Goal: Task Accomplishment & Management: Use online tool/utility

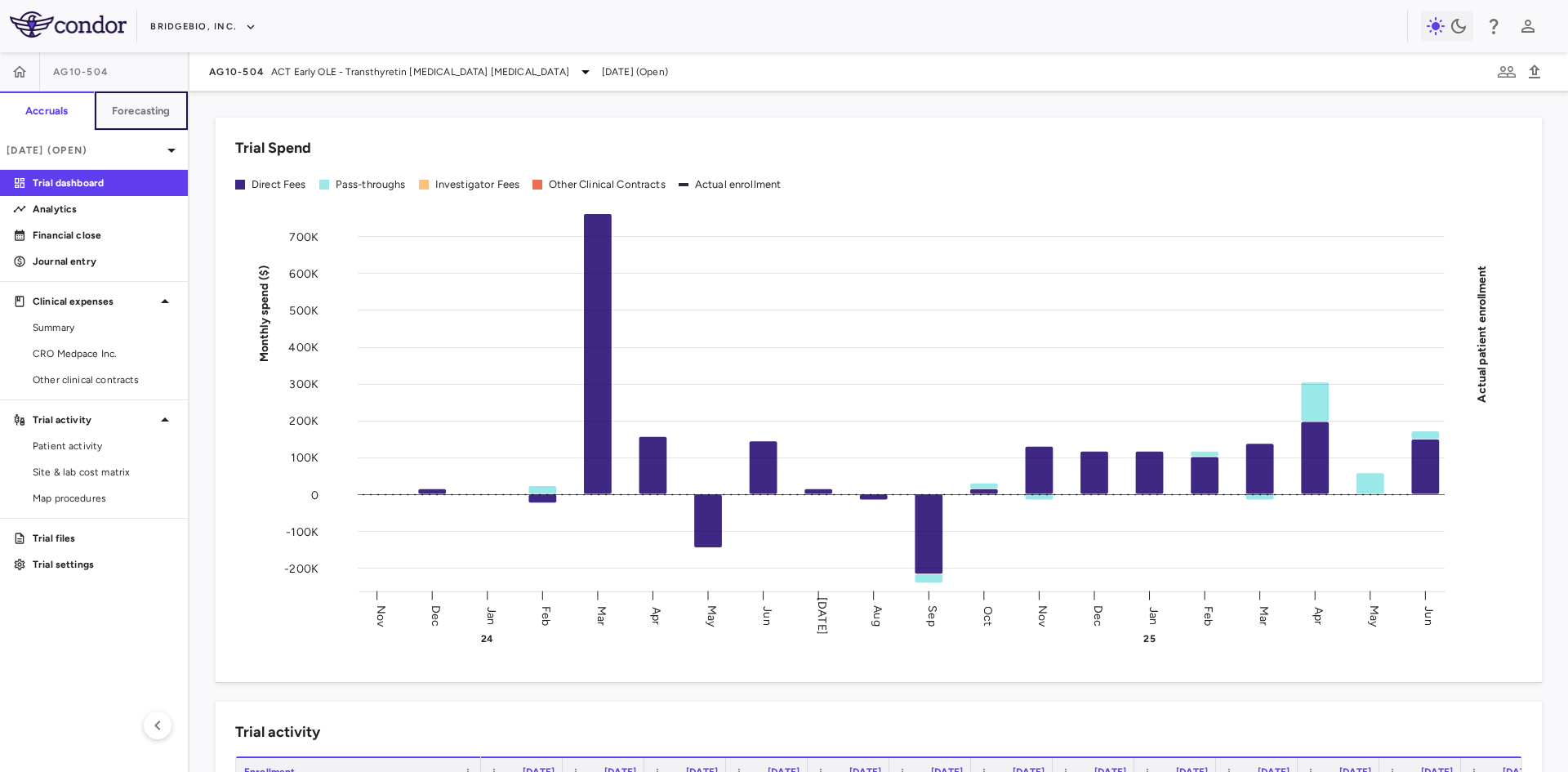
drag, startPoint x: 147, startPoint y: 108, endPoint x: 358, endPoint y: 101, distance: 211.1
click at [147, 108] on h6 "Forecasting" at bounding box center [141, 111] width 59 height 15
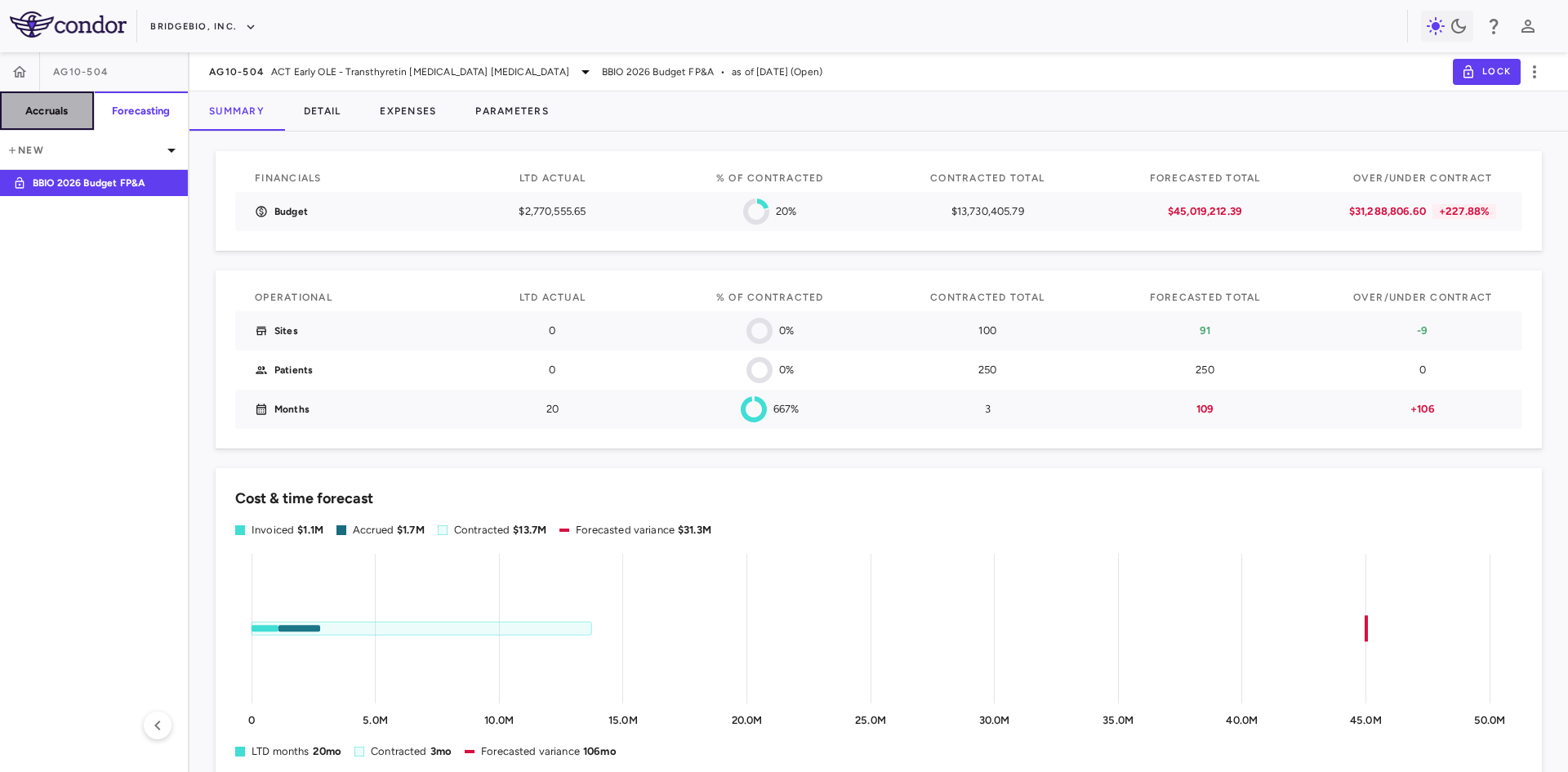
click at [54, 111] on h6 "Accruals" at bounding box center [46, 111] width 42 height 15
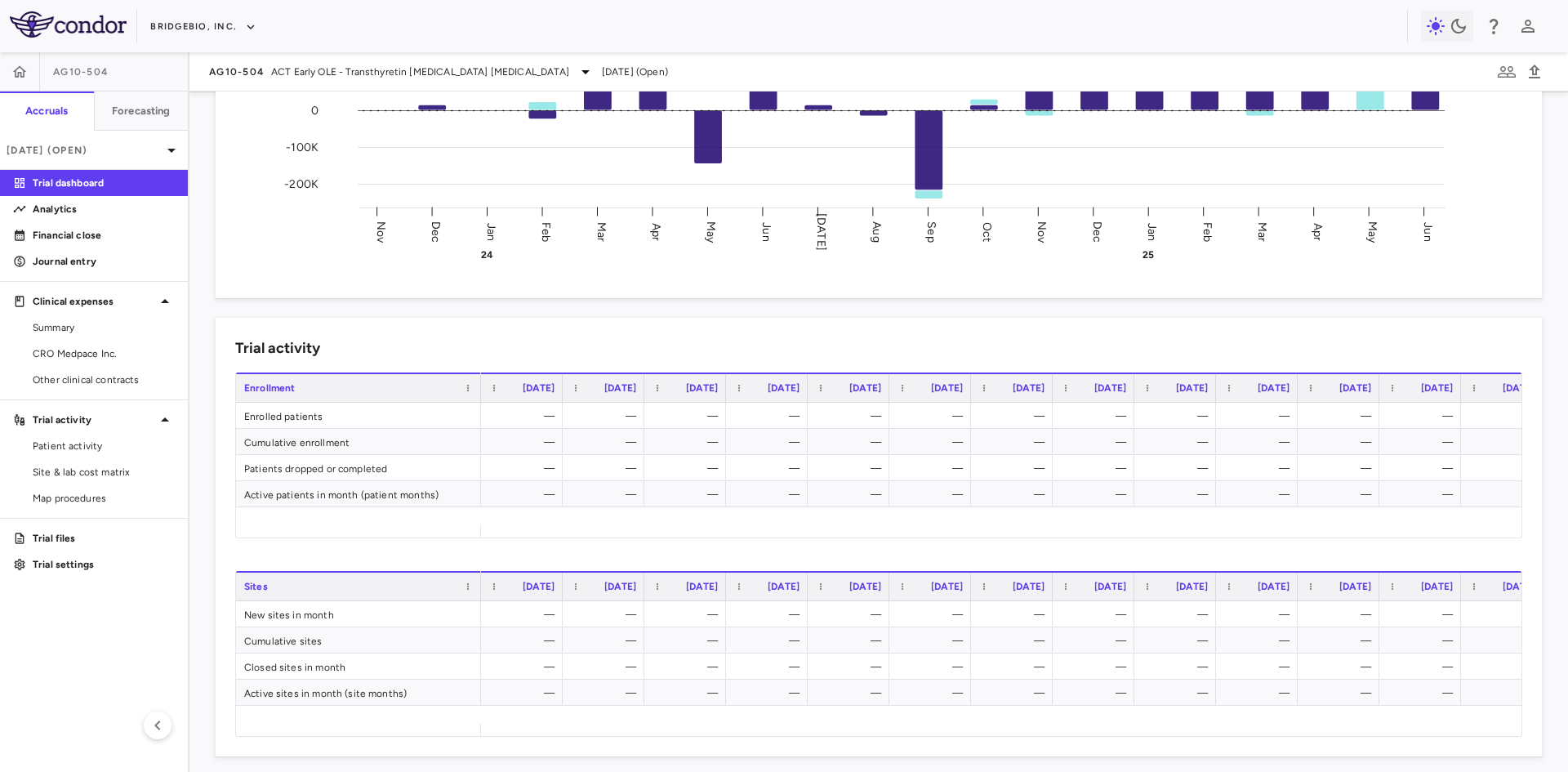
scroll to position [982, 0]
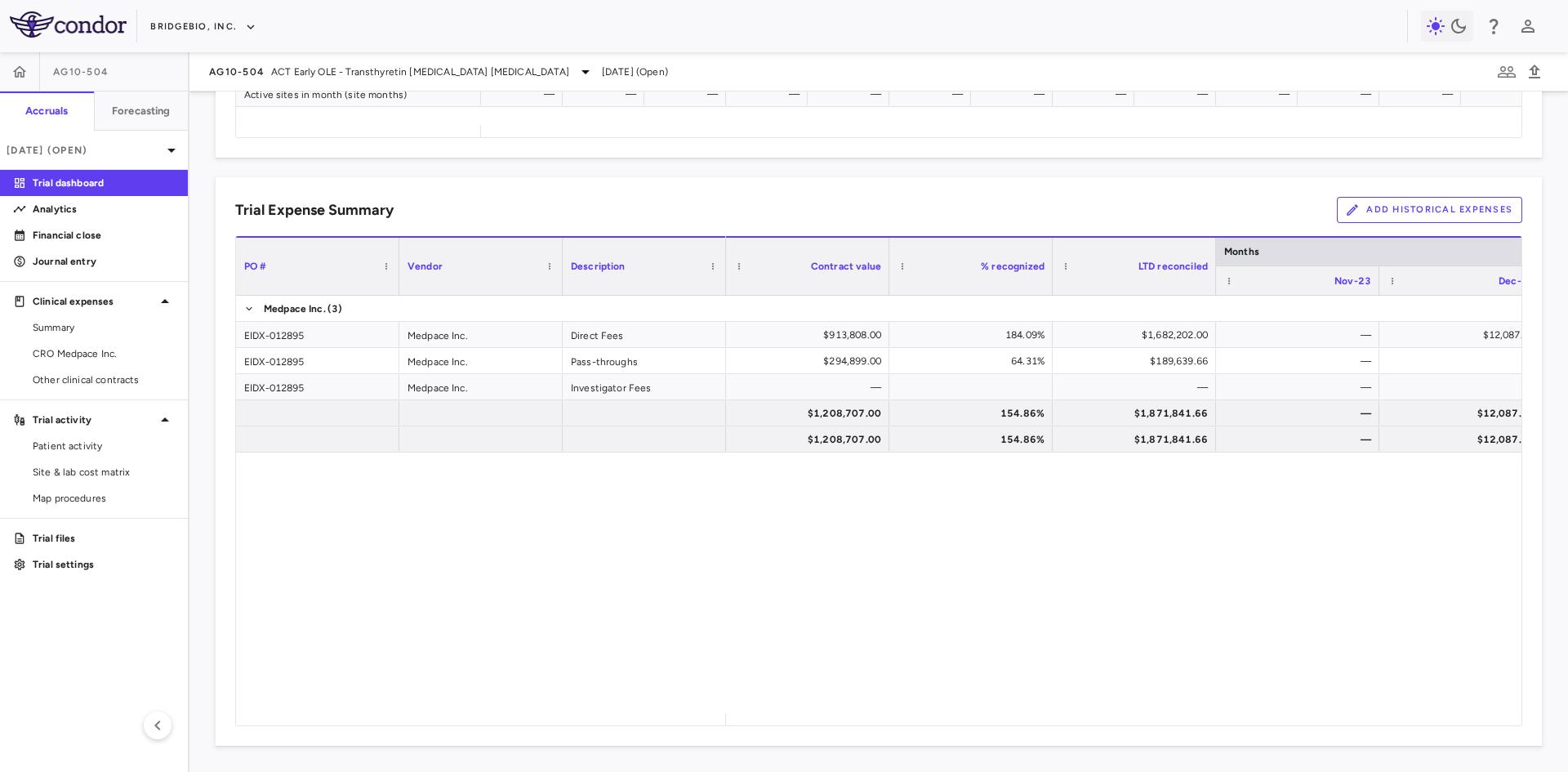
click at [1474, 214] on button "Add Historical Expenses" at bounding box center [1430, 209] width 185 height 26
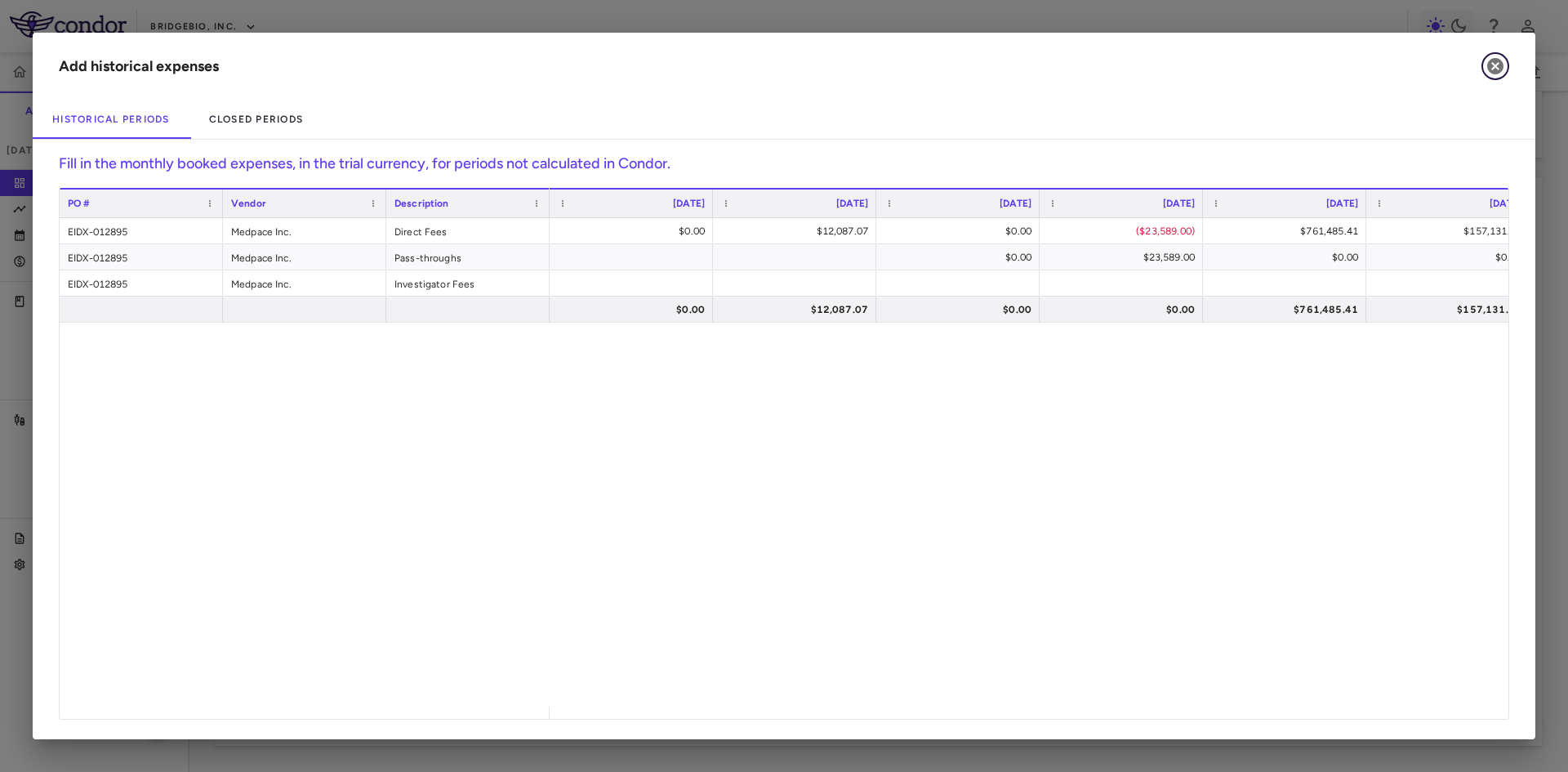
drag, startPoint x: 1495, startPoint y: 71, endPoint x: 367, endPoint y: 202, distance: 1135.6
click at [1495, 70] on icon "button" at bounding box center [1496, 66] width 17 height 17
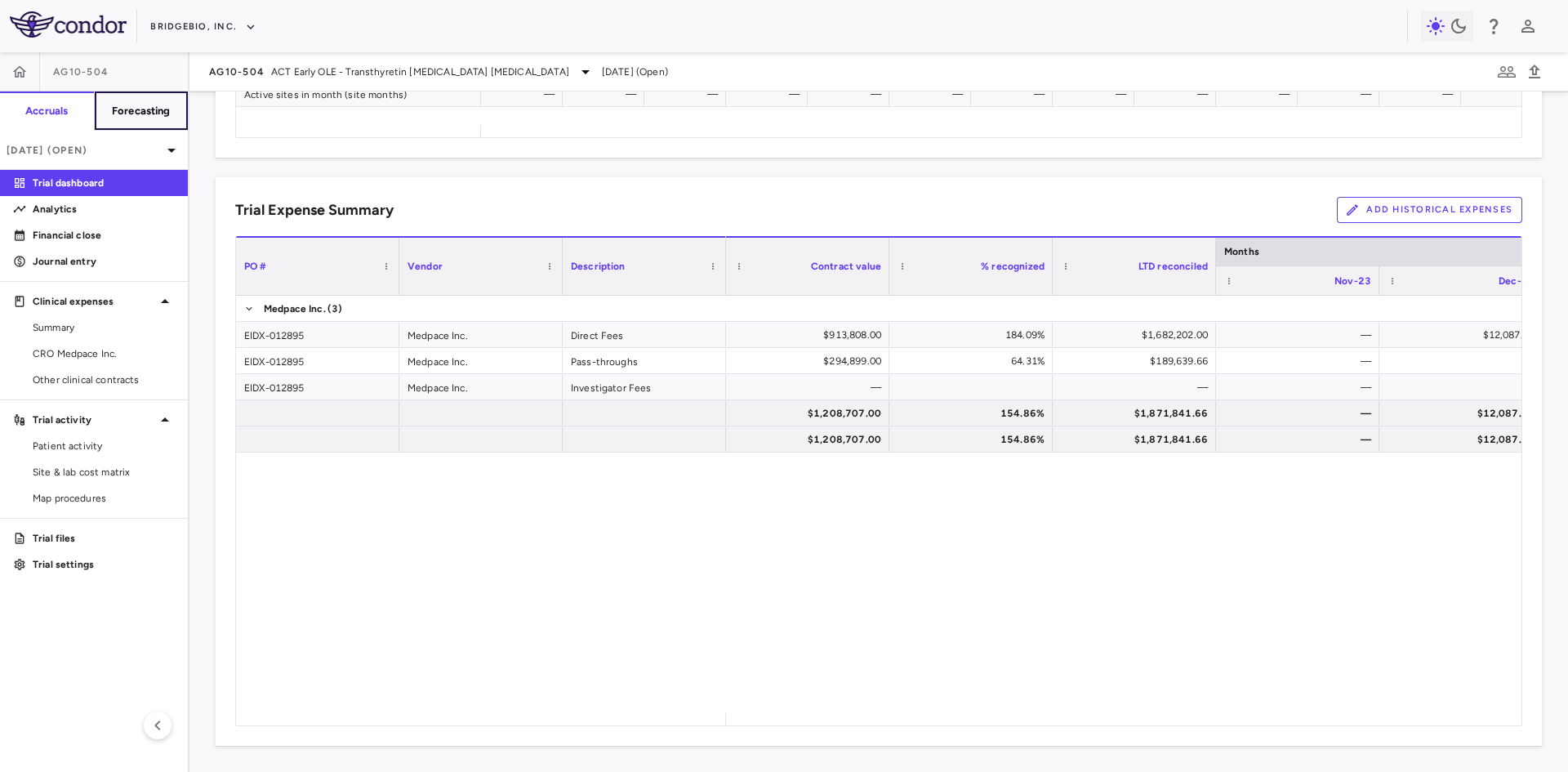
click at [148, 108] on h6 "Forecasting" at bounding box center [141, 111] width 59 height 15
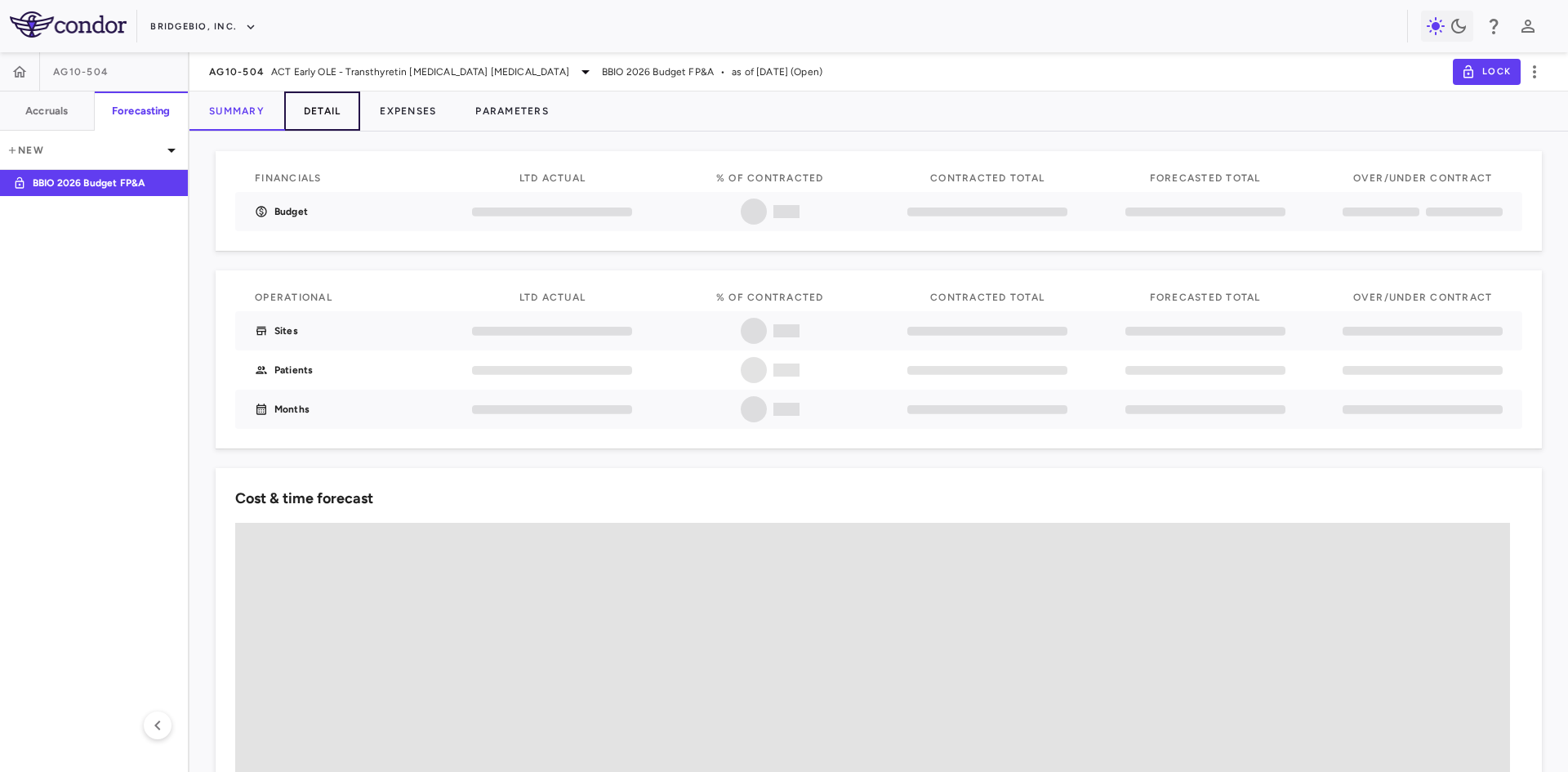
click at [319, 110] on button "Detail" at bounding box center [322, 111] width 77 height 40
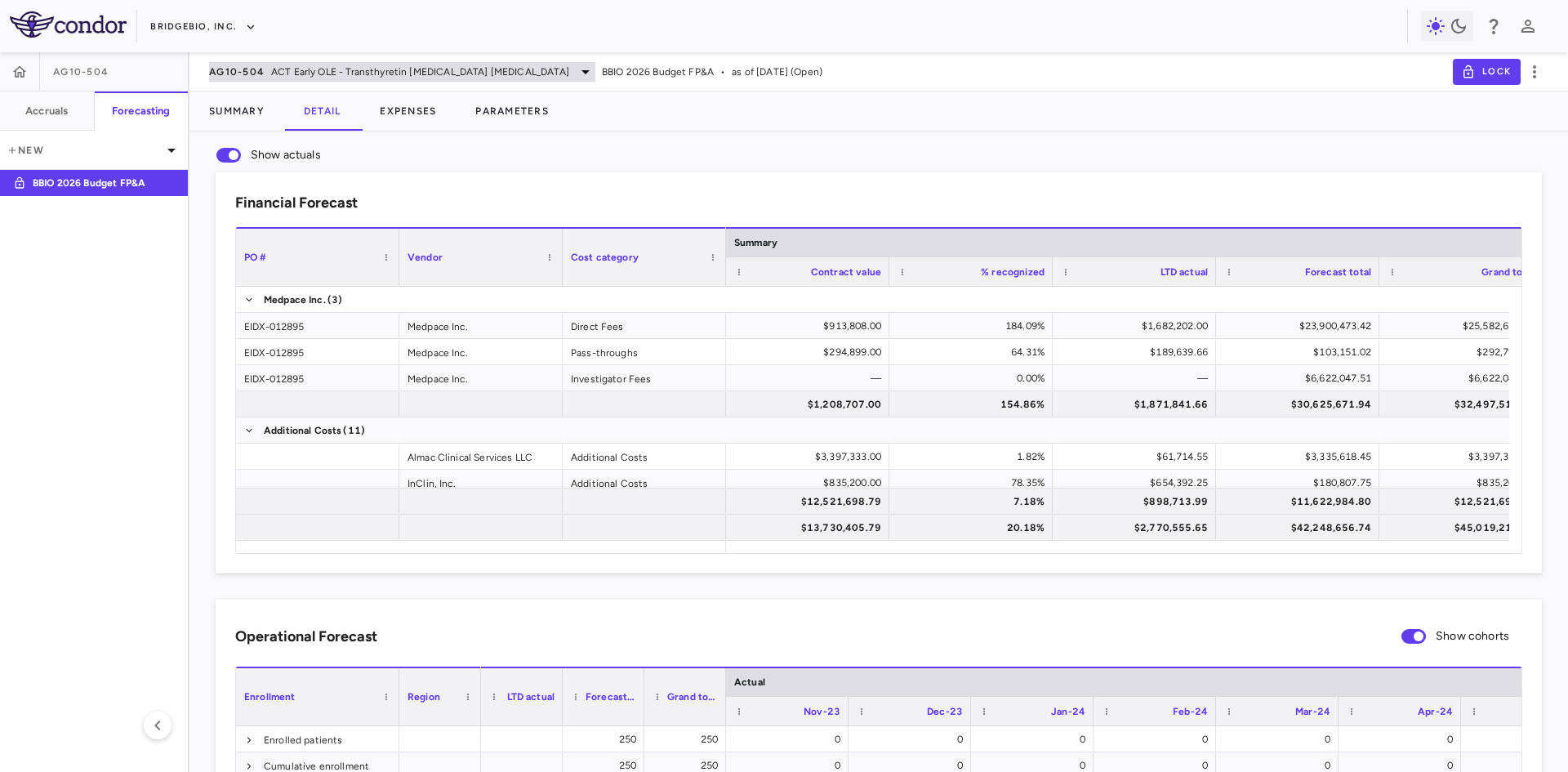
click at [302, 69] on span "ACT Early OLE - Transthyretin [MEDICAL_DATA] [MEDICAL_DATA]" at bounding box center [420, 72] width 298 height 15
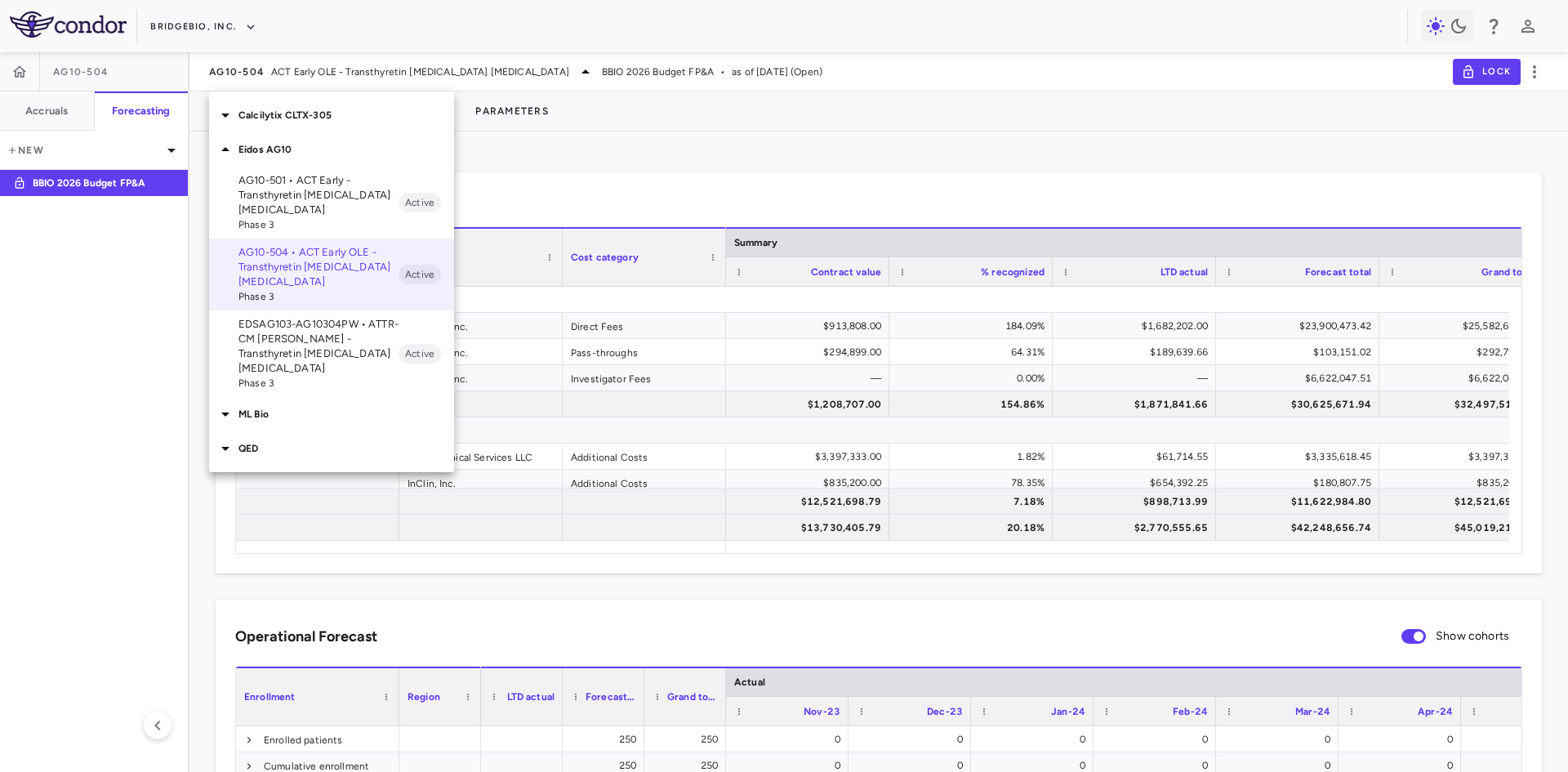
click at [264, 441] on p "QED" at bounding box center [347, 448] width 216 height 15
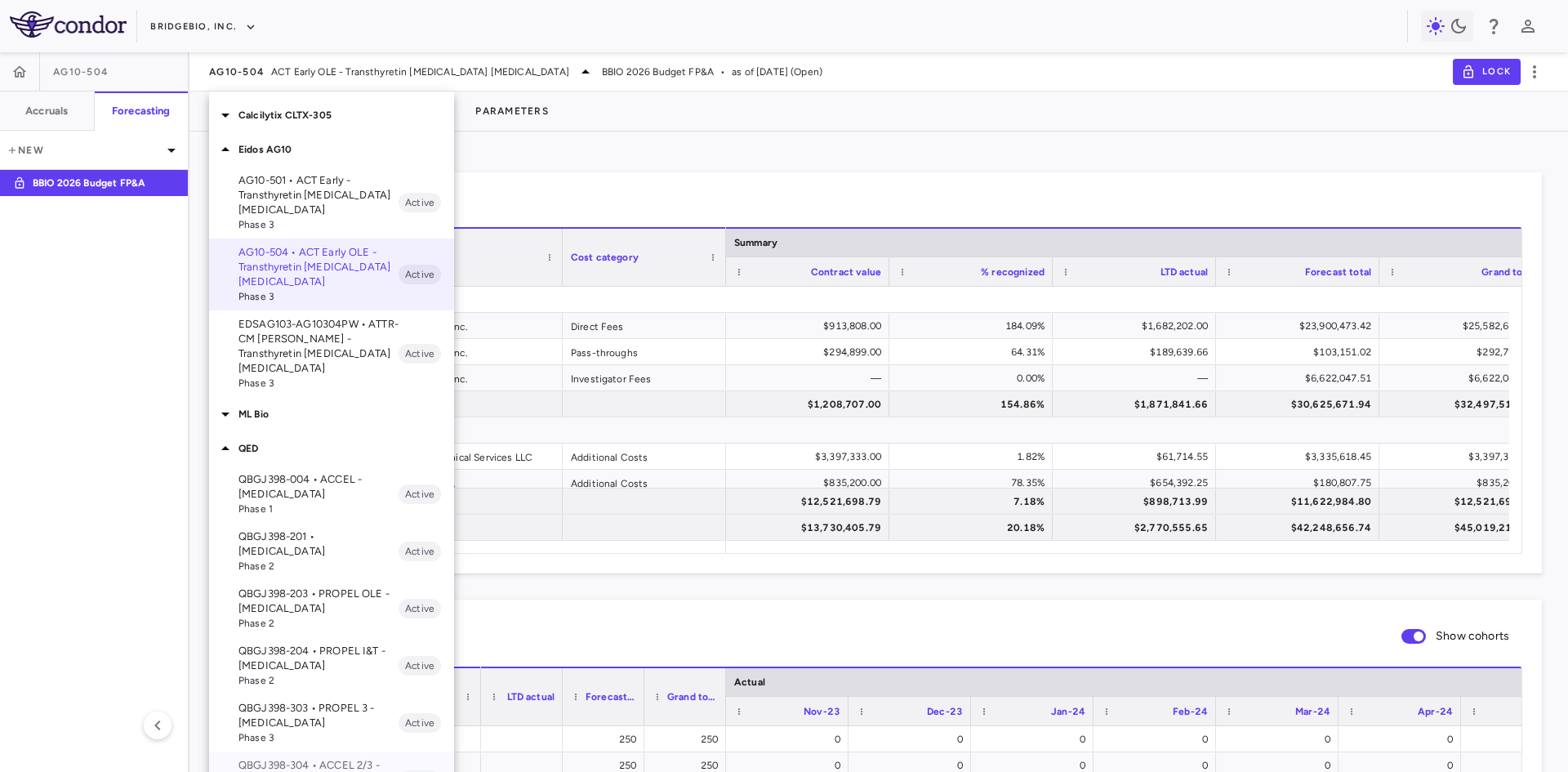
click at [328, 758] on p "QBGJ398-304 • ACCEL 2/3 - [MEDICAL_DATA]" at bounding box center [319, 773] width 160 height 30
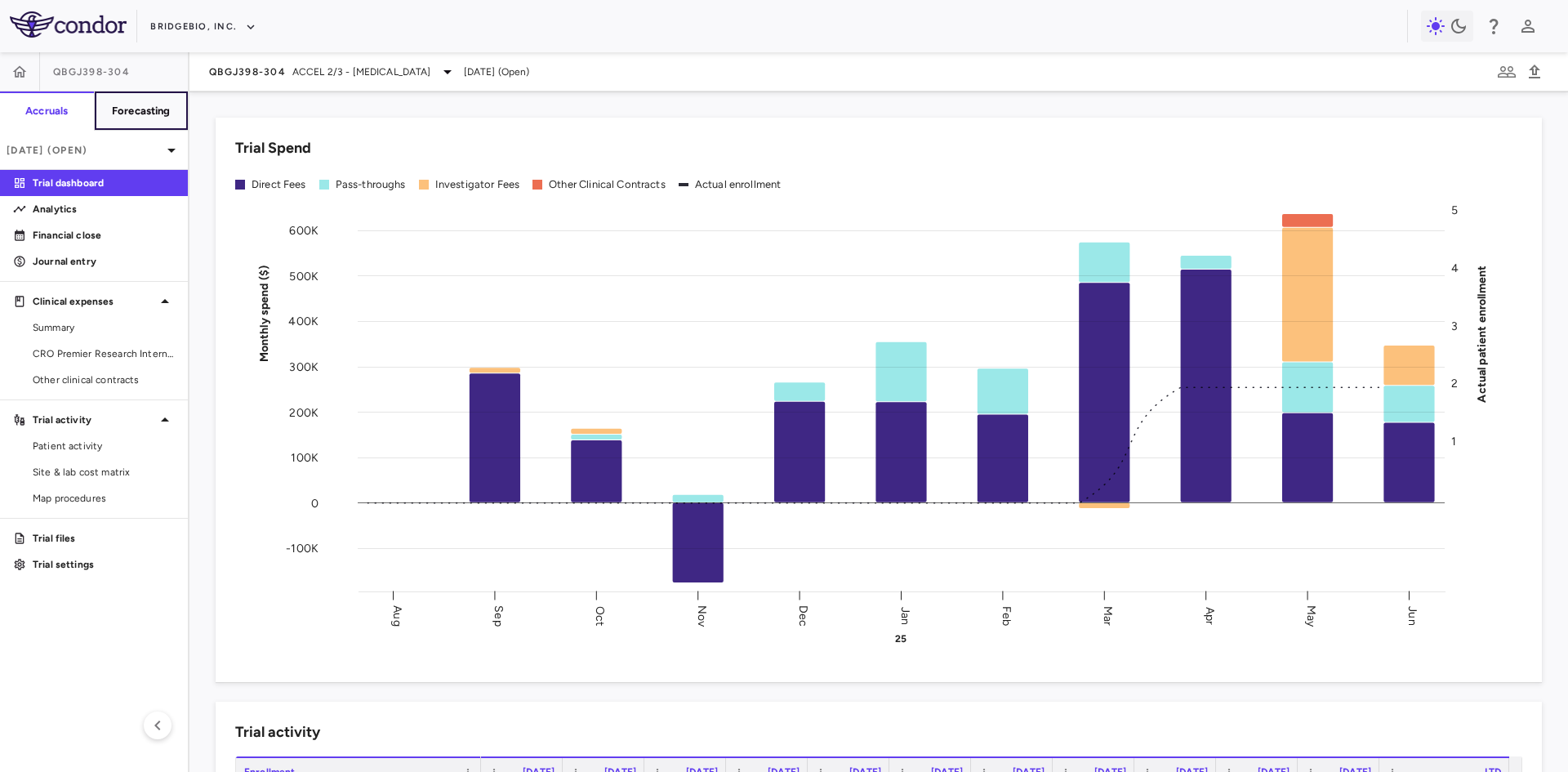
click at [141, 114] on h6 "Forecasting" at bounding box center [141, 111] width 59 height 15
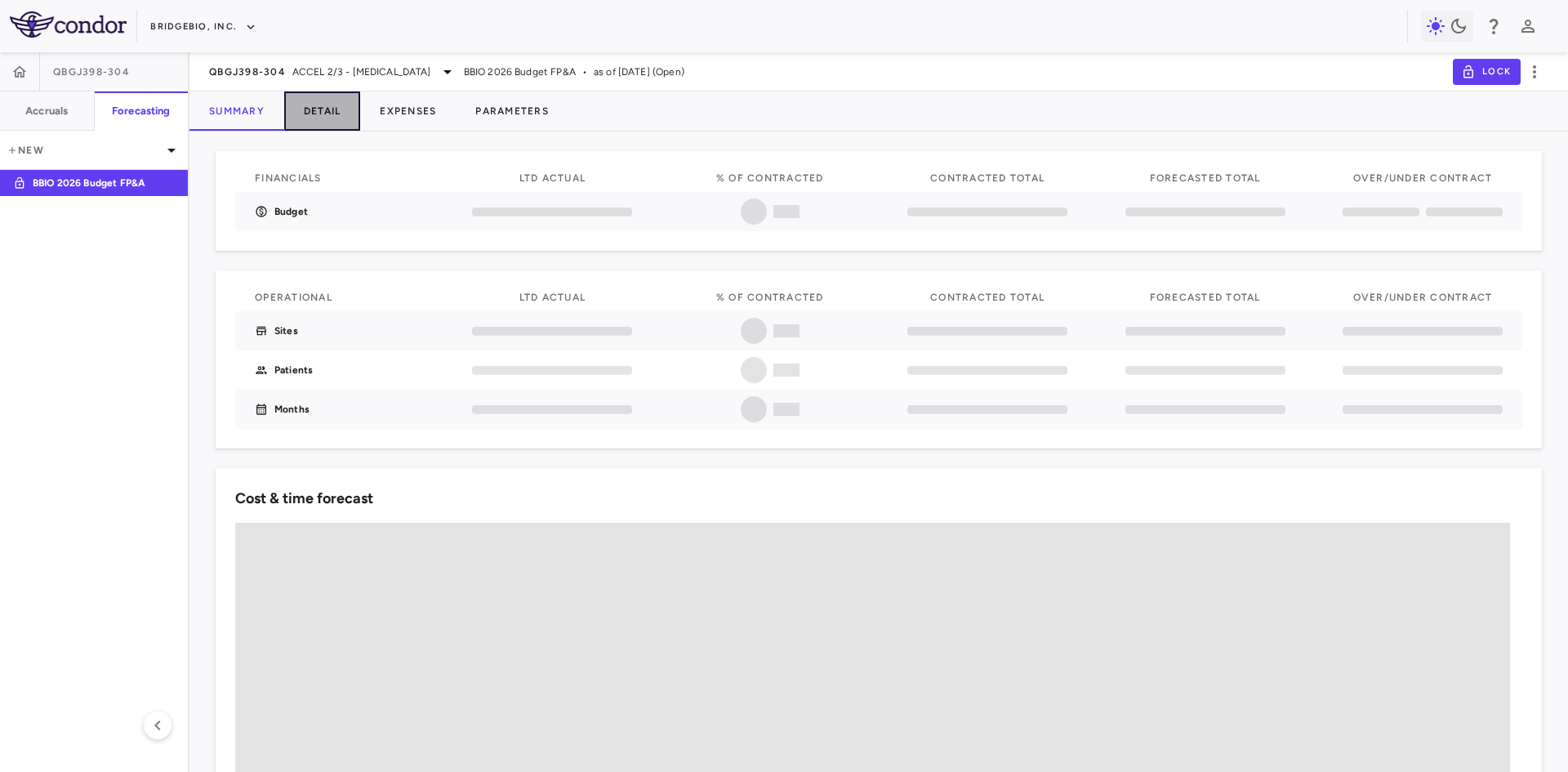
click at [335, 114] on button "Detail" at bounding box center [322, 111] width 77 height 40
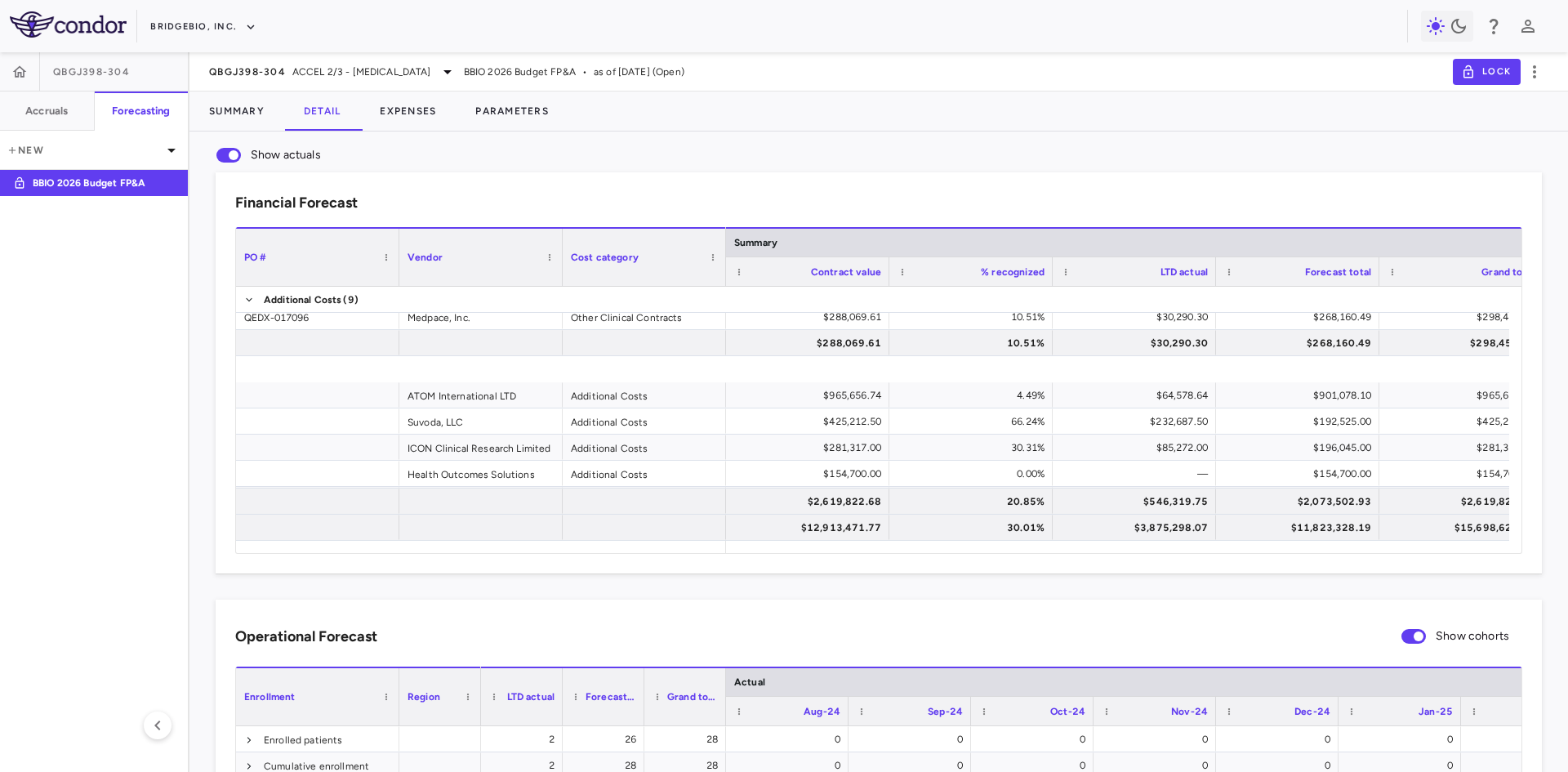
scroll to position [268, 0]
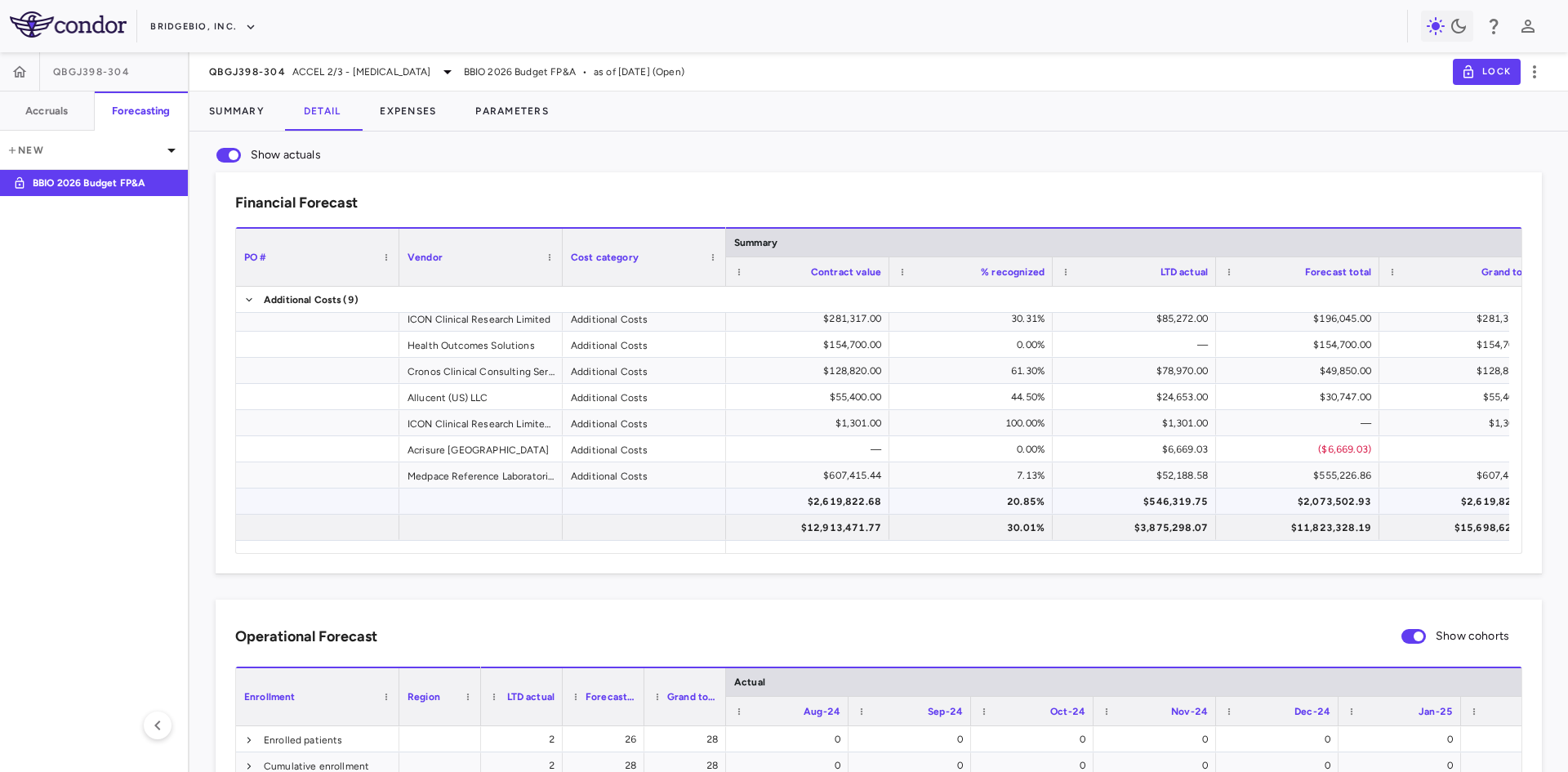
click at [846, 506] on div "$2,619,822.68" at bounding box center [811, 502] width 140 height 26
click at [1171, 497] on div "$546,319.75" at bounding box center [1137, 502] width 140 height 26
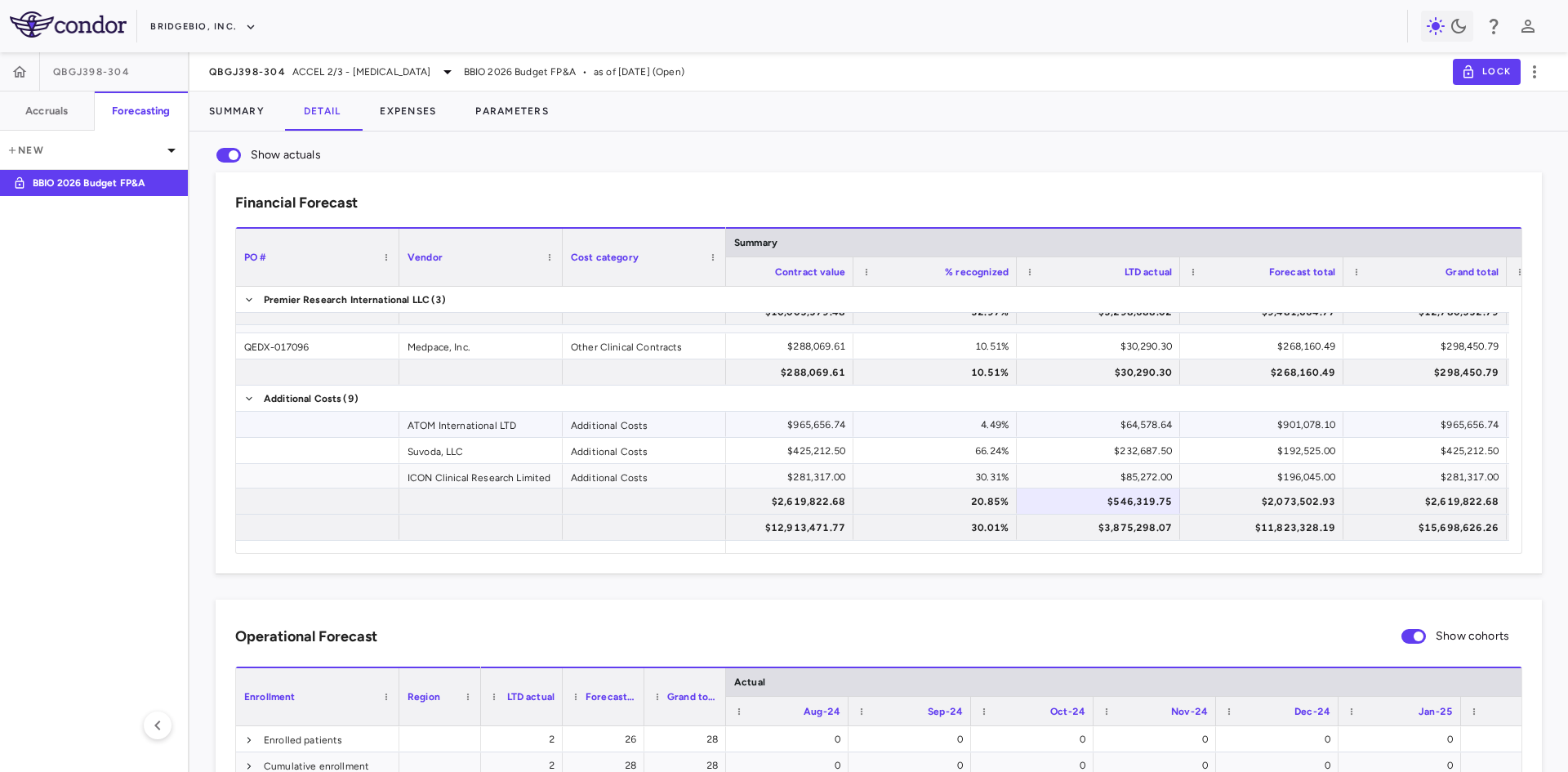
scroll to position [204, 0]
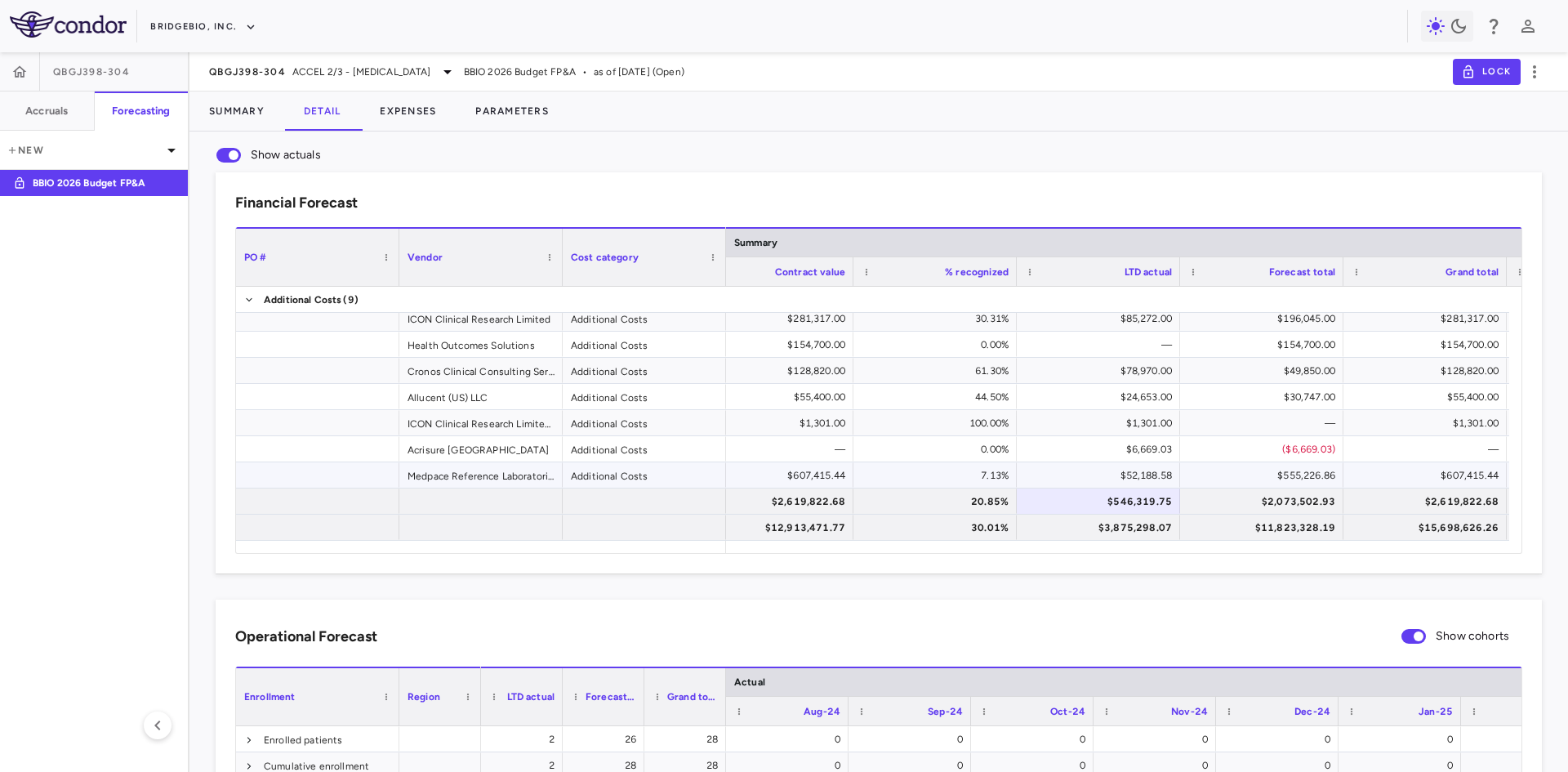
click at [1139, 480] on div "$52,188.58" at bounding box center [1101, 475] width 140 height 26
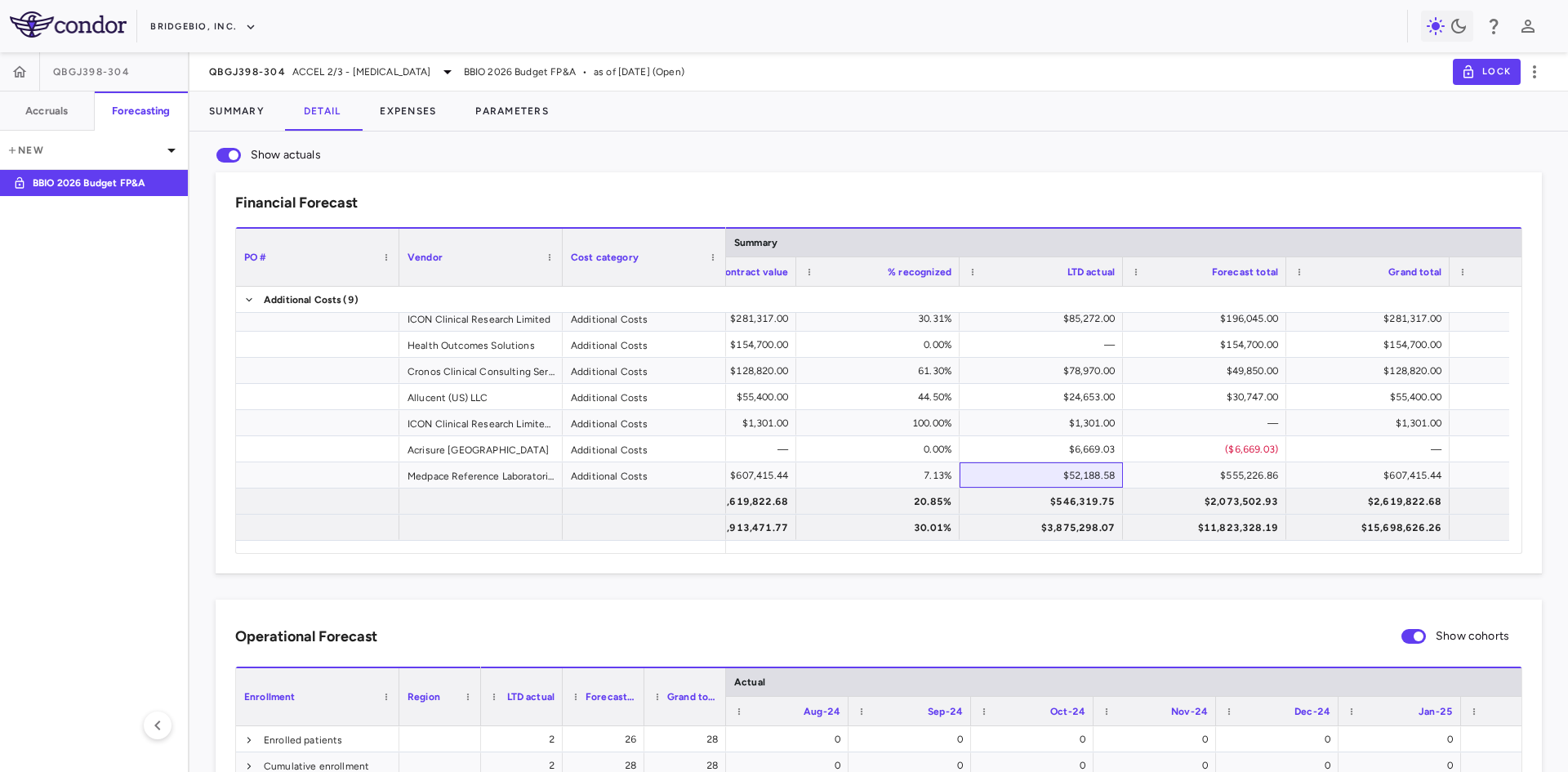
scroll to position [0, 100]
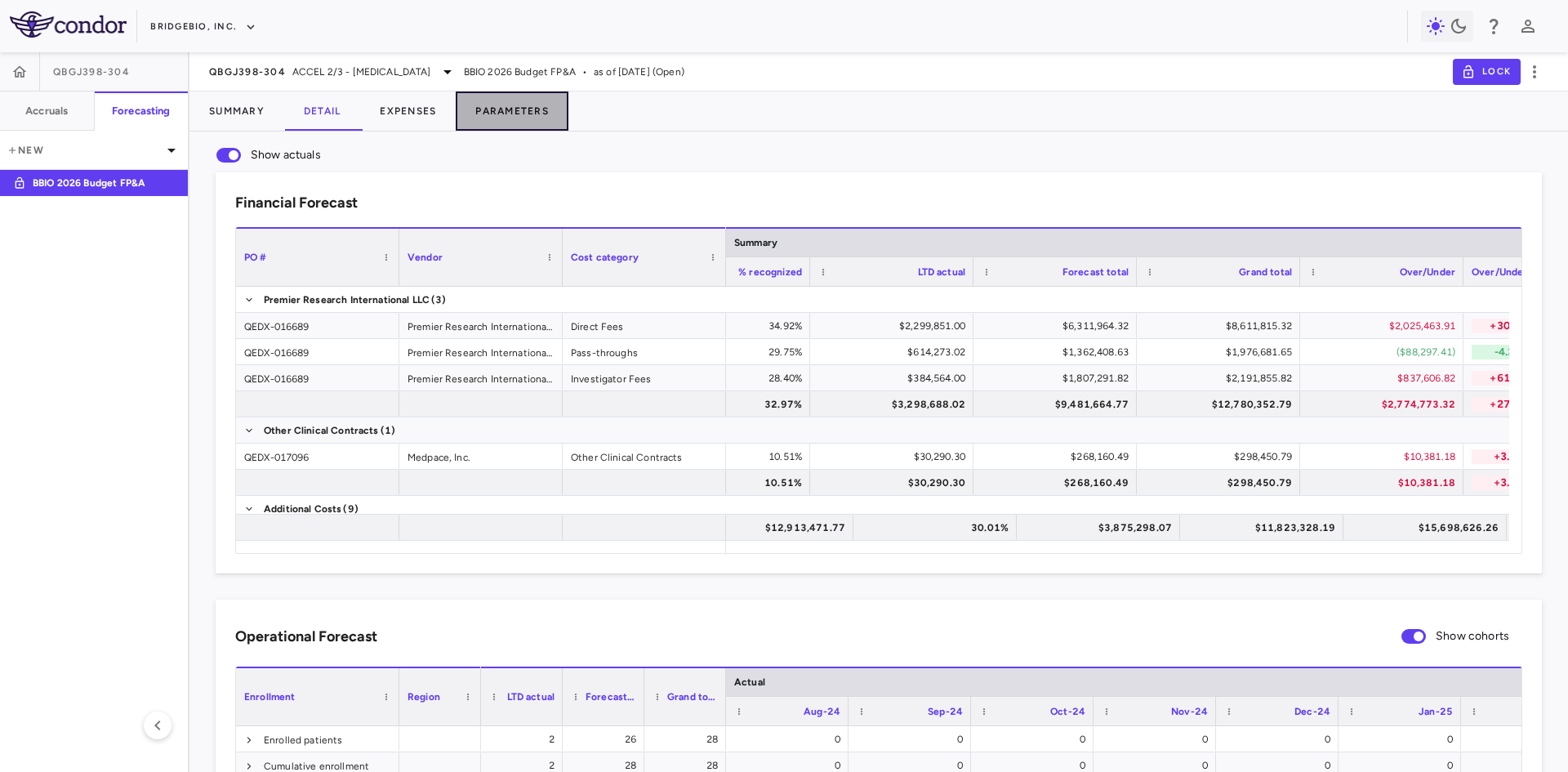
click at [485, 107] on button "Parameters" at bounding box center [512, 111] width 113 height 40
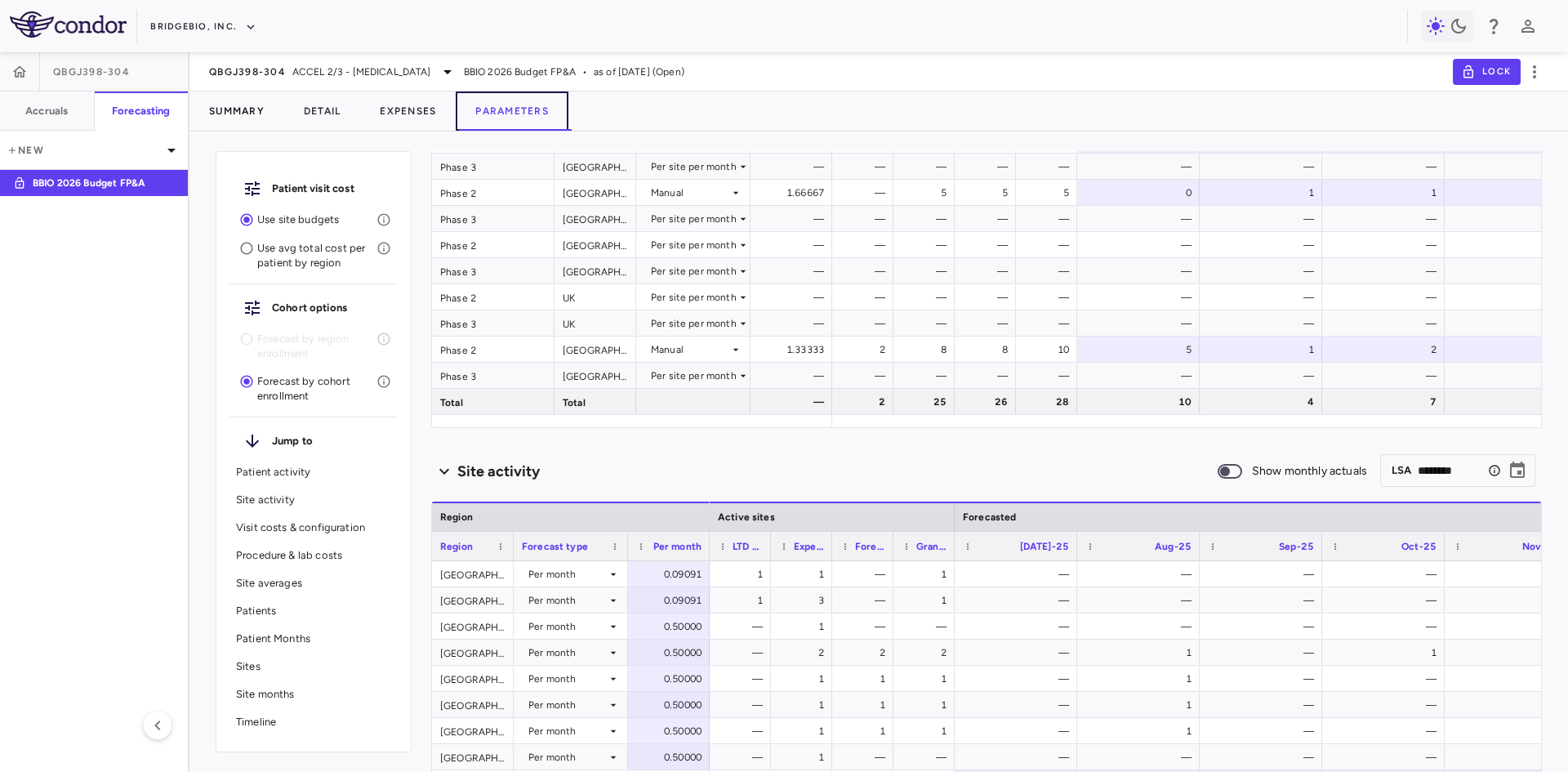
scroll to position [118, 0]
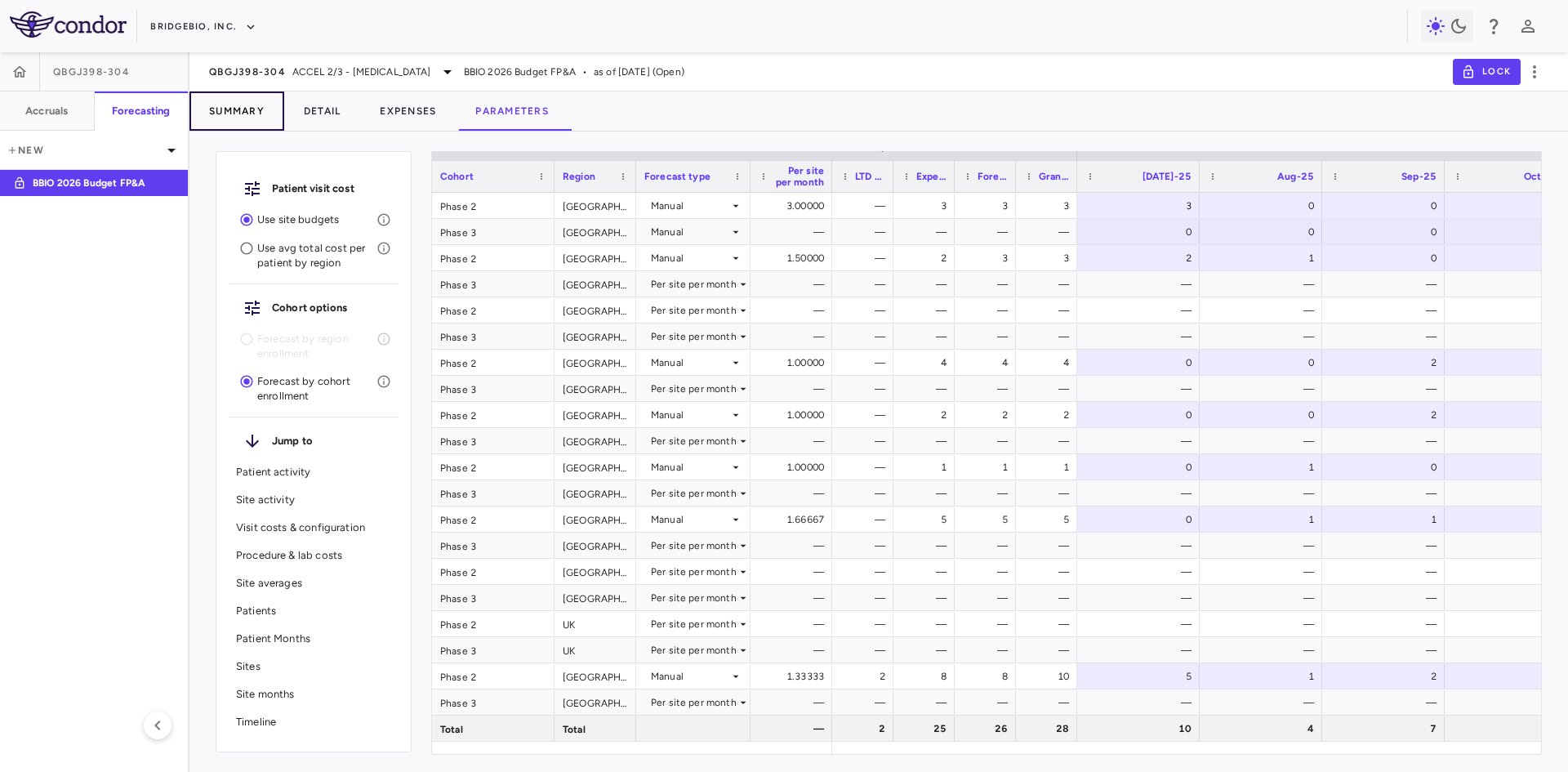
click at [234, 106] on button "Summary" at bounding box center [236, 111] width 95 height 40
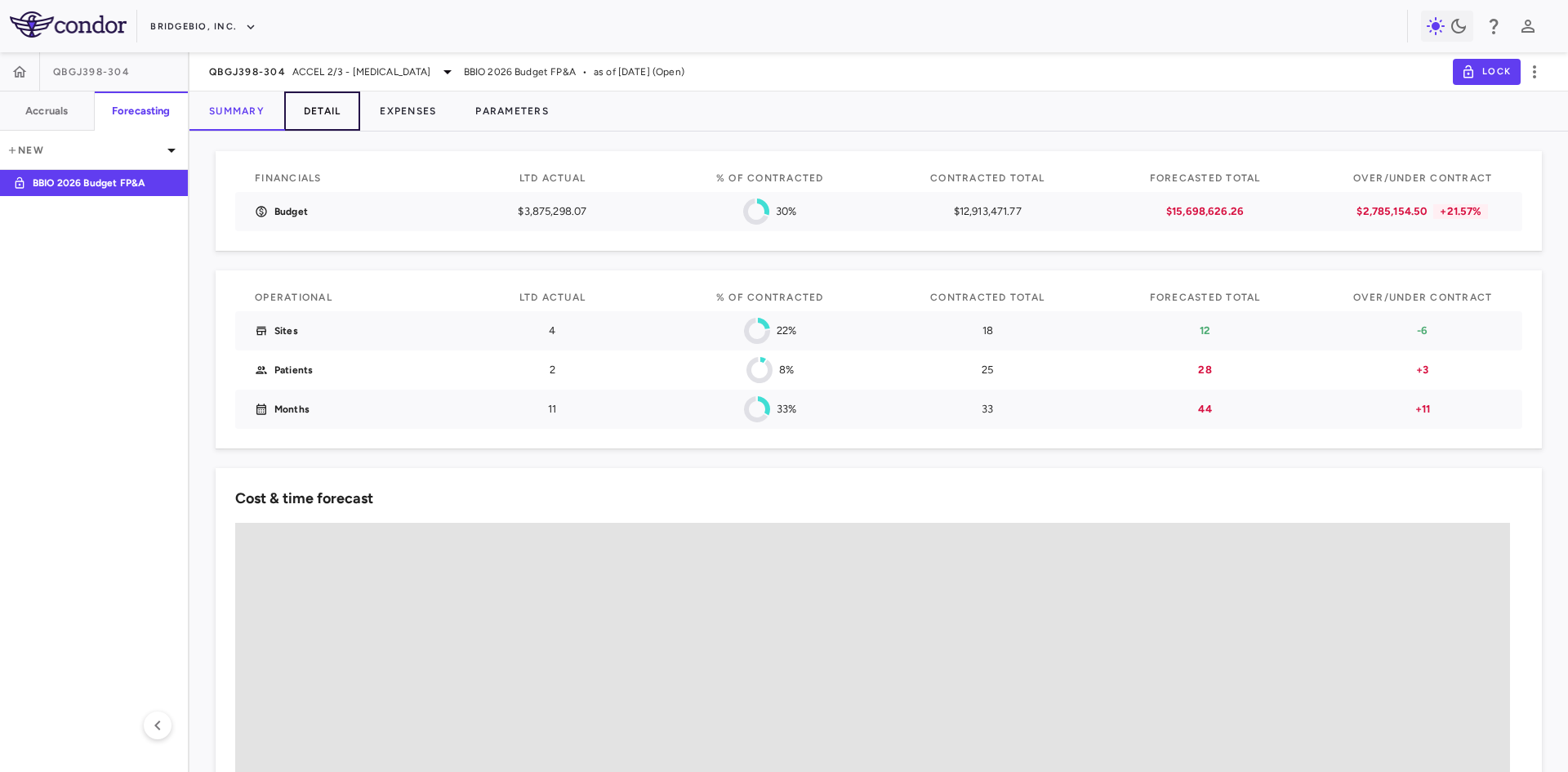
click at [330, 115] on button "Detail" at bounding box center [322, 111] width 77 height 40
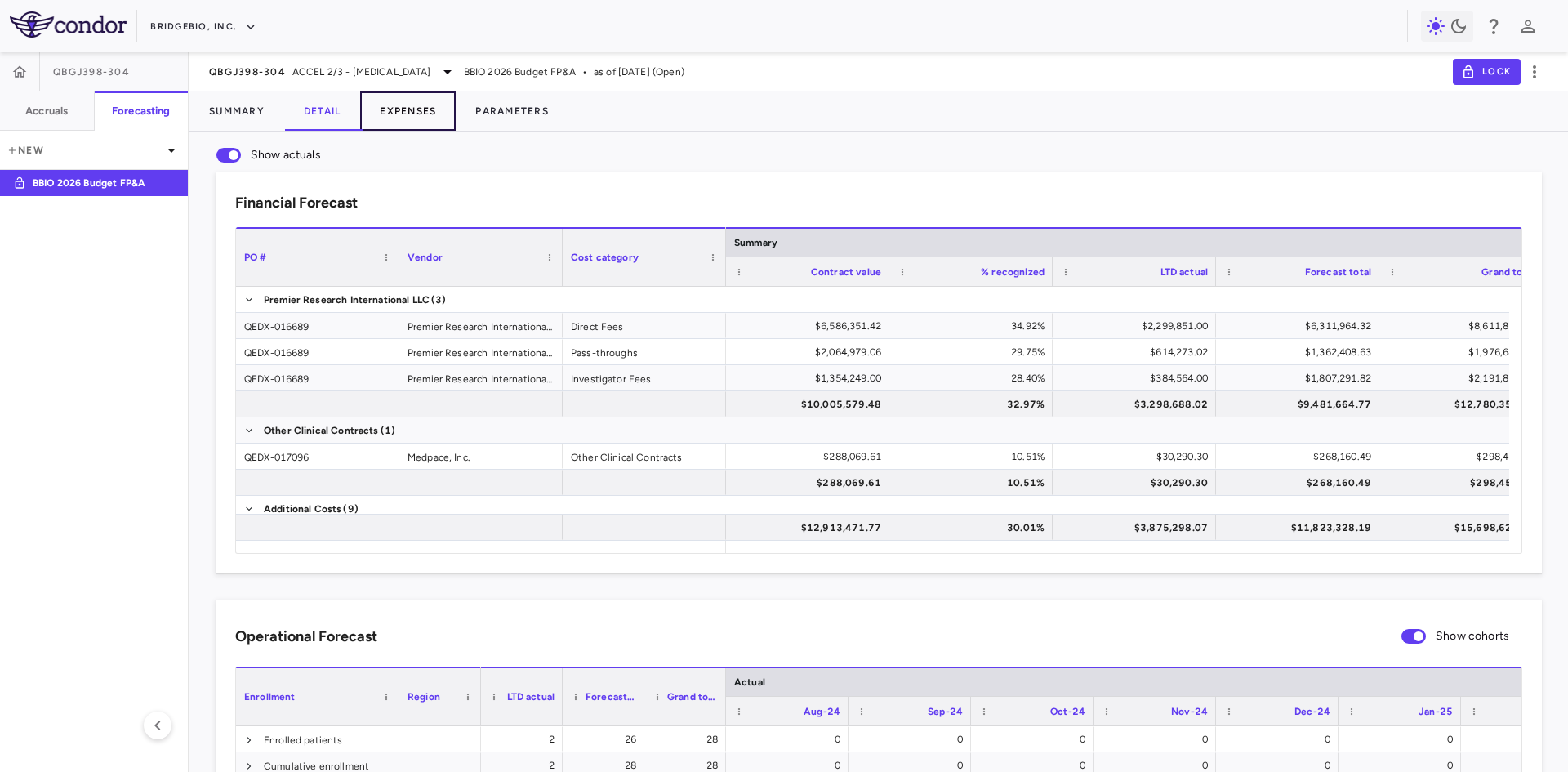
click at [422, 104] on button "Expenses" at bounding box center [409, 111] width 96 height 40
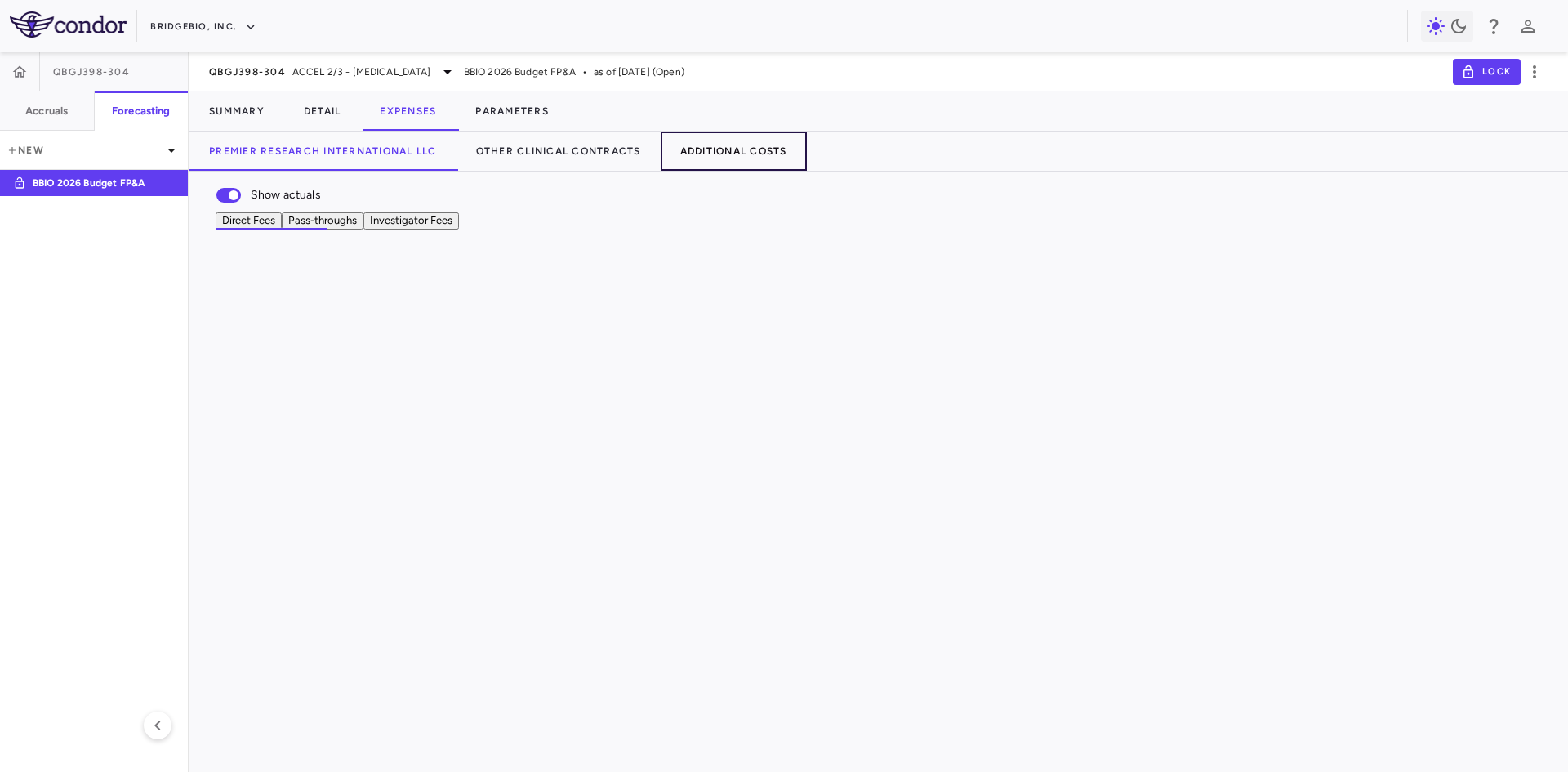
click at [726, 144] on button "Additional Costs" at bounding box center [733, 151] width 147 height 40
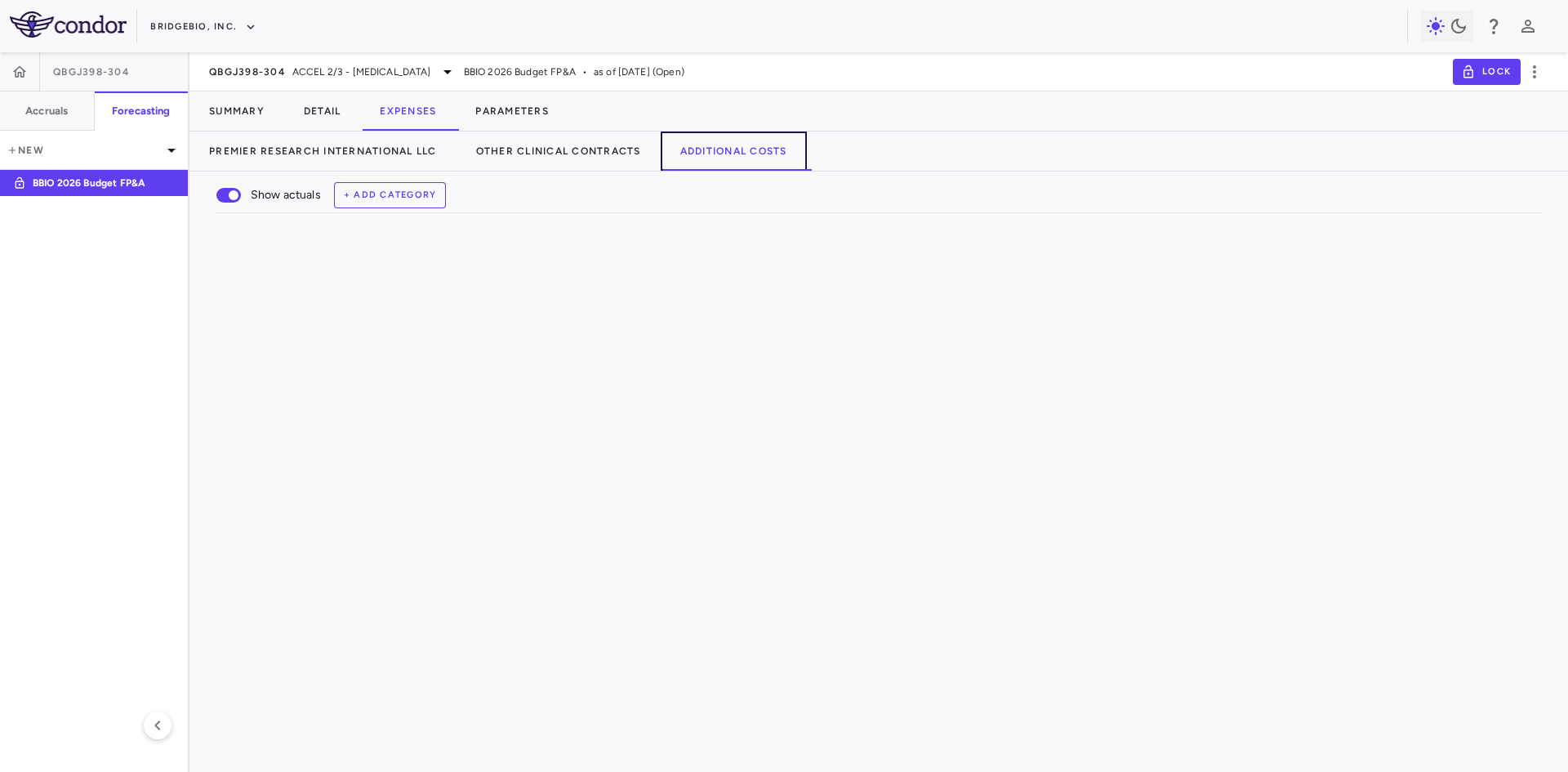
scroll to position [184, 0]
drag, startPoint x: 452, startPoint y: 268, endPoint x: 588, endPoint y: 282, distance: 136.7
click at [588, 271] on div at bounding box center [588, 256] width 6 height 29
click at [269, 587] on icon "button" at bounding box center [271, 583] width 4 height 13
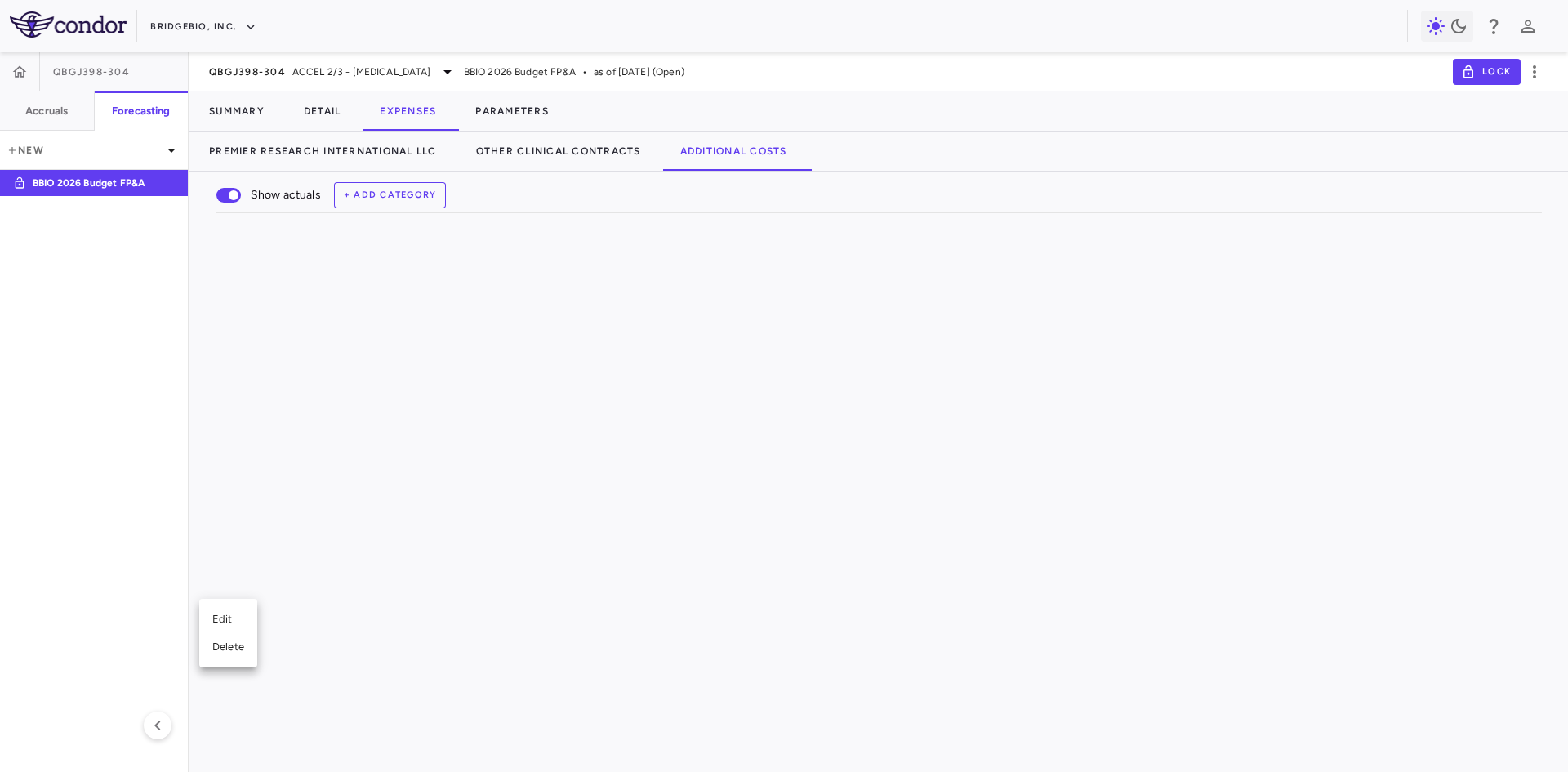
click at [257, 617] on div "Edit" at bounding box center [228, 619] width 58 height 28
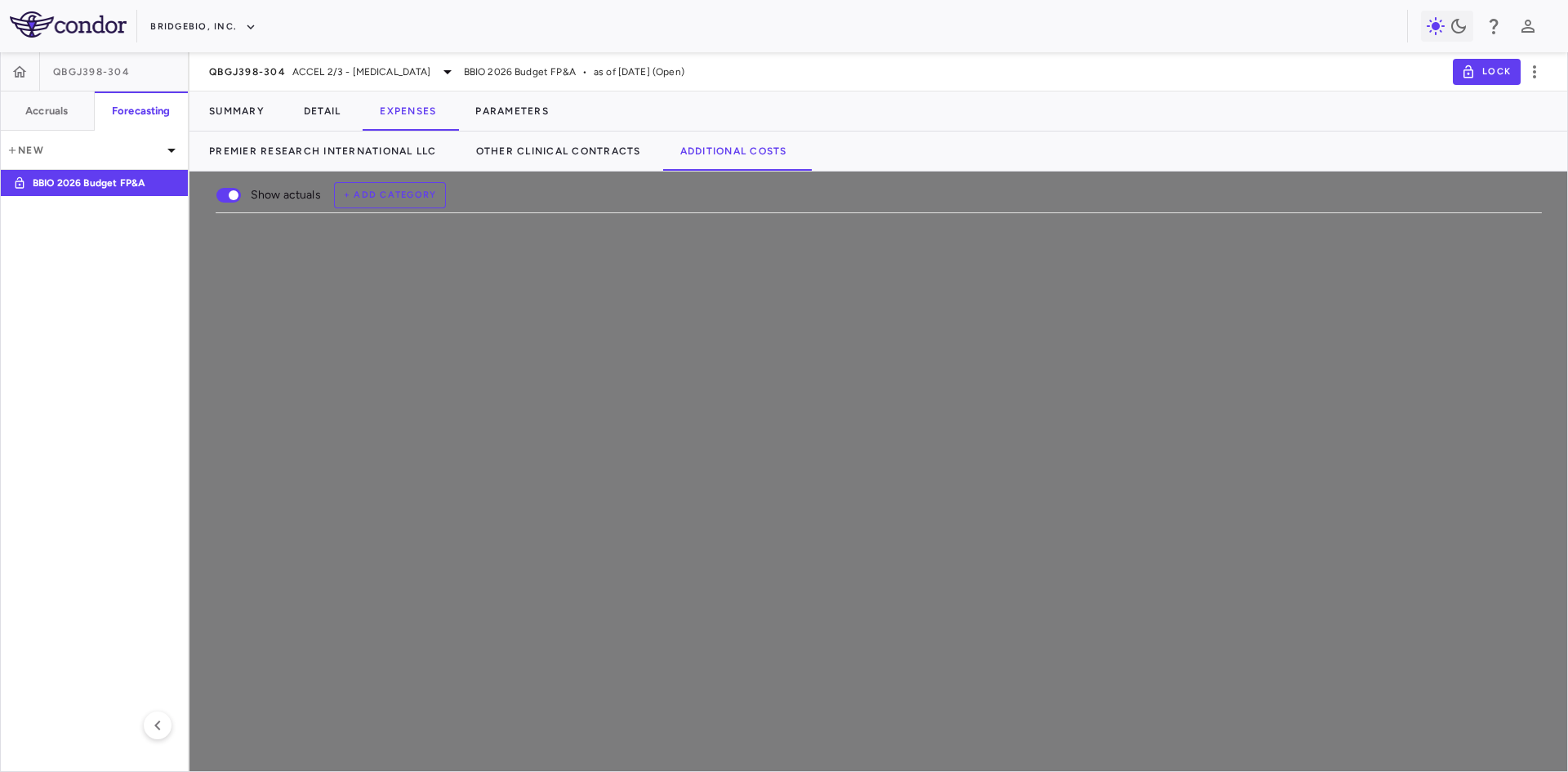
type input "**********"
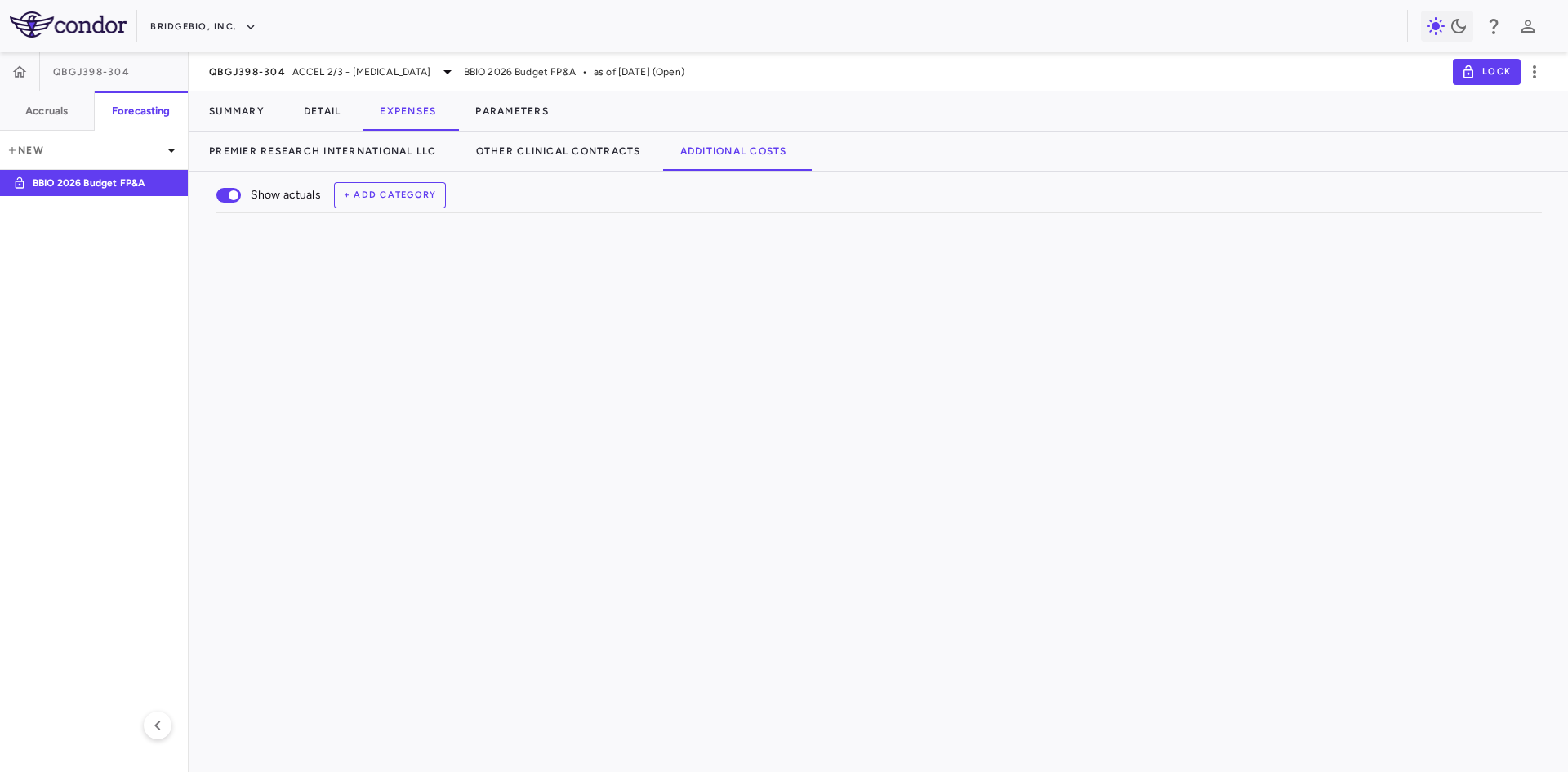
click at [491, 574] on icon "button" at bounding box center [491, 574] width 0 height 0
drag, startPoint x: 753, startPoint y: 263, endPoint x: 817, endPoint y: 279, distance: 66.0
click at [817, 271] on div at bounding box center [820, 256] width 6 height 29
click at [632, 557] on div at bounding box center [703, 545] width 211 height 24
click at [1063, 660] on div at bounding box center [1062, 650] width 147 height 24
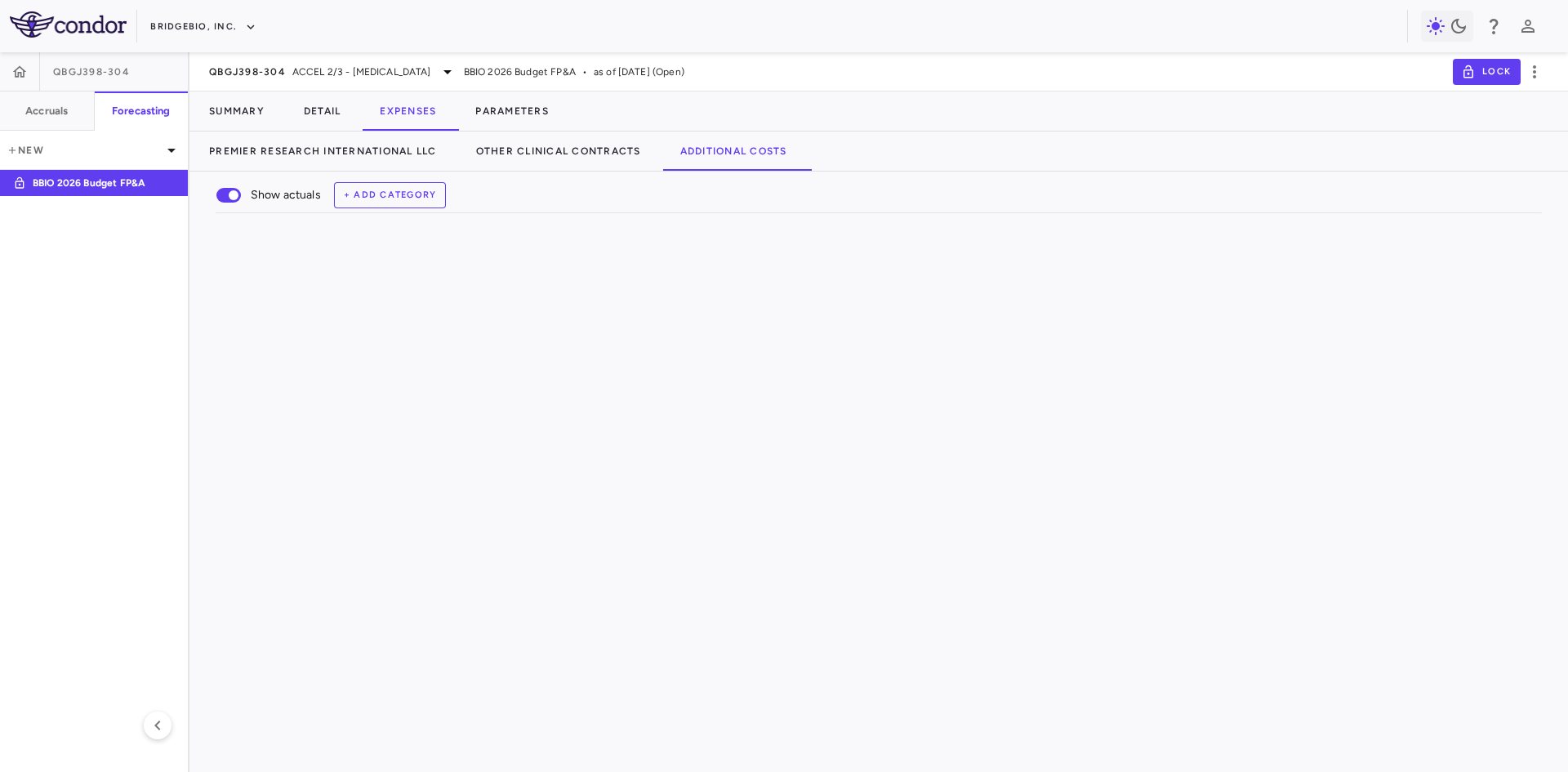
click at [882, 661] on div at bounding box center [898, 650] width 147 height 24
click at [894, 660] on input "text" at bounding box center [870, 653] width 104 height 17
click at [1370, 661] on div at bounding box center [1389, 650] width 147 height 24
click at [1500, 661] on div at bounding box center [1552, 650] width 147 height 24
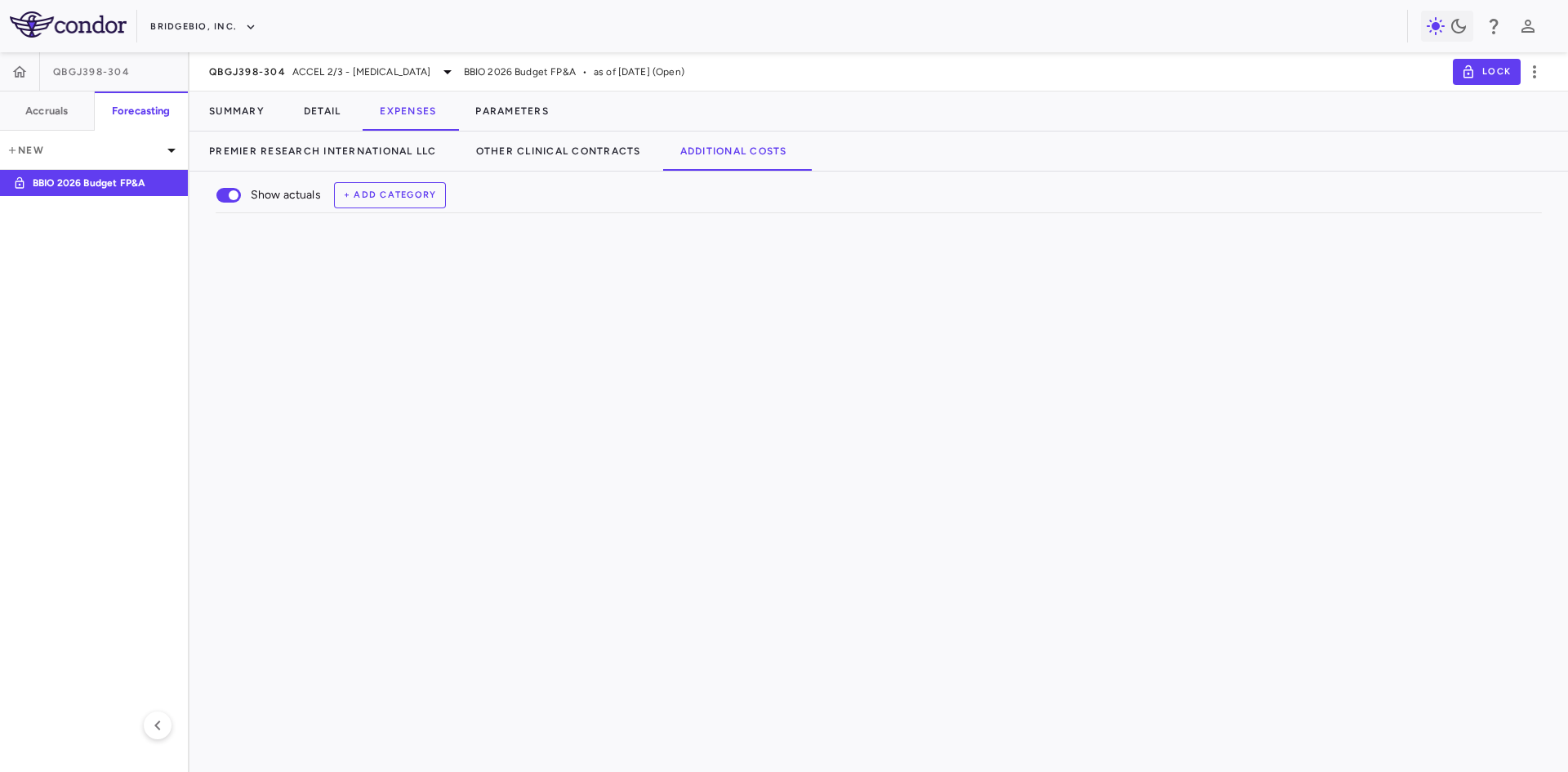
scroll to position [0, 97]
click at [432, 661] on div at bounding box center [421, 650] width 106 height 24
click at [1268, 662] on div "$0.00" at bounding box center [1229, 650] width 140 height 26
type input "**********"
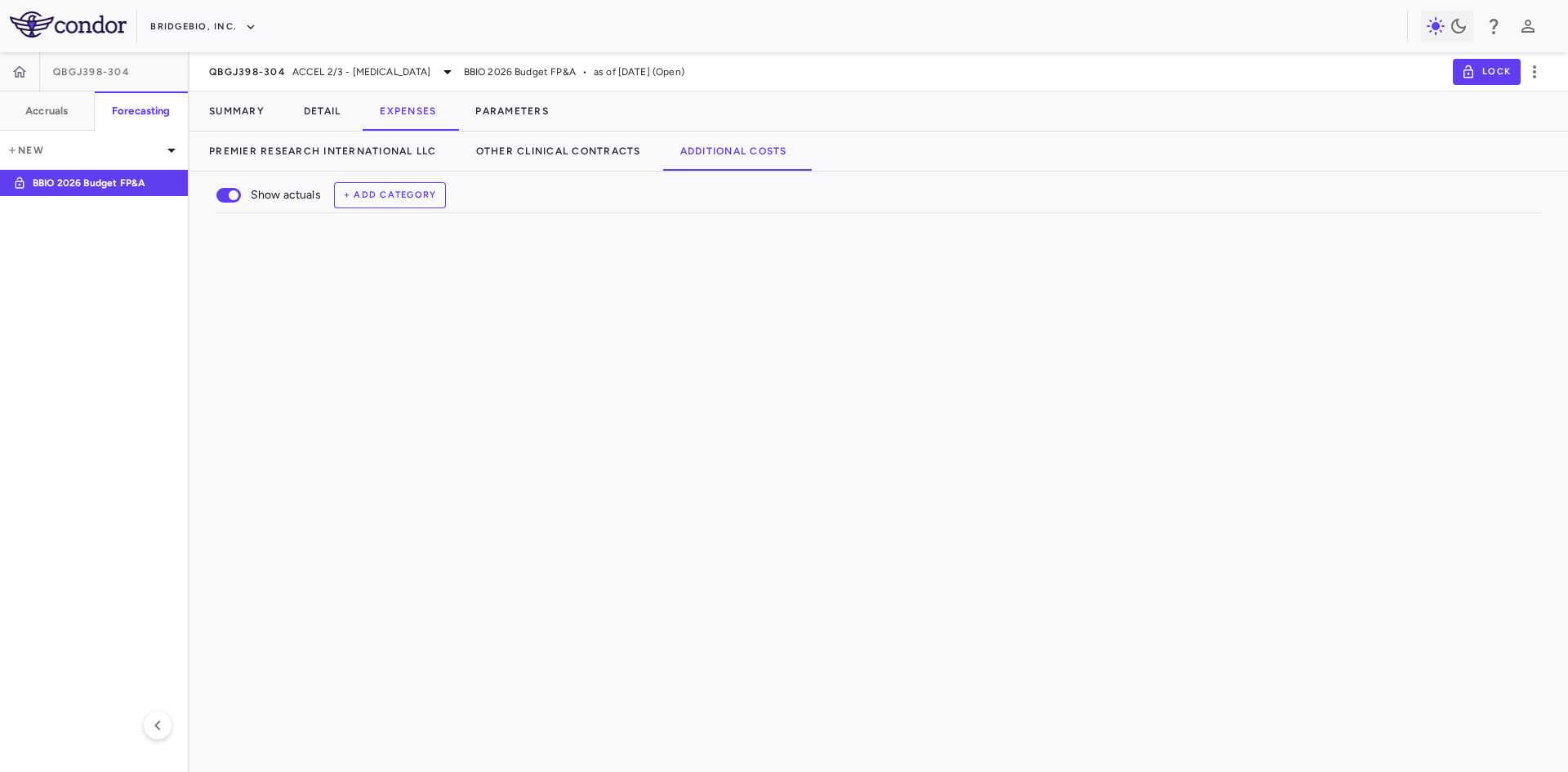
click at [833, 662] on div "QEDX-017096" at bounding box center [902, 650] width 140 height 26
click at [524, 650] on div "New line item" at bounding box center [439, 649] width 300 height 25
click at [725, 688] on div at bounding box center [703, 676] width 211 height 24
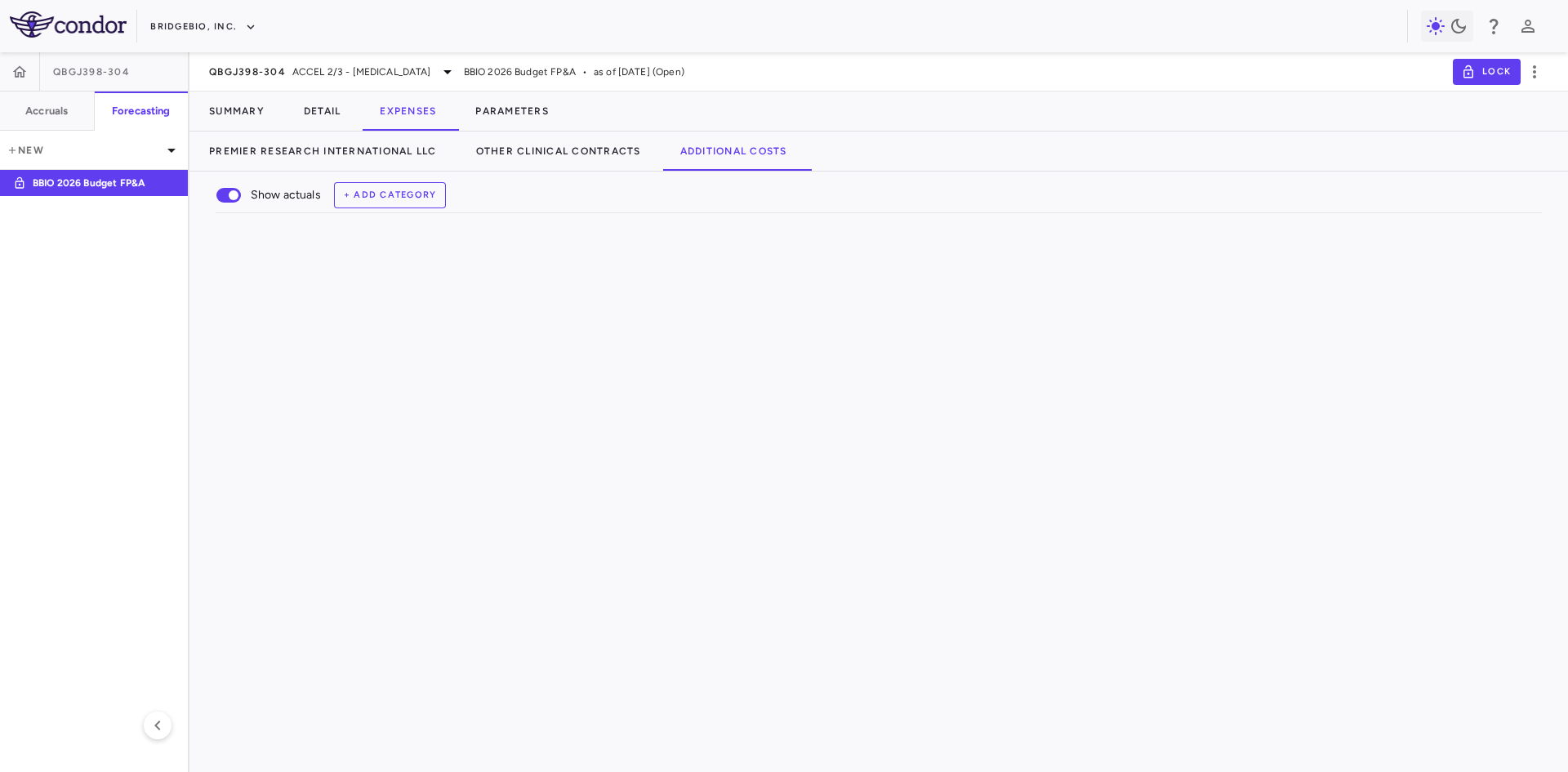
click at [924, 663] on div "$6,669.03" at bounding box center [955, 650] width 100 height 26
click at [833, 661] on div at bounding box center [841, 650] width 106 height 24
click at [329, 105] on button "Detail" at bounding box center [322, 111] width 77 height 40
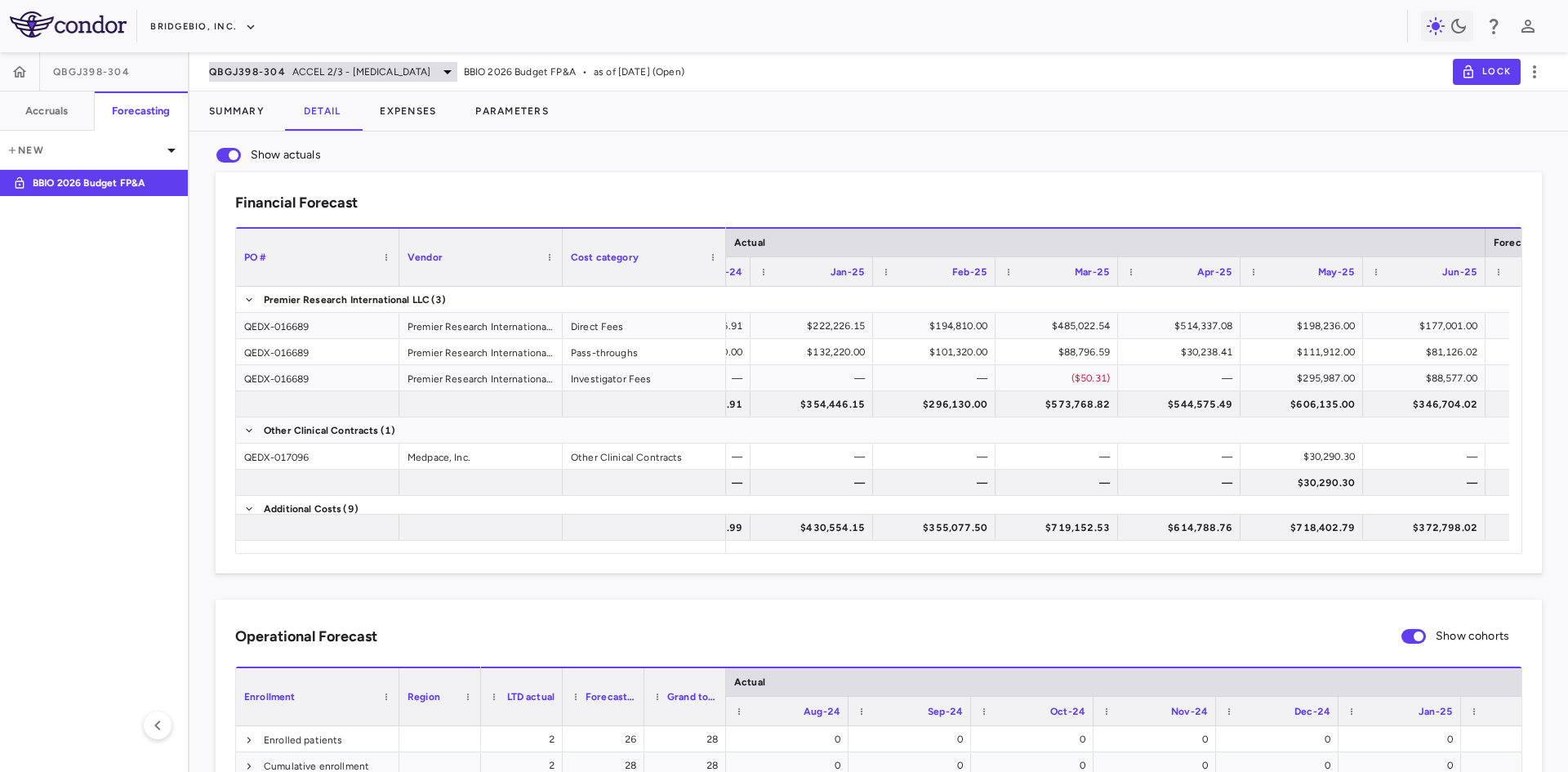
click at [282, 72] on span "QBGJ398-304" at bounding box center [247, 72] width 77 height 13
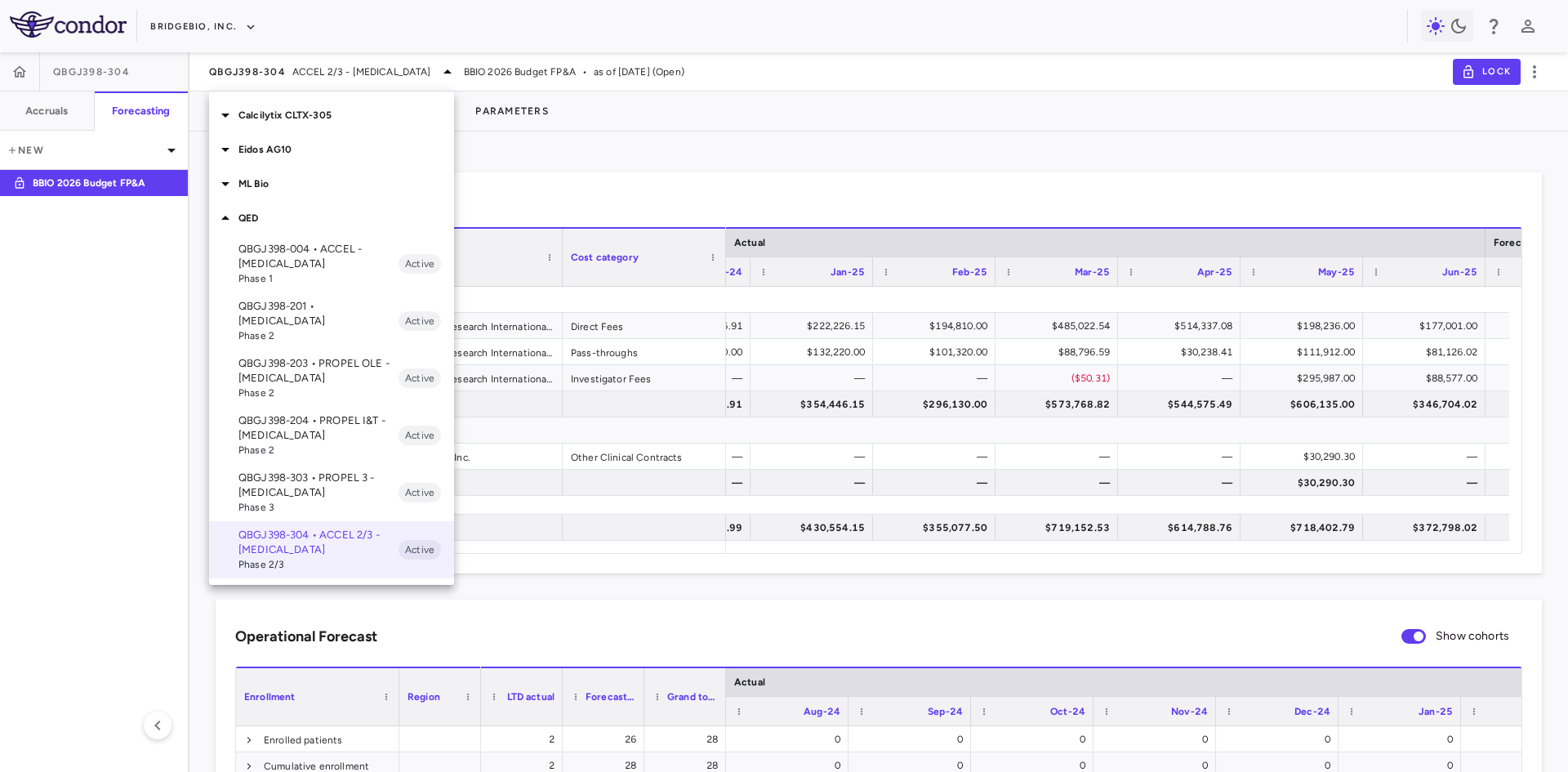
click at [275, 119] on p "Calcilytix CLTX-305" at bounding box center [347, 115] width 216 height 15
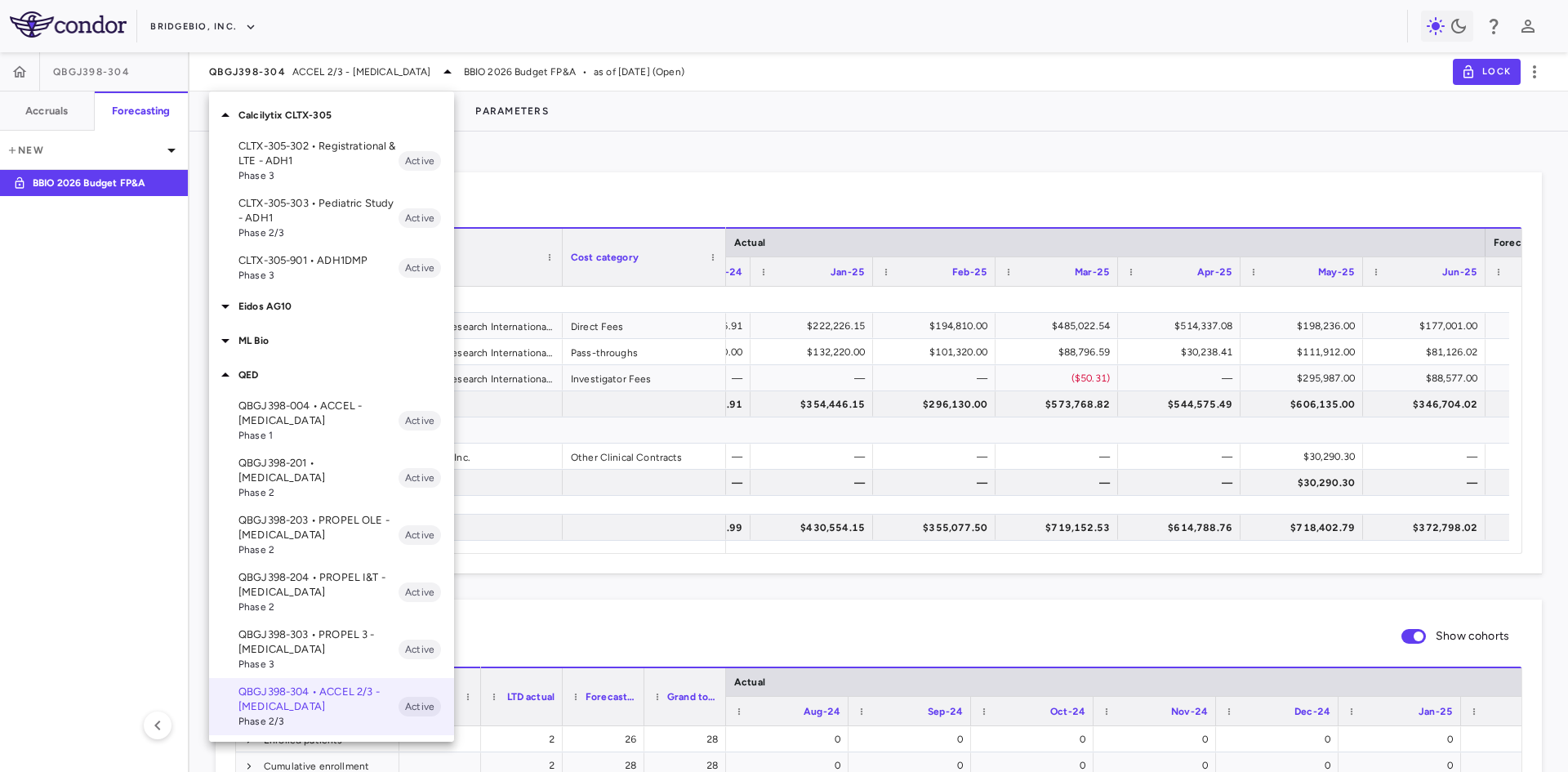
click at [299, 264] on p "CLTX-305-901 • ADH1DMP" at bounding box center [319, 261] width 160 height 15
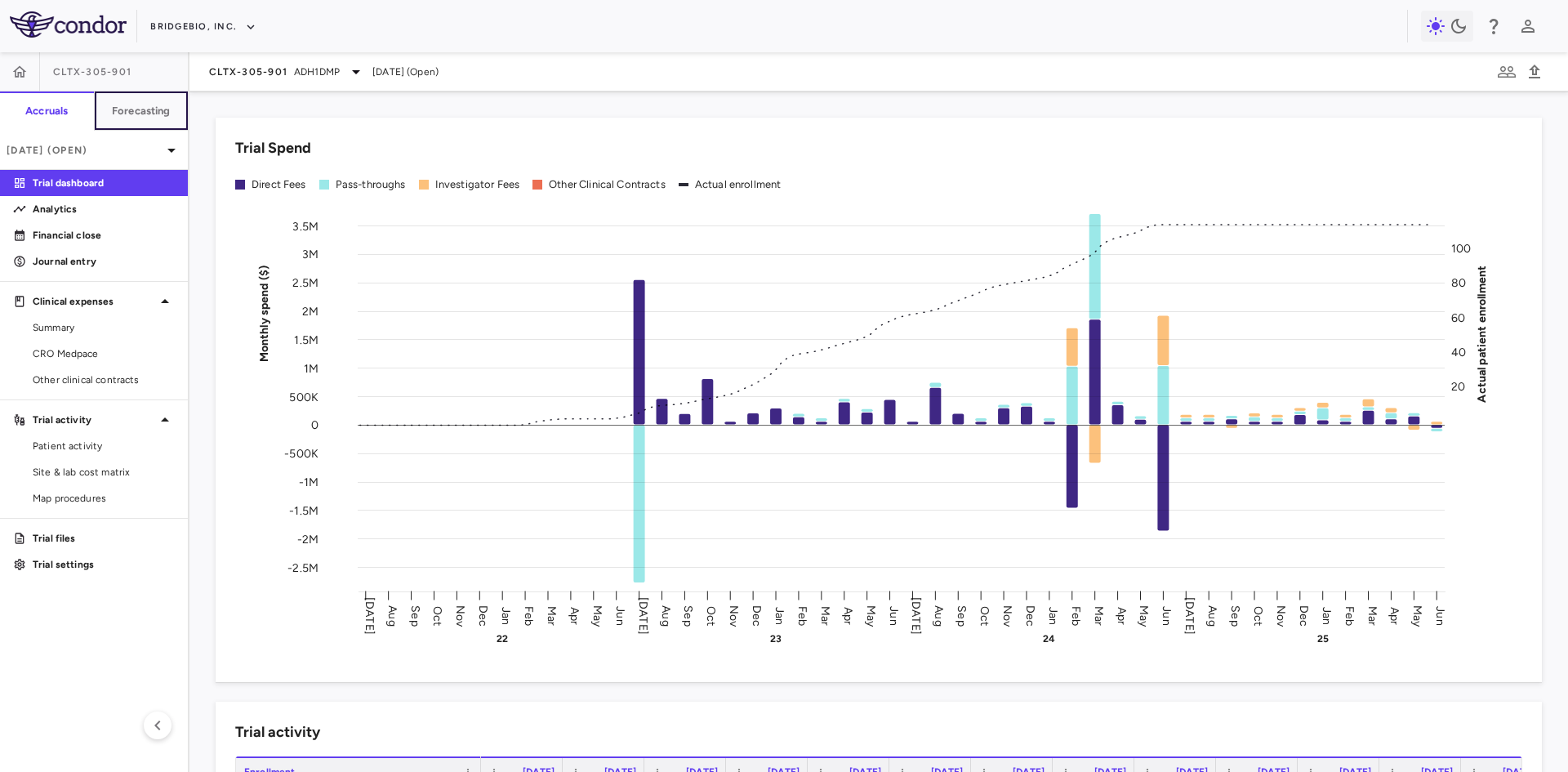
click at [137, 107] on h6 "Forecasting" at bounding box center [141, 111] width 59 height 15
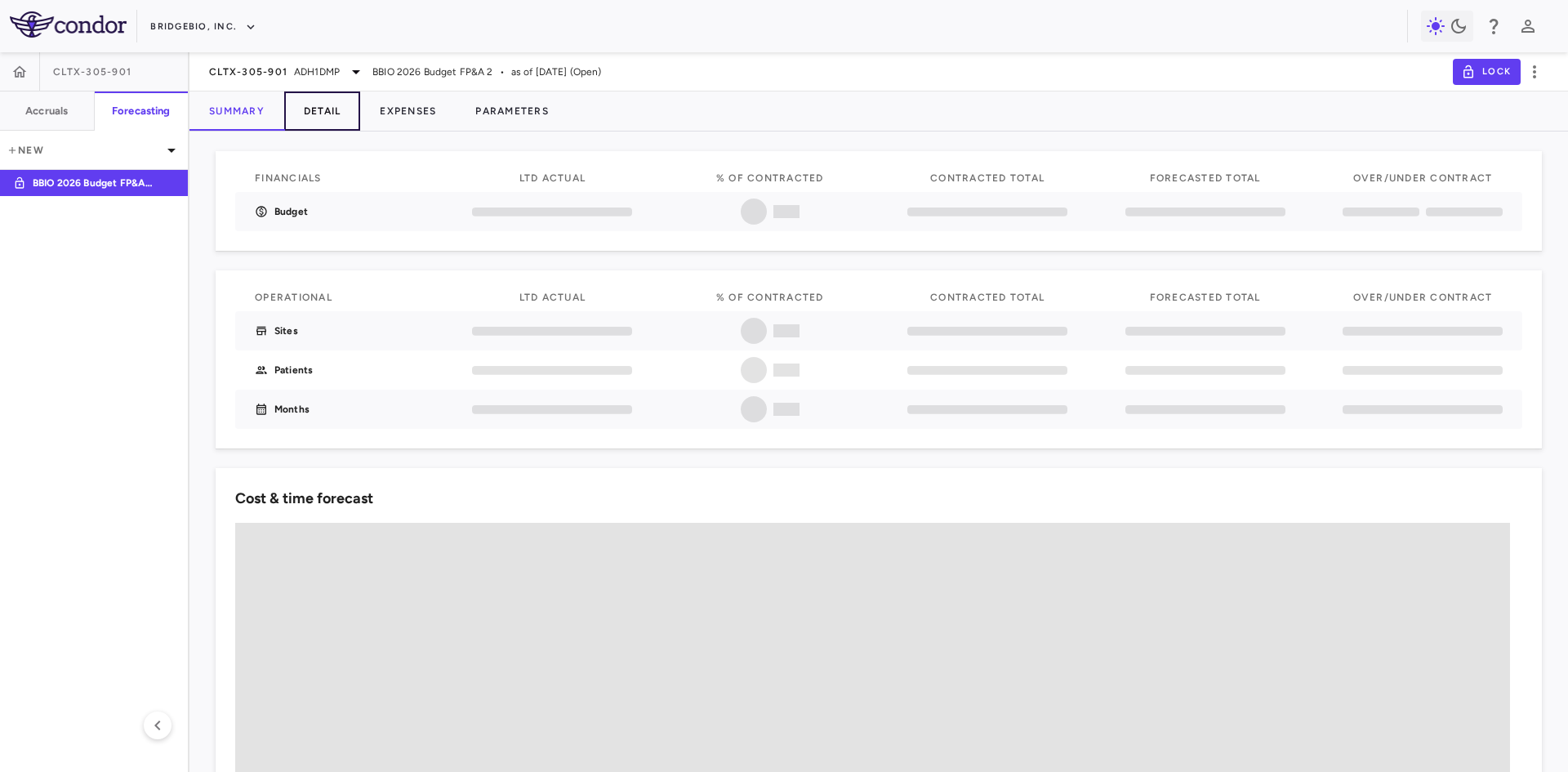
click at [329, 119] on button "Detail" at bounding box center [322, 111] width 77 height 40
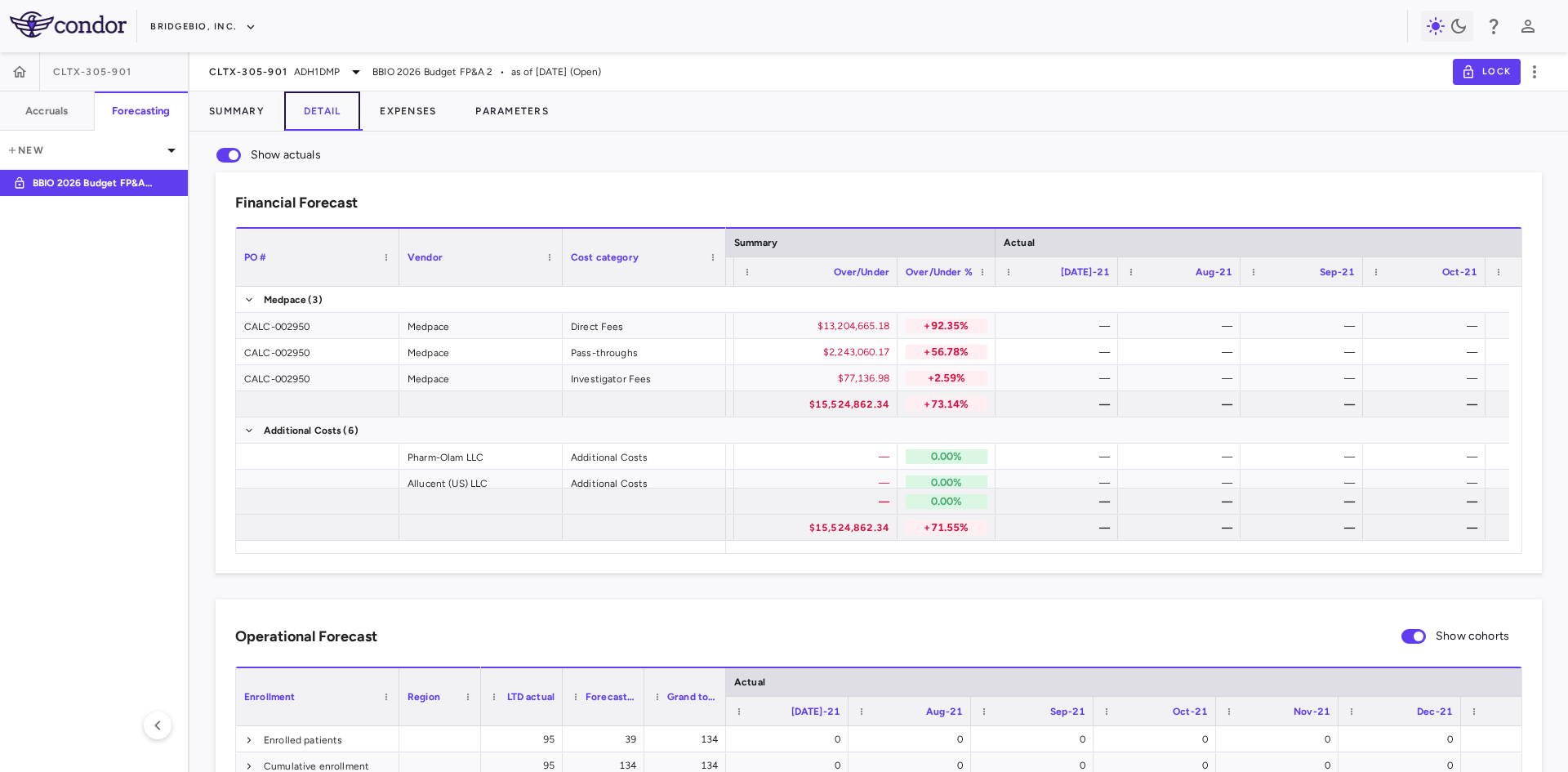
scroll to position [0, 890]
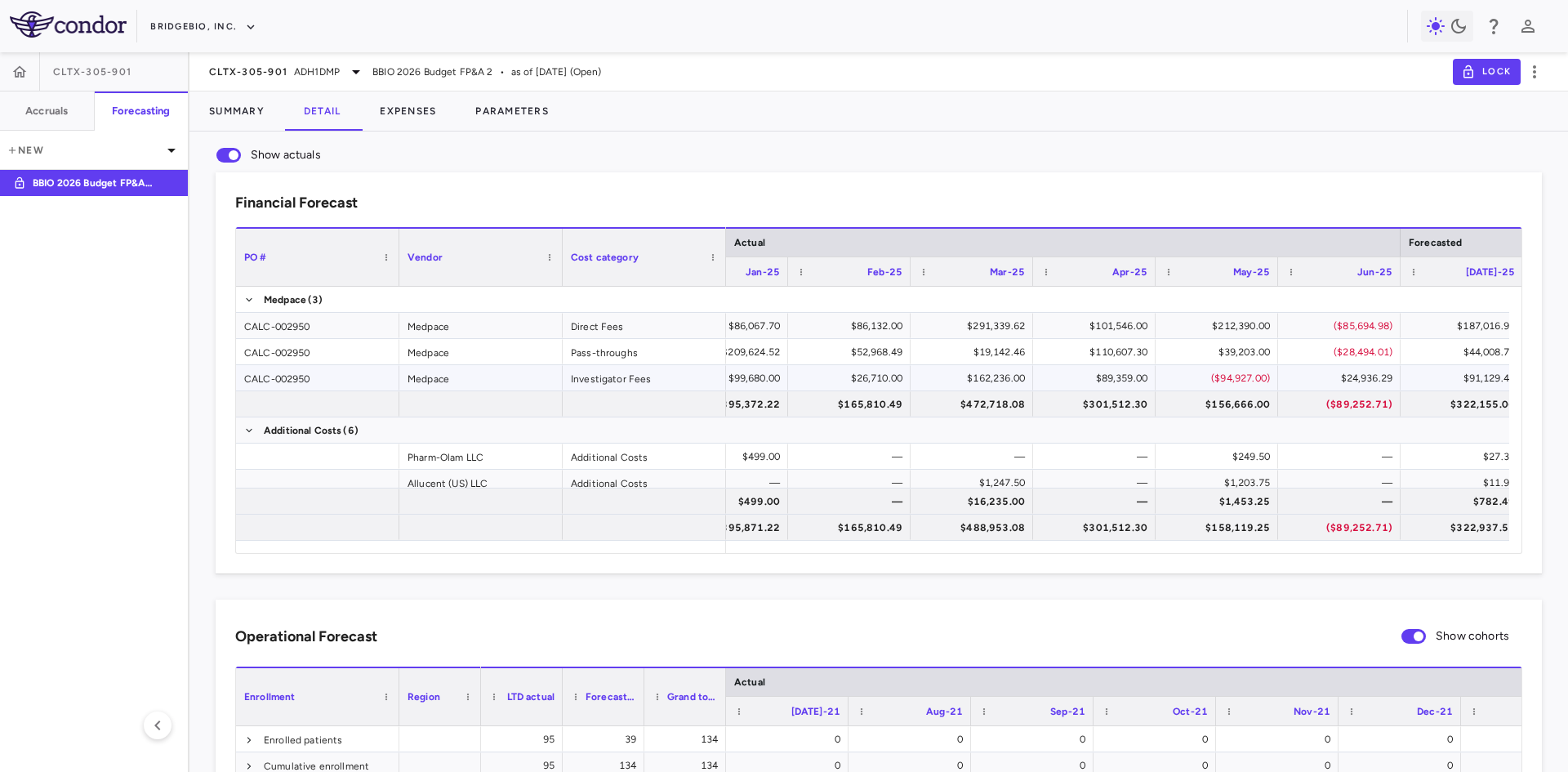
click at [1375, 386] on div "$24,936.29" at bounding box center [1343, 378] width 100 height 26
click at [1363, 408] on div "($89,252.71)" at bounding box center [1343, 404] width 100 height 26
click at [1360, 320] on div "($85,694.98)" at bounding box center [1343, 326] width 100 height 26
click at [1353, 361] on div "($28,494.01)" at bounding box center [1343, 352] width 100 height 26
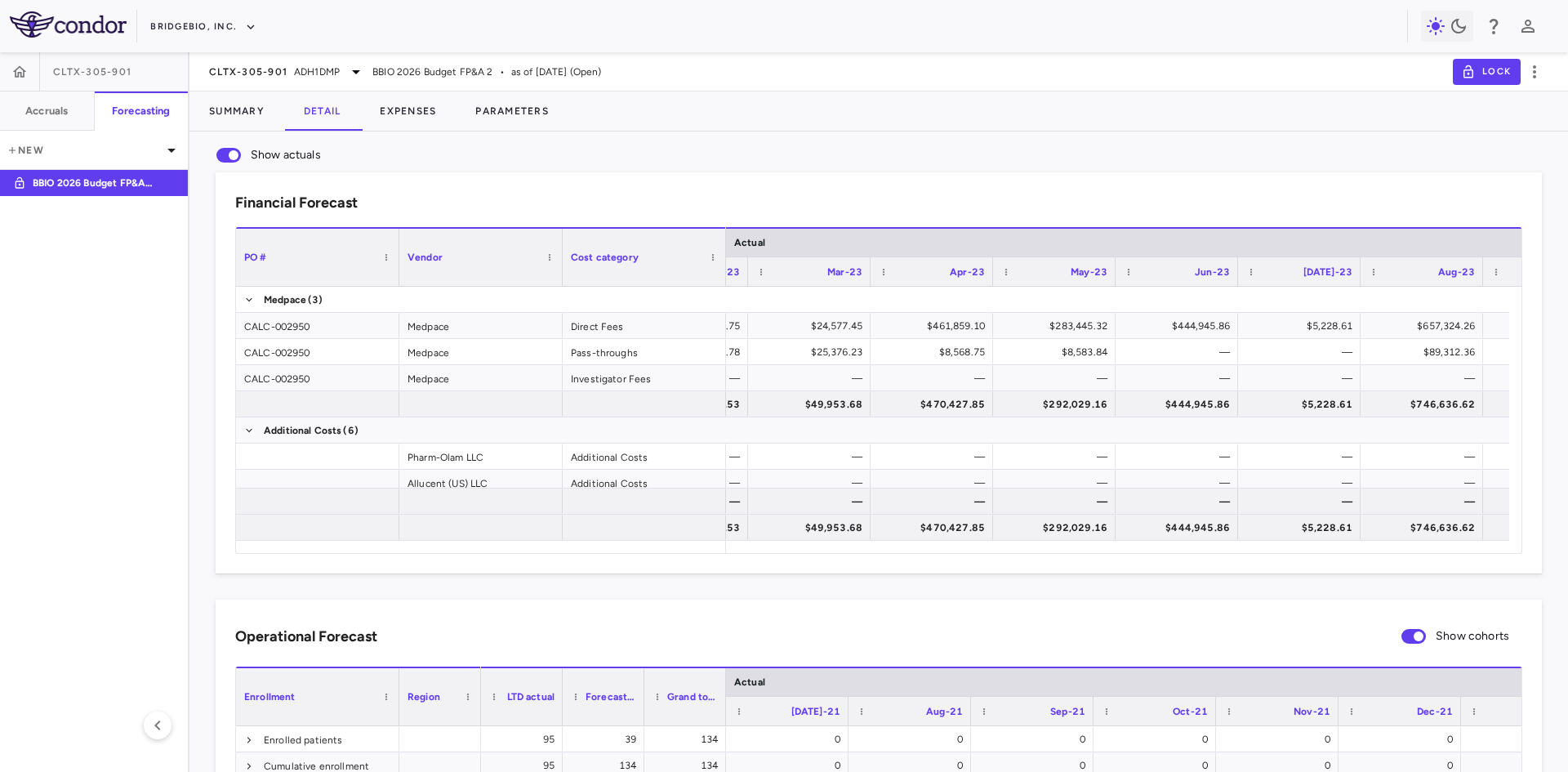
scroll to position [0, 3479]
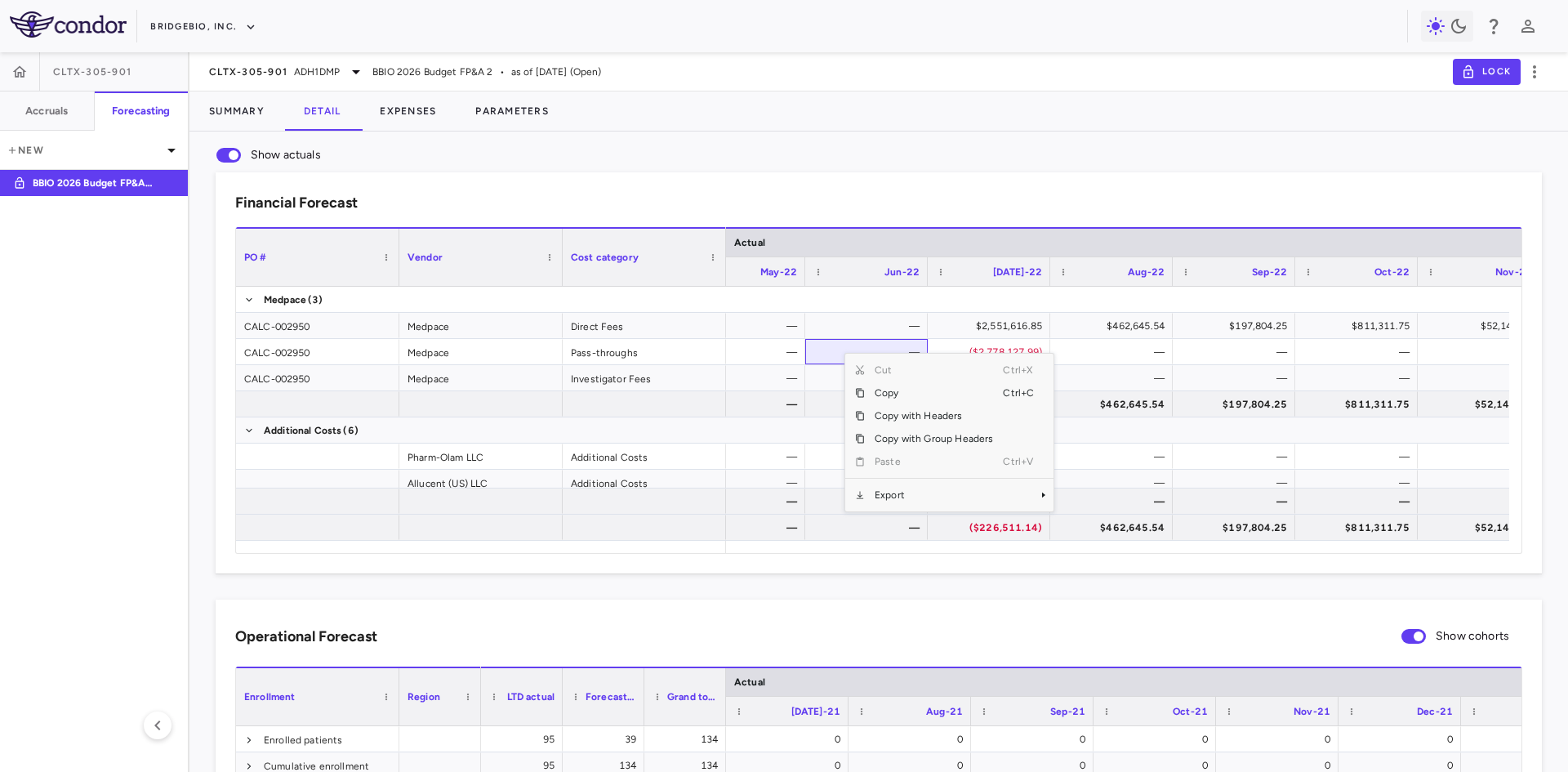
click at [917, 503] on span "Export" at bounding box center [934, 494] width 138 height 23
click at [1096, 527] on span "Excel Export" at bounding box center [1108, 523] width 77 height 23
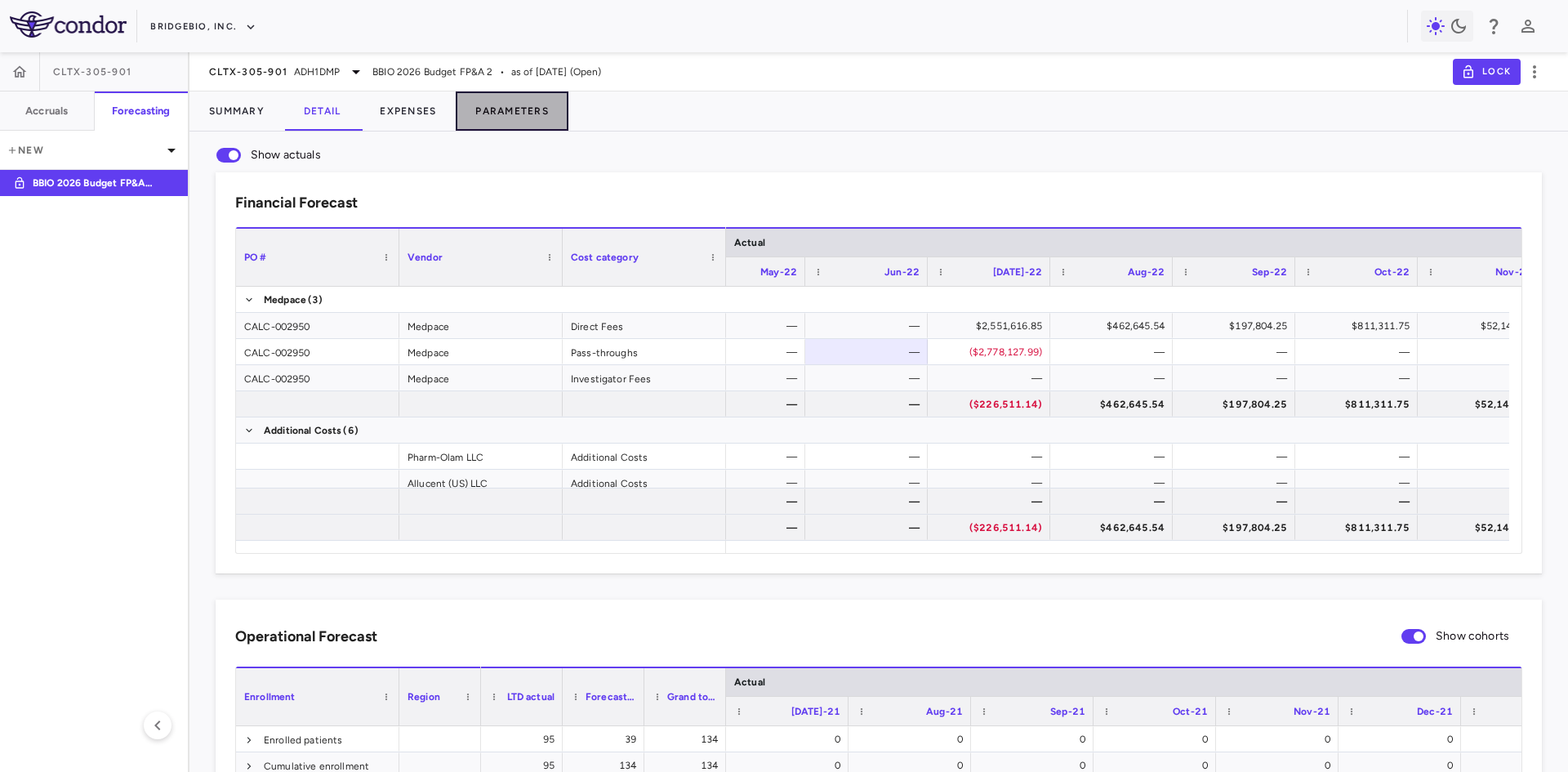
click at [541, 105] on button "Parameters" at bounding box center [512, 111] width 113 height 40
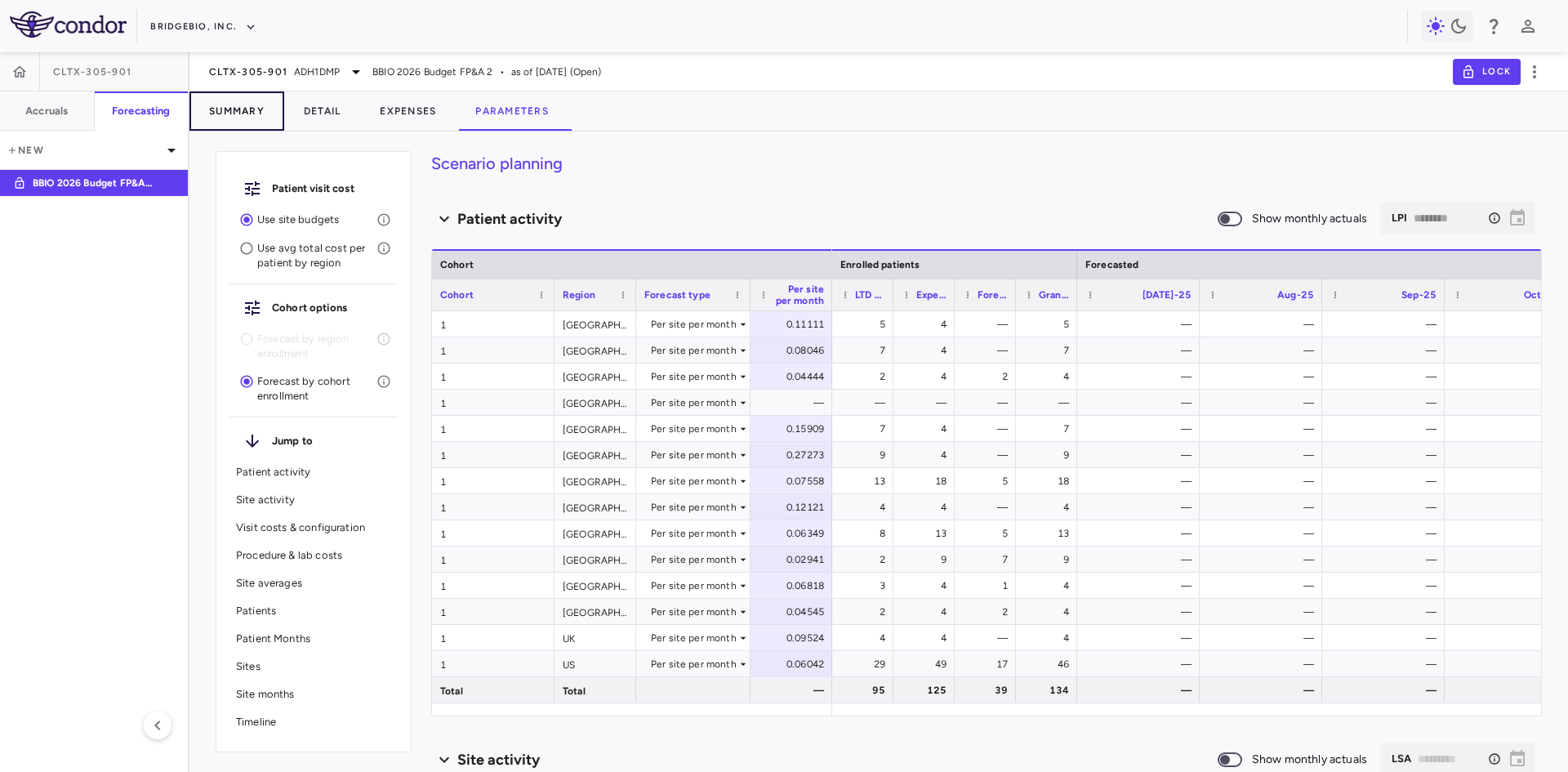
click at [257, 110] on button "Summary" at bounding box center [236, 111] width 95 height 40
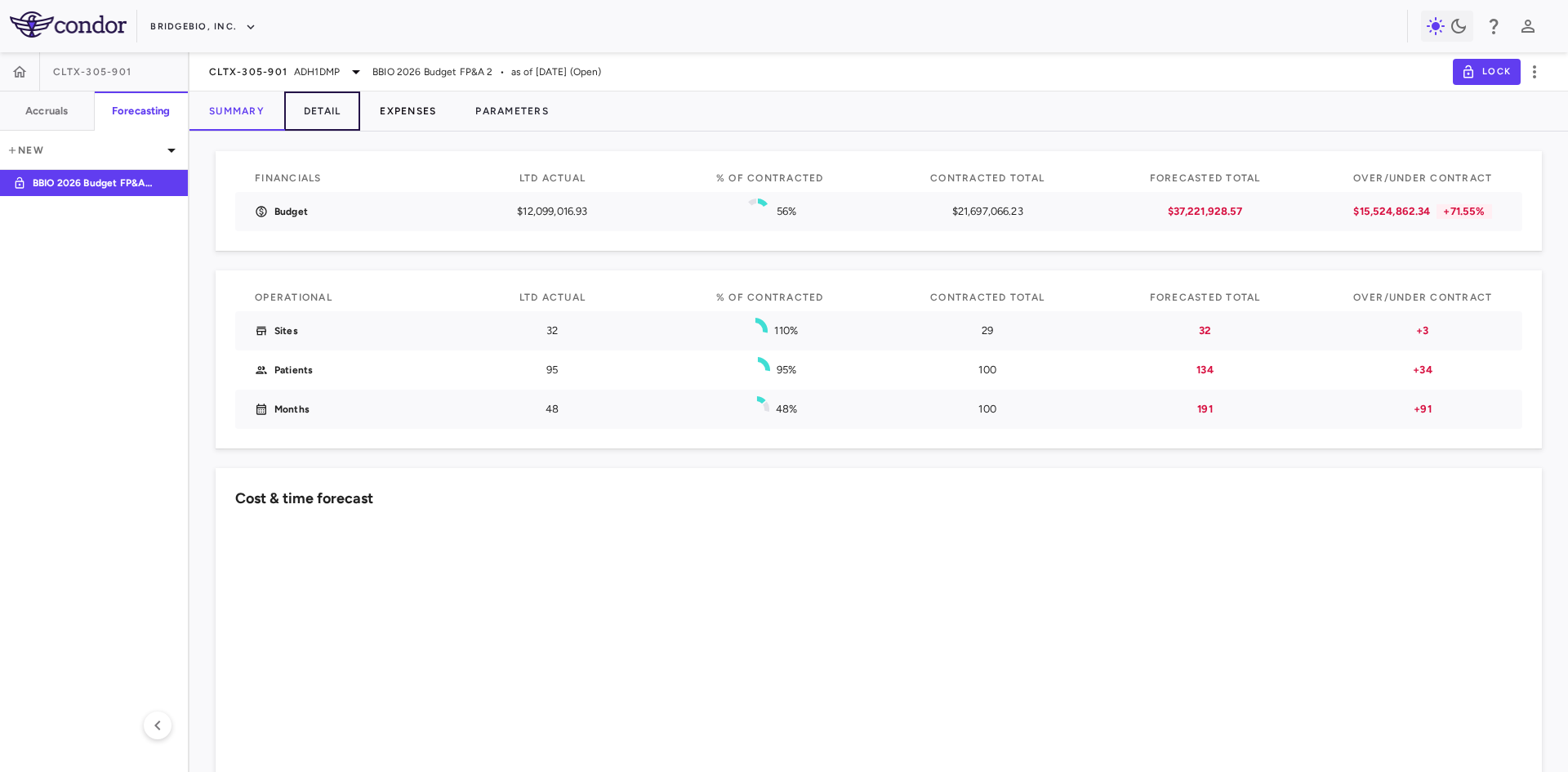
click at [325, 109] on button "Detail" at bounding box center [322, 111] width 77 height 40
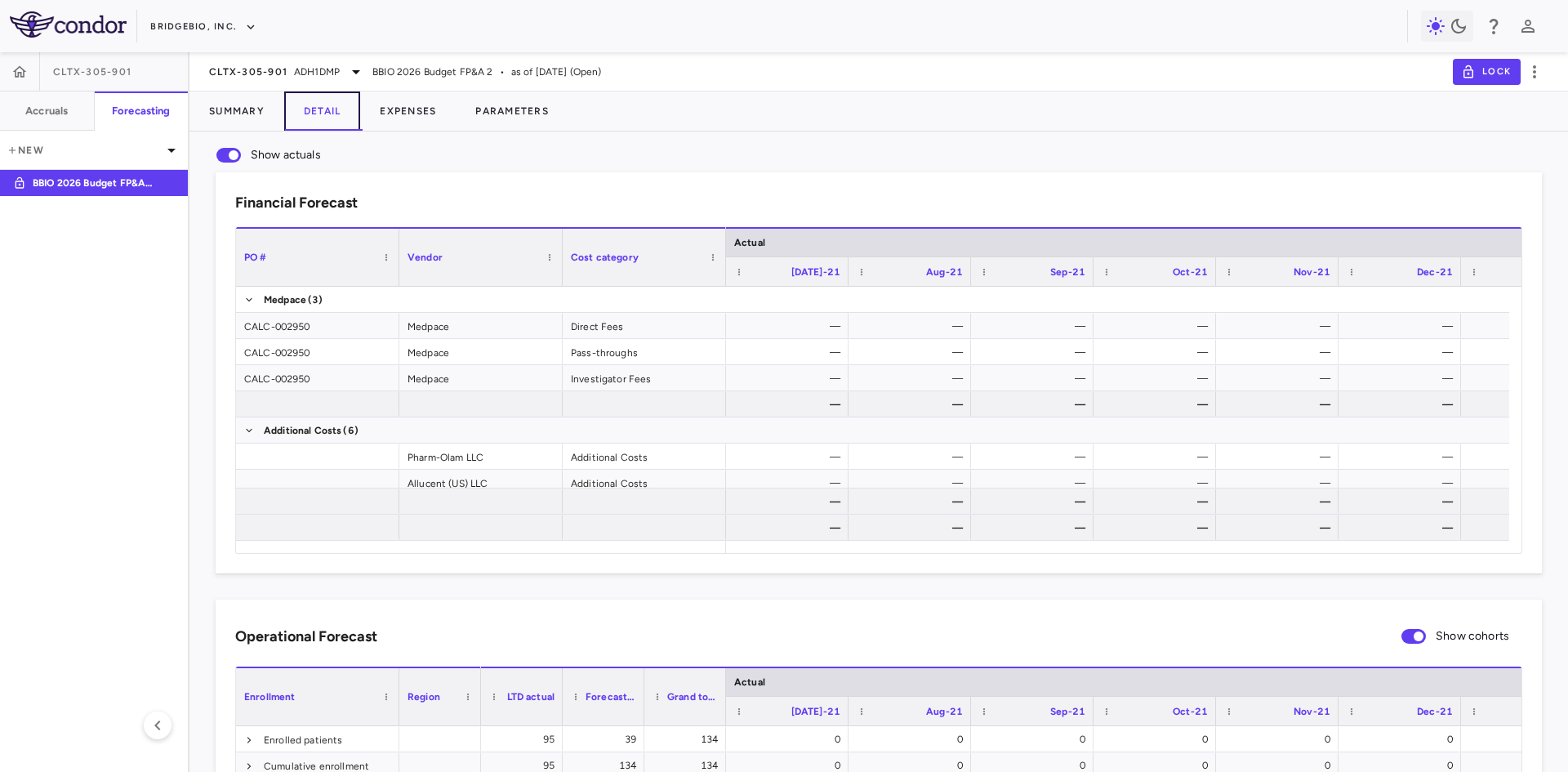
scroll to position [0, 1483]
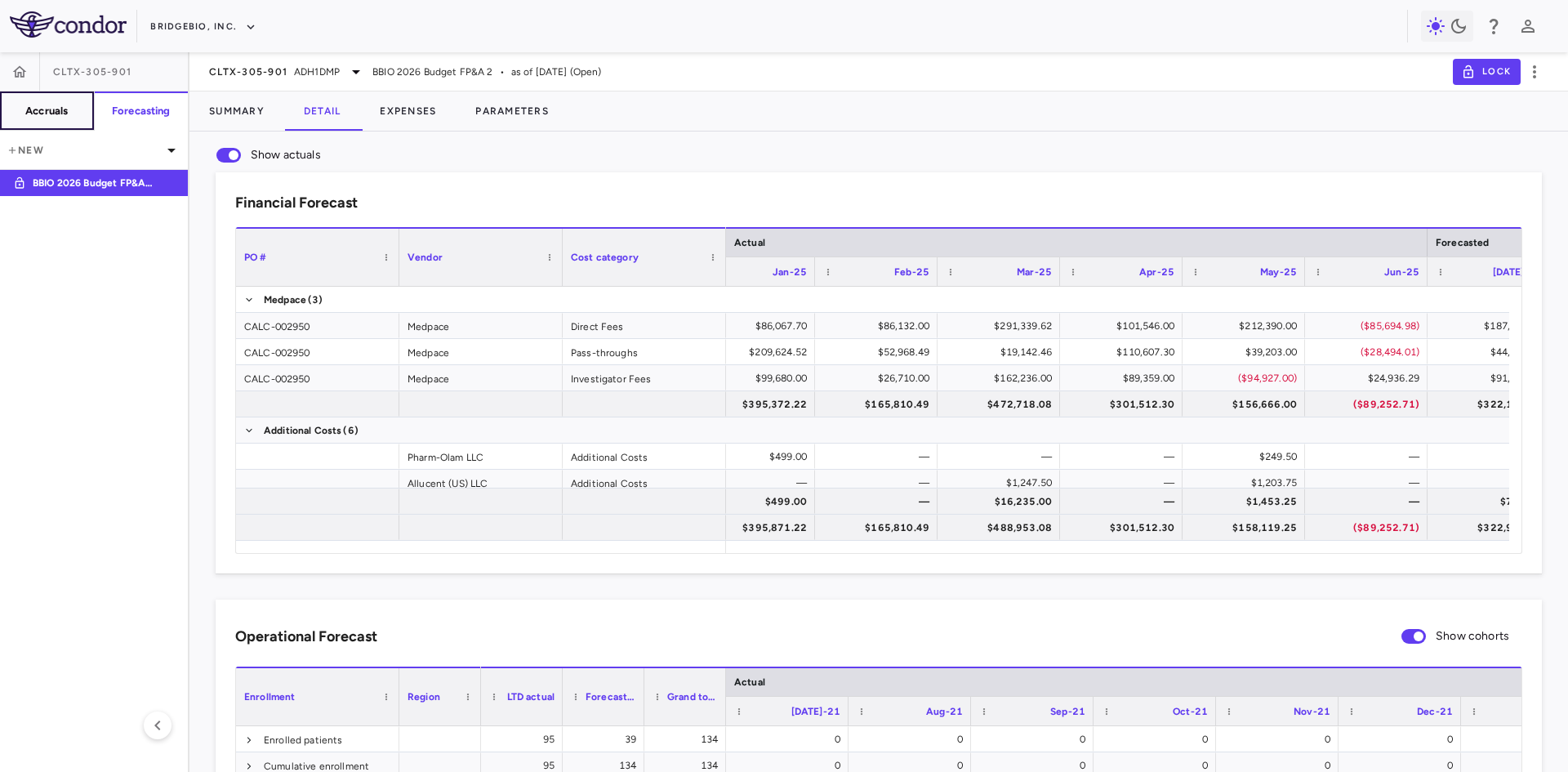
click at [59, 122] on button "Accruals" at bounding box center [47, 111] width 95 height 40
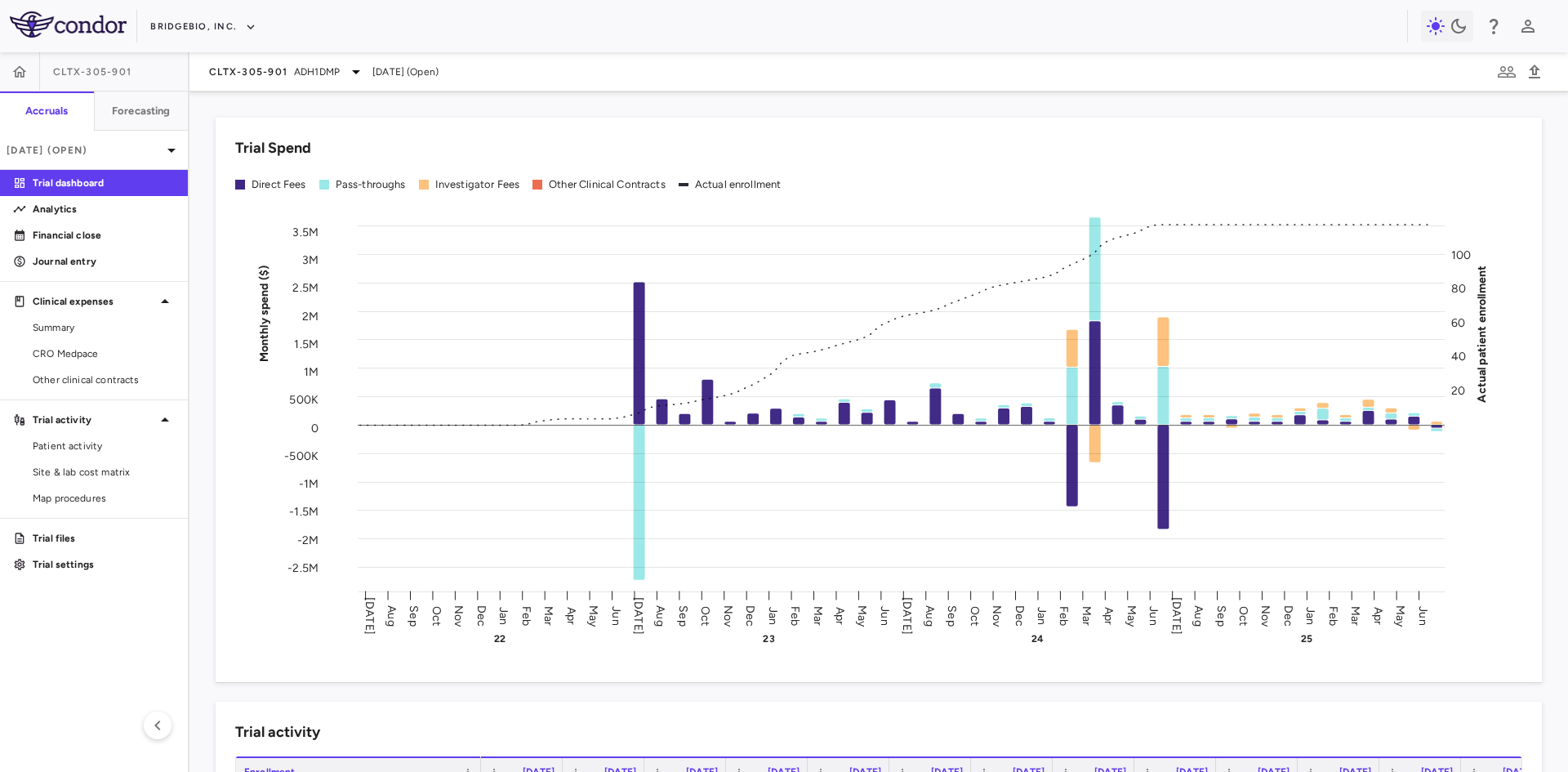
click at [101, 359] on span "CRO Medpace" at bounding box center [103, 353] width 142 height 15
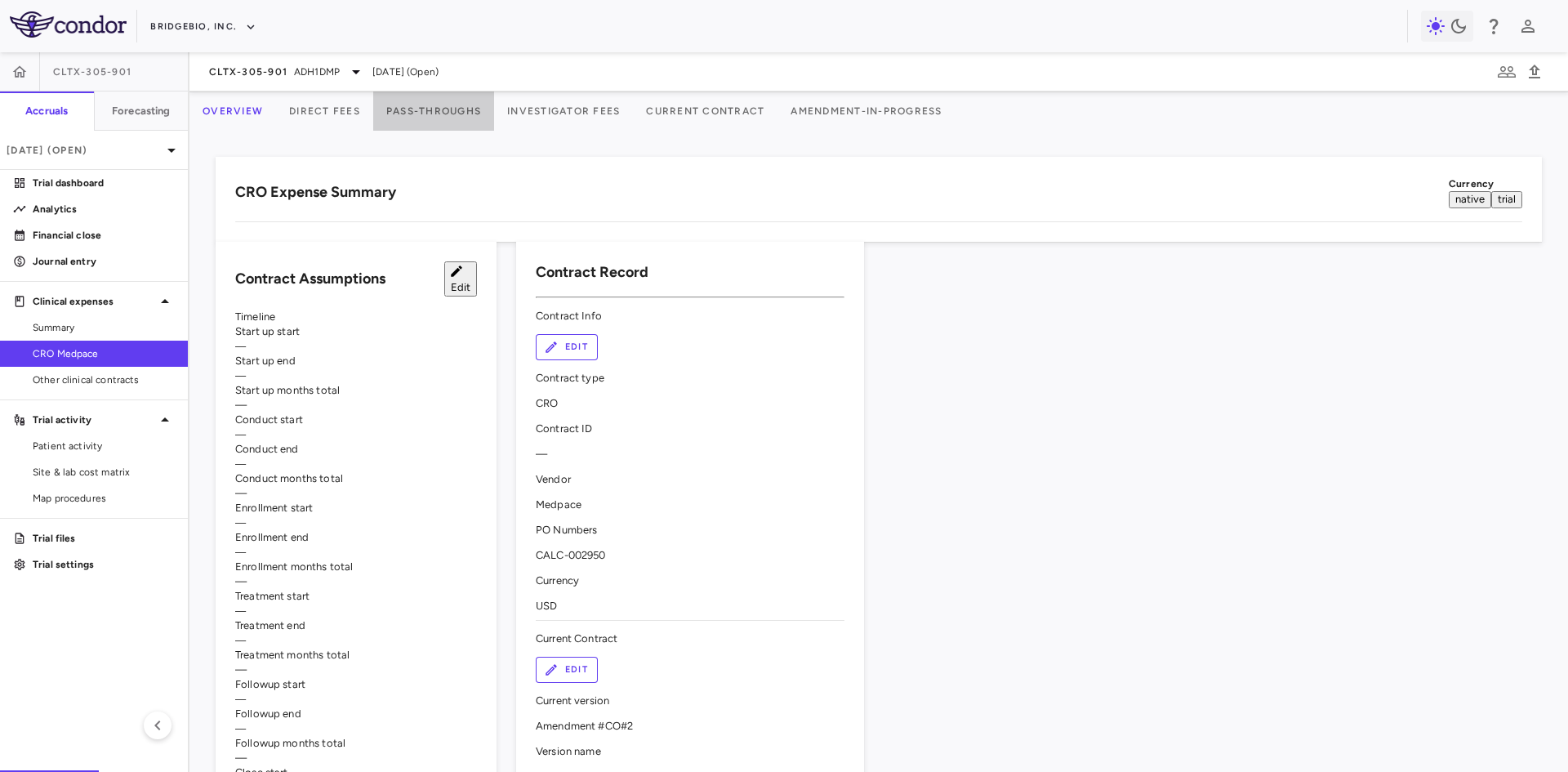
click at [494, 106] on button "Pass-Throughs" at bounding box center [434, 111] width 121 height 40
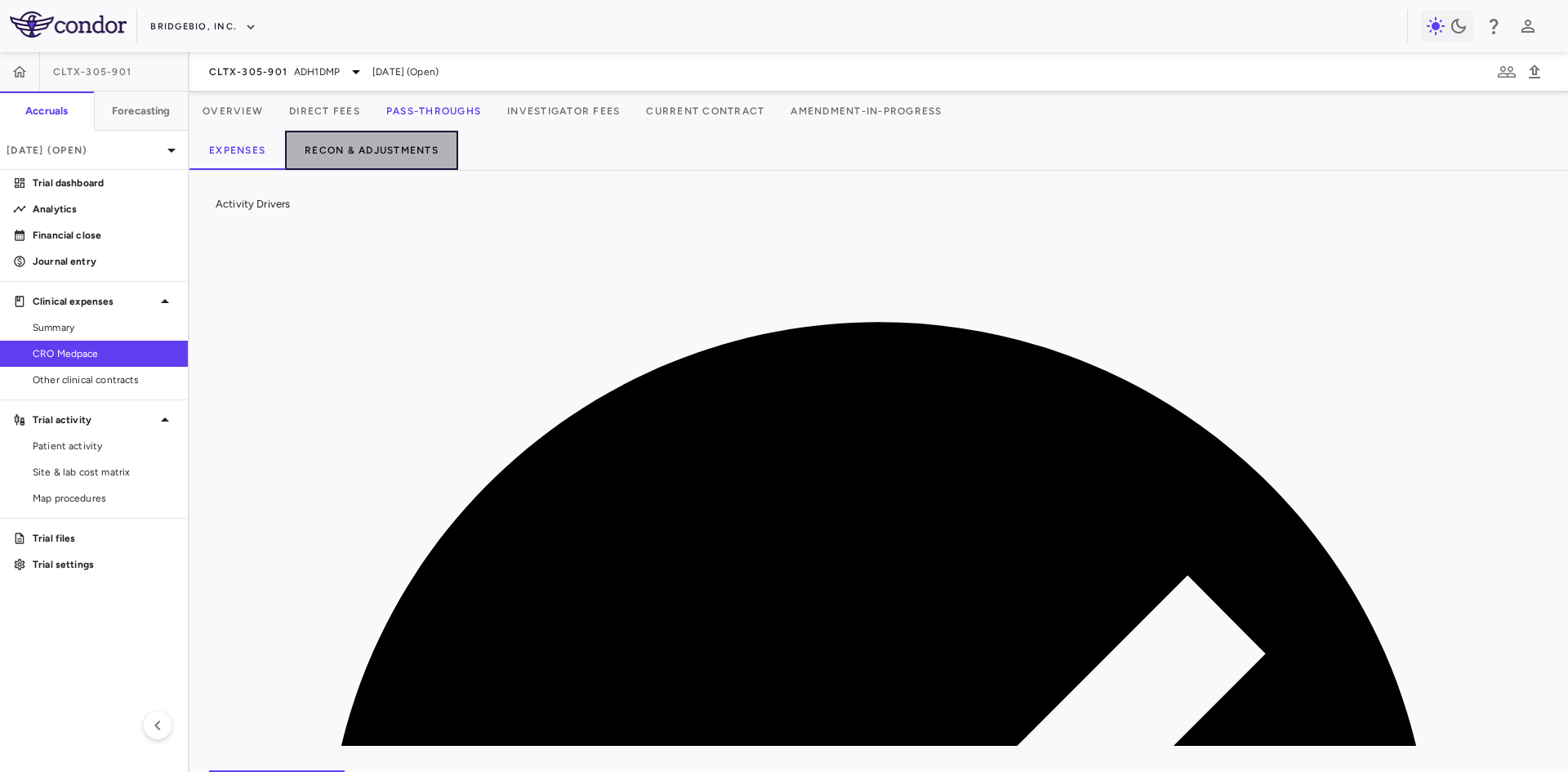
click at [398, 143] on button "Recon & Adjustments" at bounding box center [372, 150] width 173 height 40
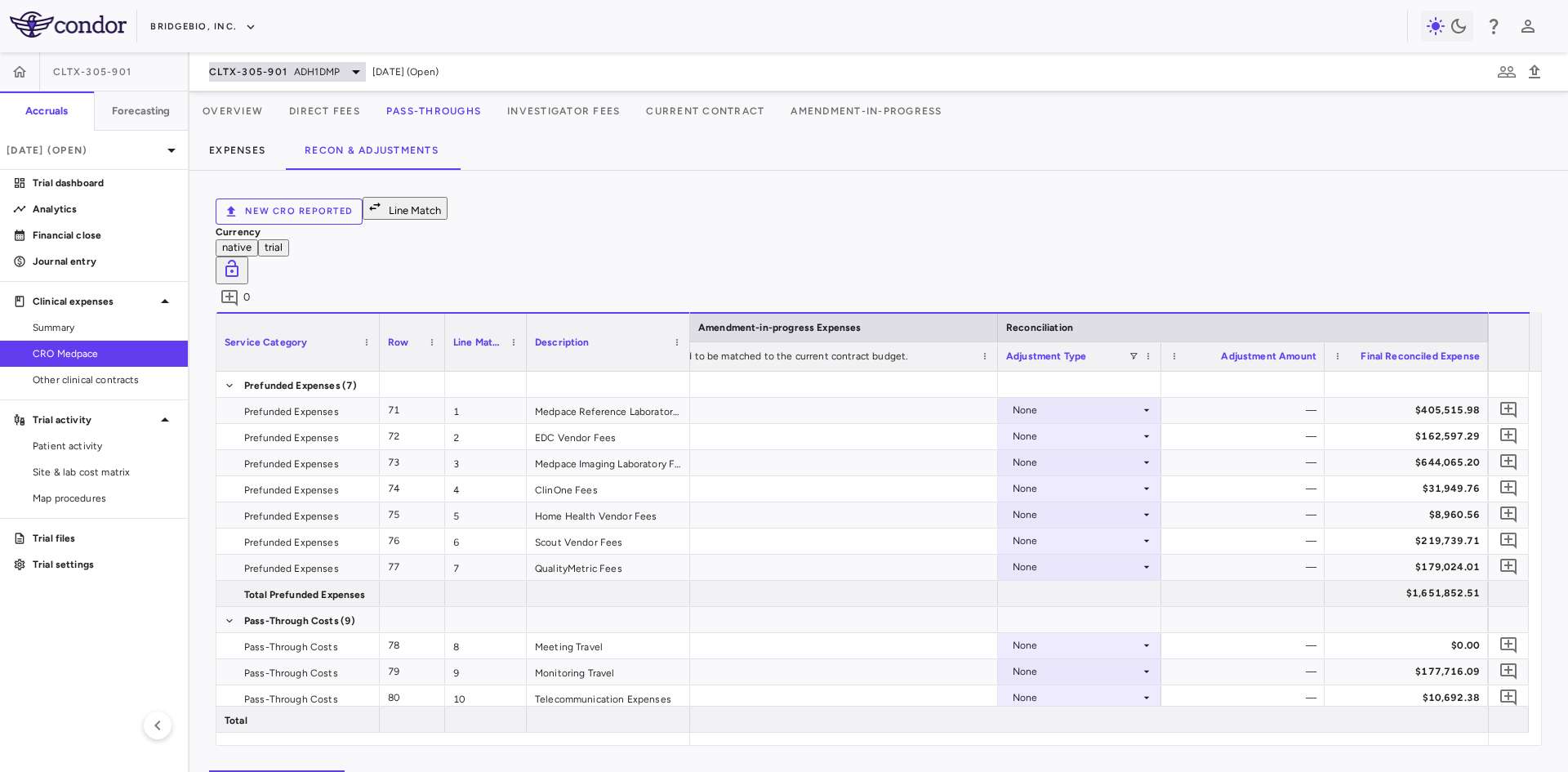
click at [255, 71] on span "CLTX-305-901" at bounding box center [248, 72] width 78 height 13
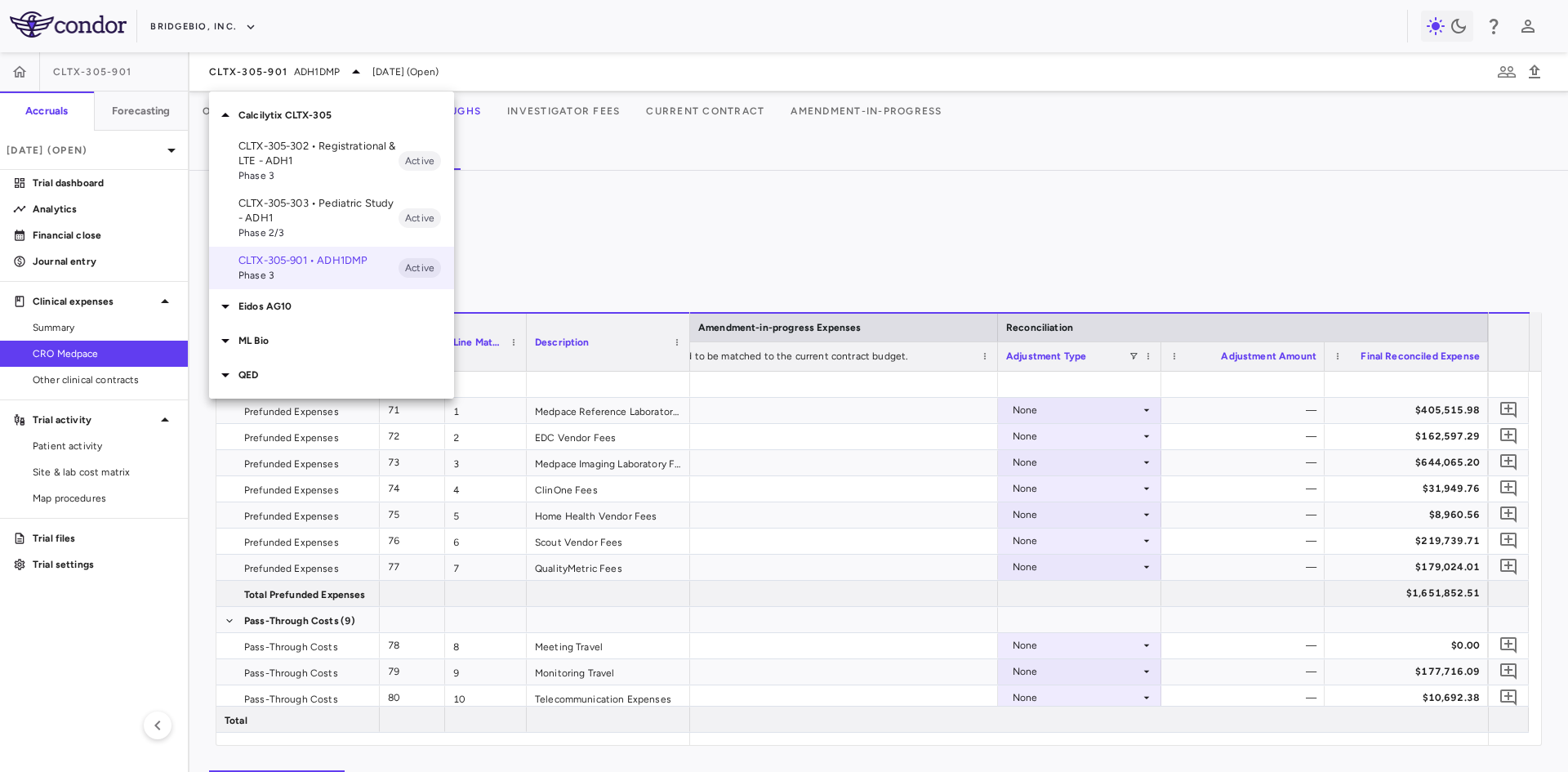
click at [567, 172] on div at bounding box center [784, 386] width 1568 height 772
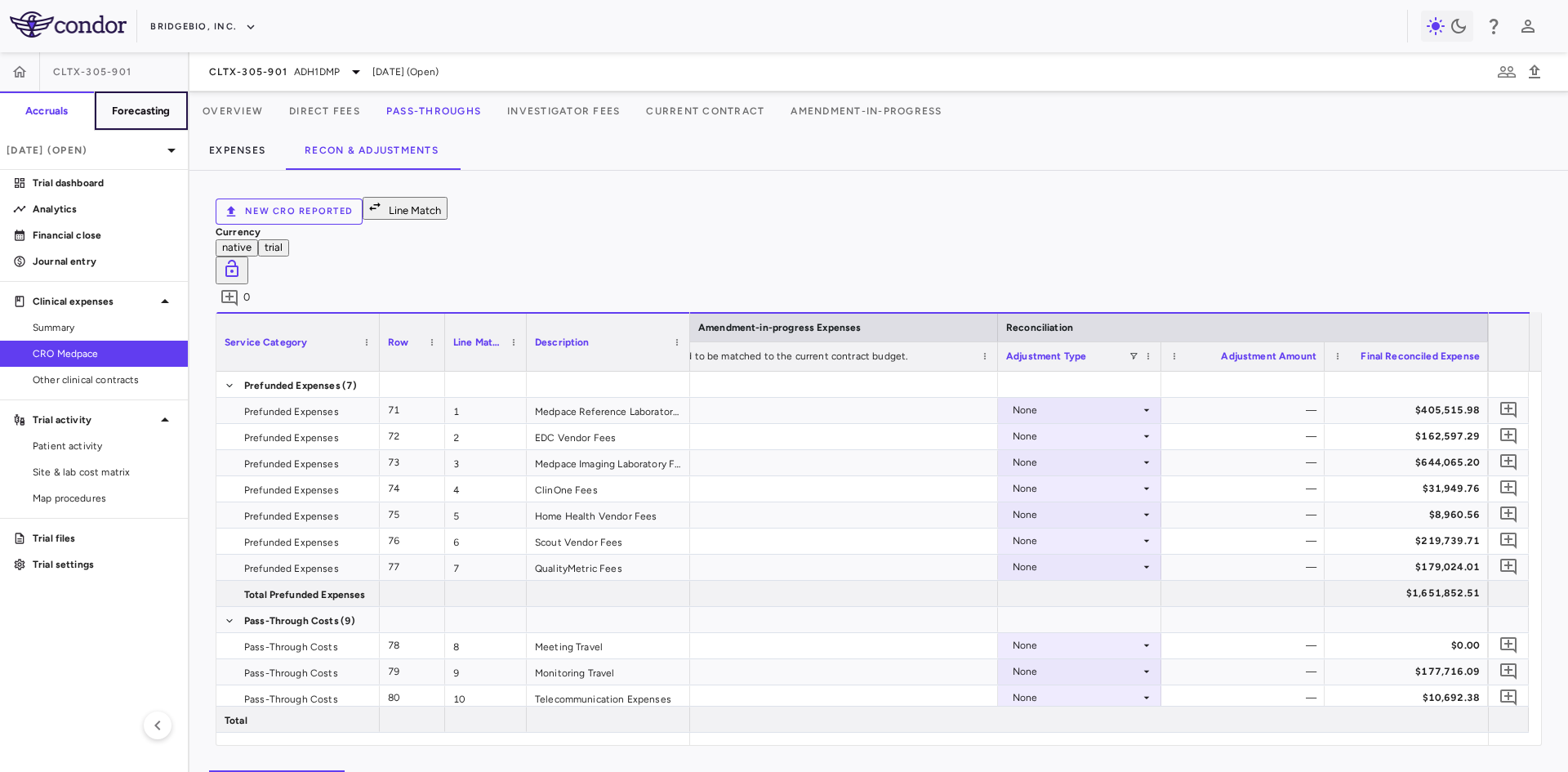
click at [114, 112] on h6 "Forecasting" at bounding box center [141, 111] width 59 height 15
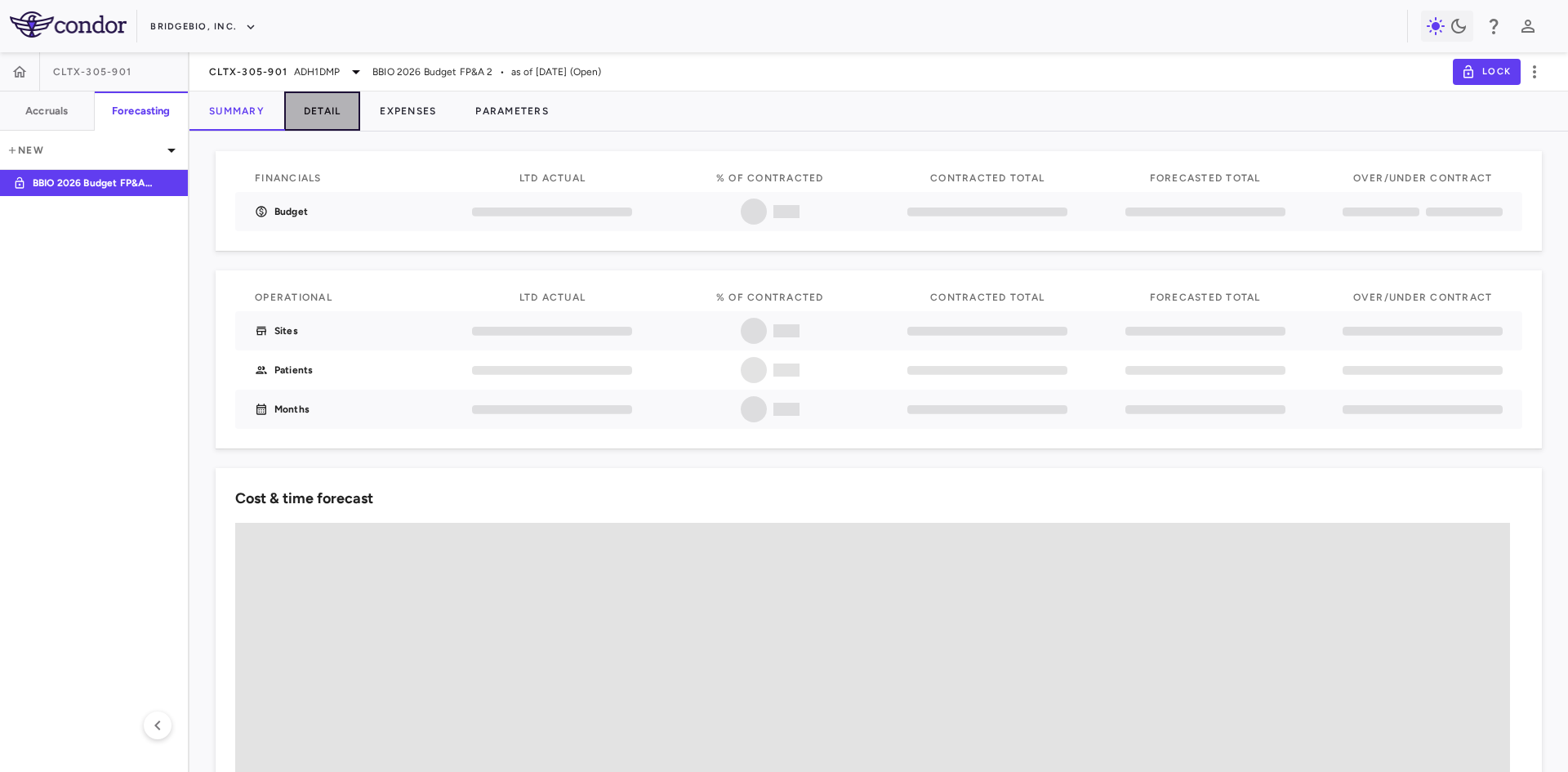
click at [325, 107] on button "Detail" at bounding box center [322, 111] width 77 height 40
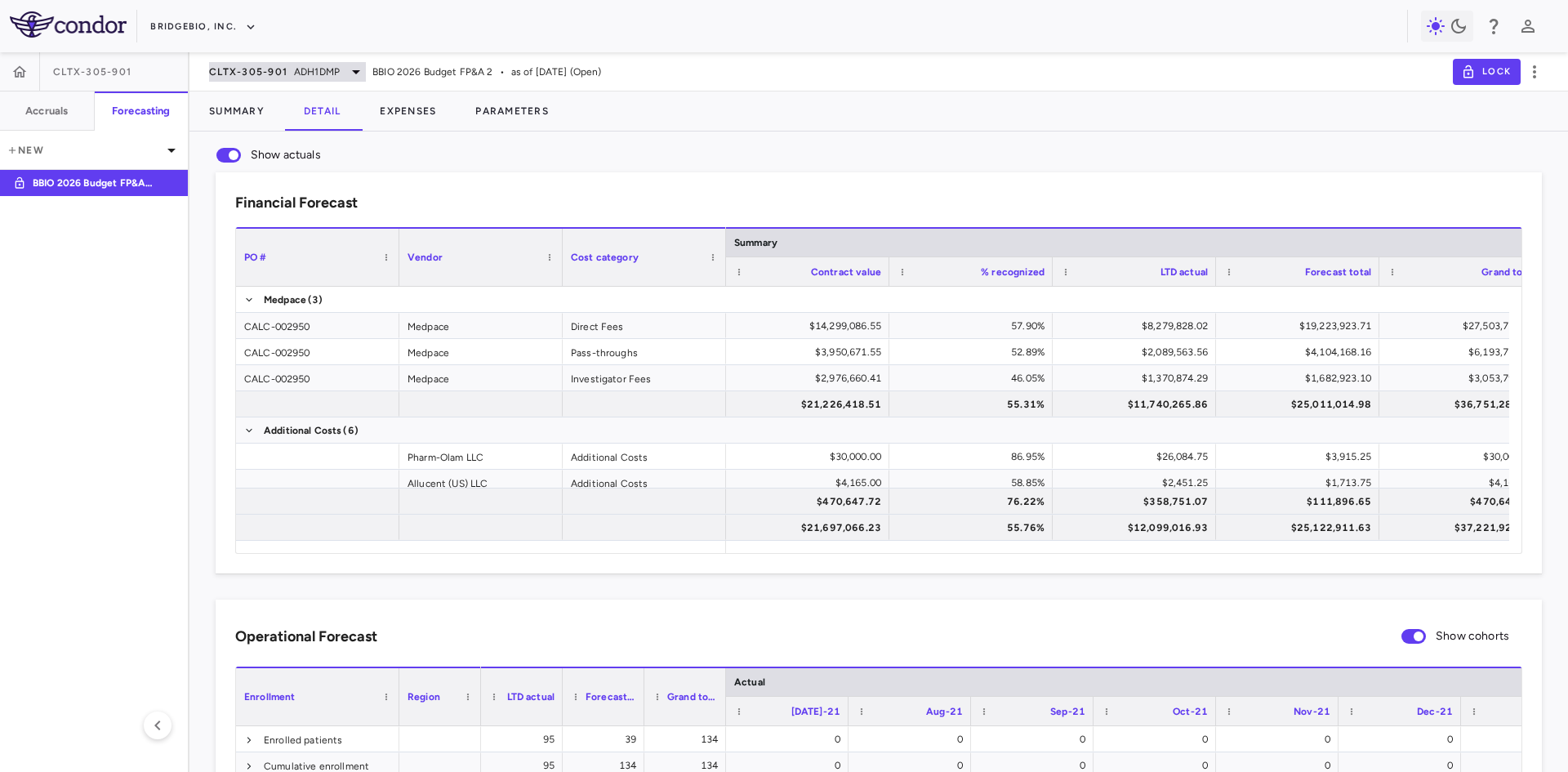
click at [267, 65] on span "CLTX-305-901" at bounding box center [248, 72] width 78 height 13
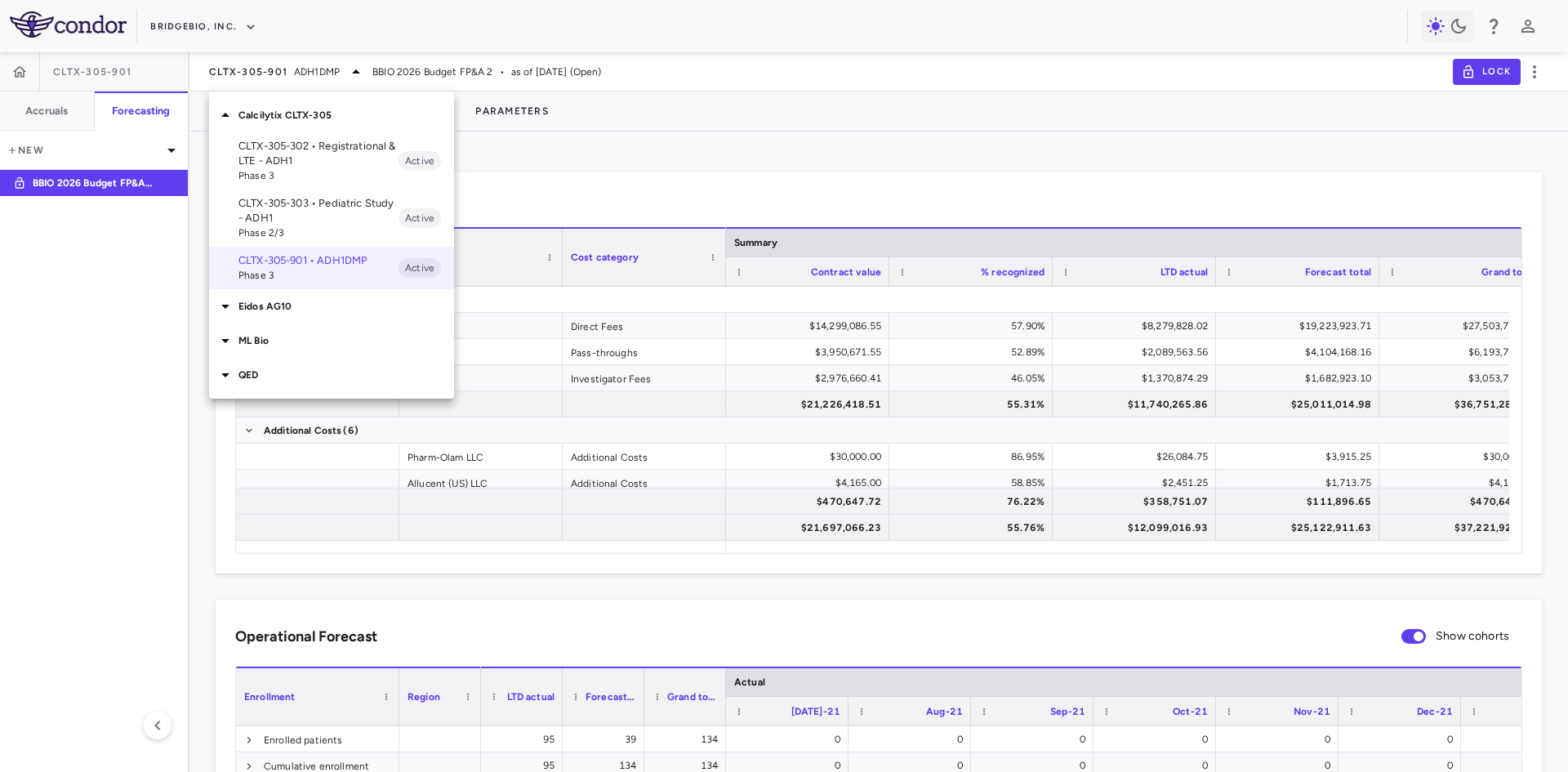
click at [275, 342] on p "ML Bio" at bounding box center [347, 340] width 216 height 15
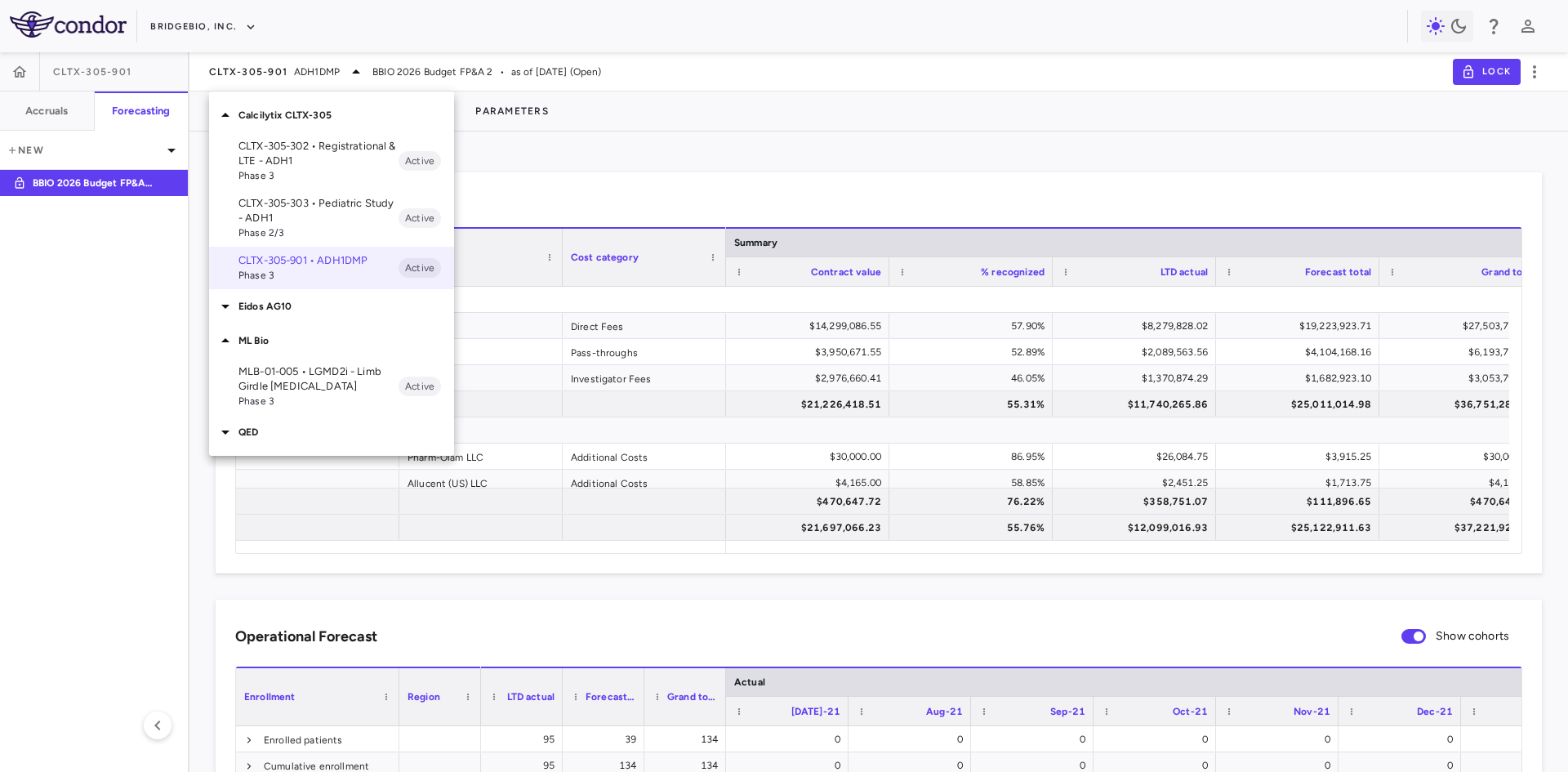
click at [296, 382] on p "MLB-01-005 • LGMD2i - Limb Girdle [MEDICAL_DATA]" at bounding box center [319, 379] width 160 height 30
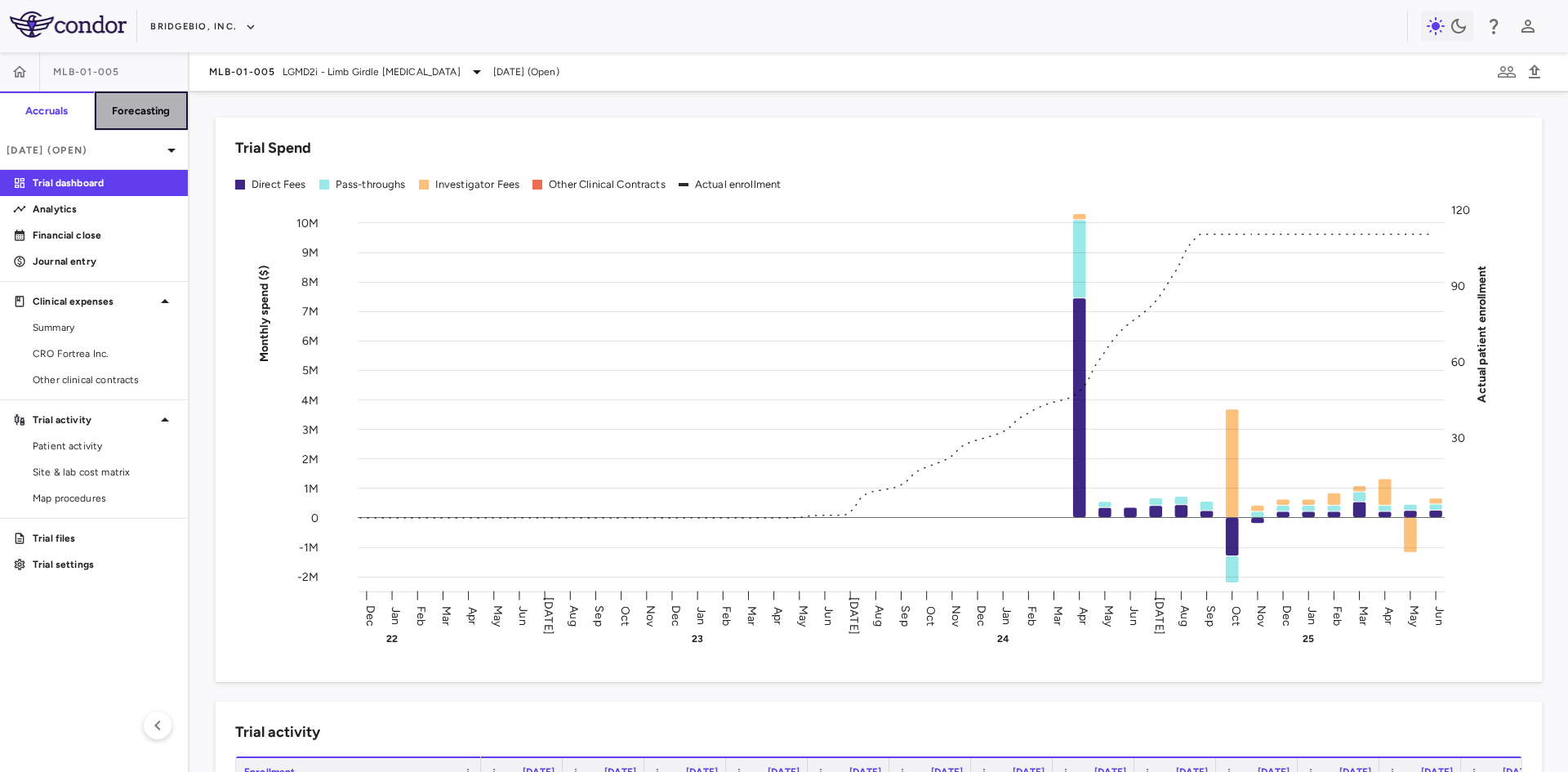
click at [154, 115] on h6 "Forecasting" at bounding box center [141, 111] width 59 height 15
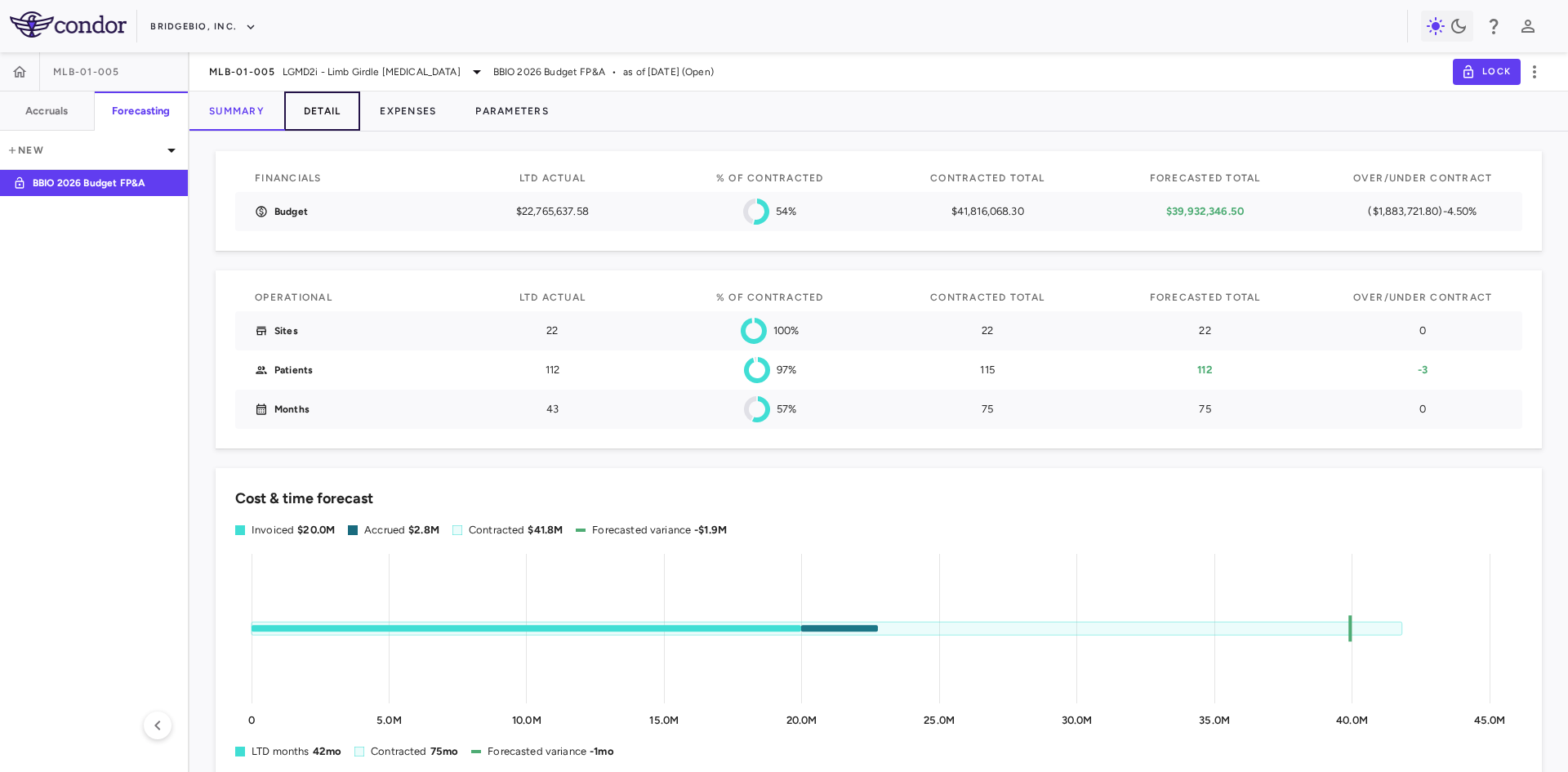
click at [321, 107] on button "Detail" at bounding box center [322, 111] width 77 height 40
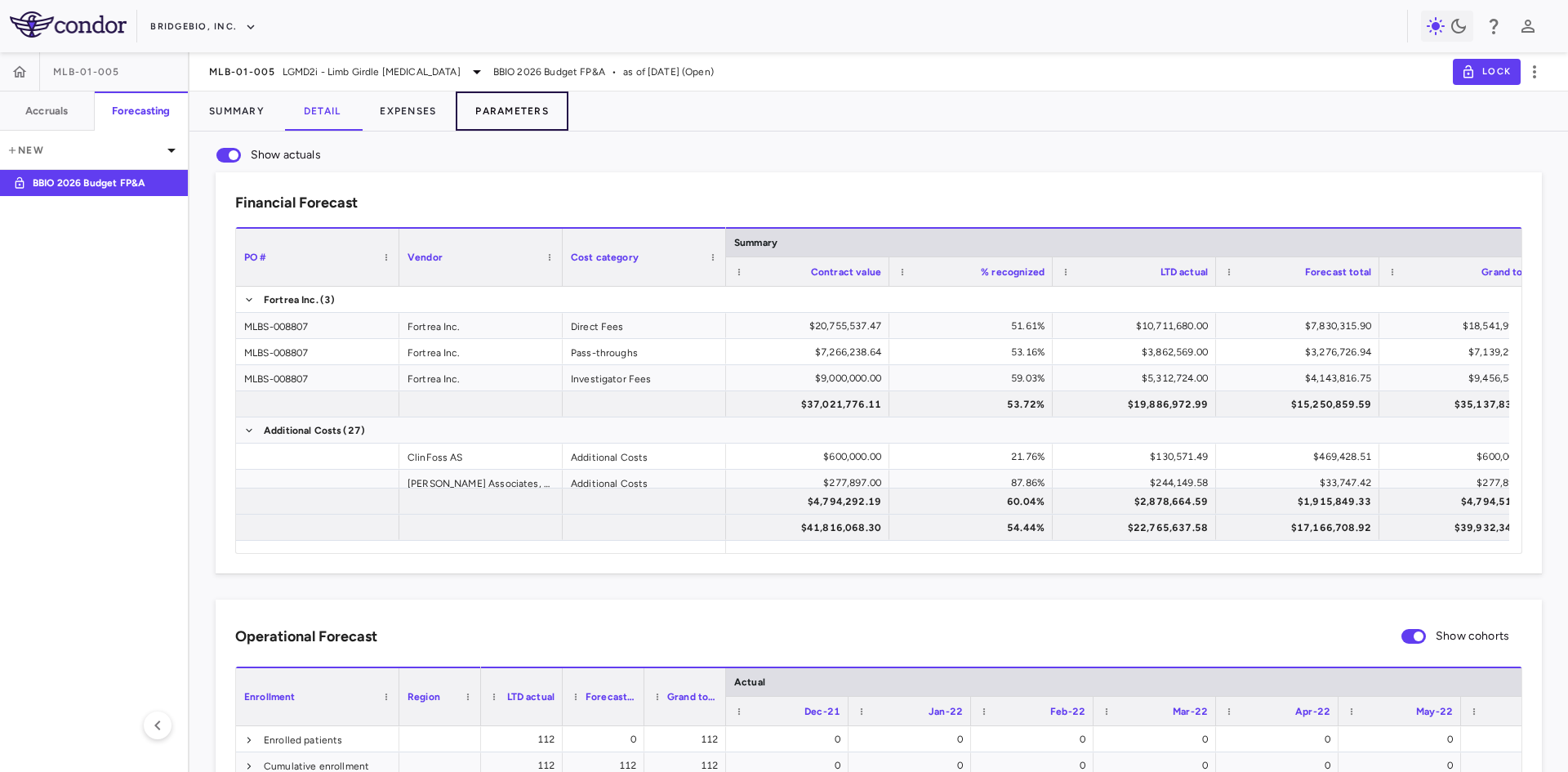
click at [497, 111] on button "Parameters" at bounding box center [512, 111] width 113 height 40
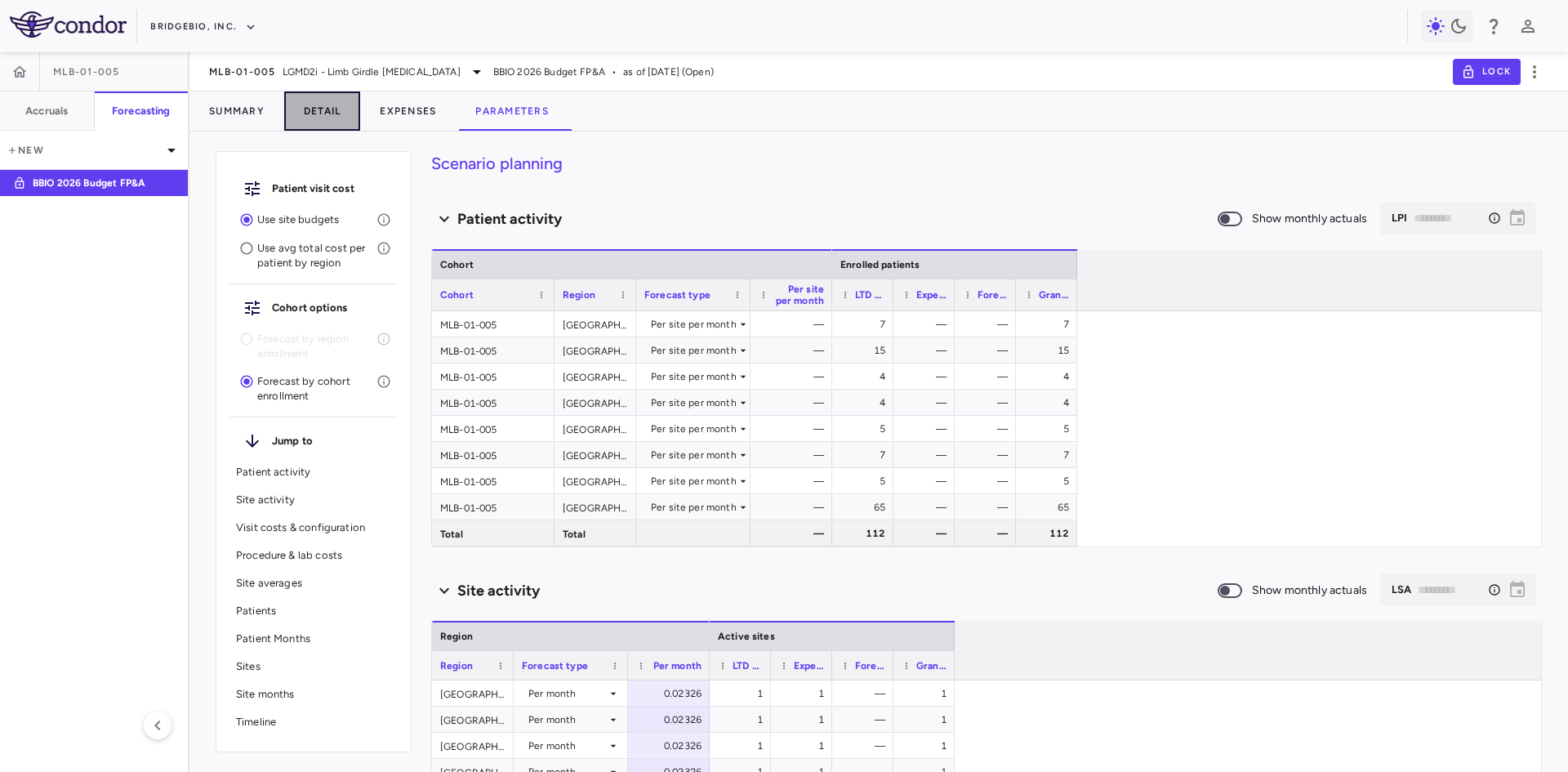
click at [331, 109] on button "Detail" at bounding box center [322, 111] width 77 height 40
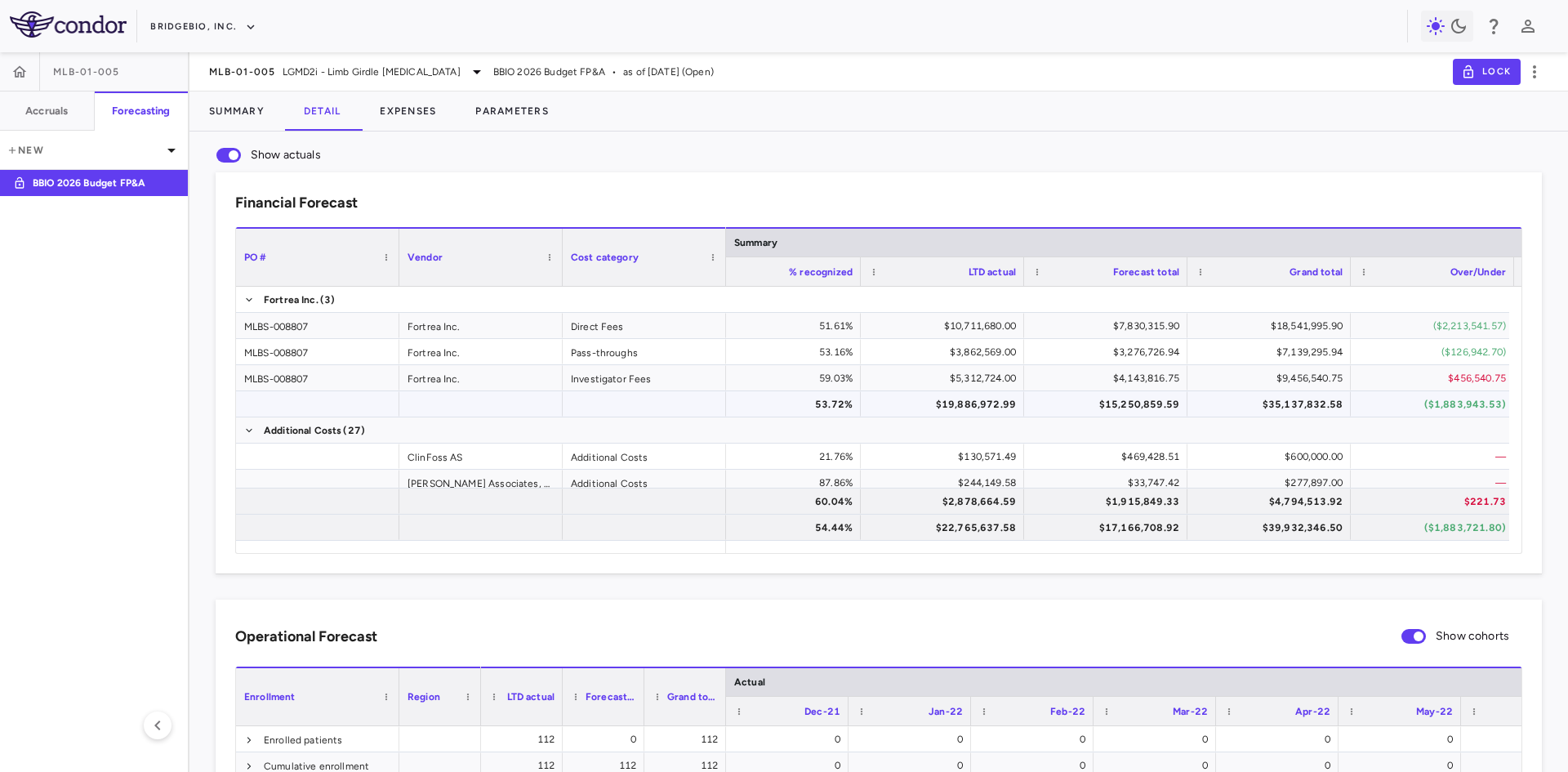
drag, startPoint x: 961, startPoint y: 399, endPoint x: 957, endPoint y: 410, distance: 11.7
click at [961, 399] on div "$19,886,972.99" at bounding box center [945, 404] width 140 height 26
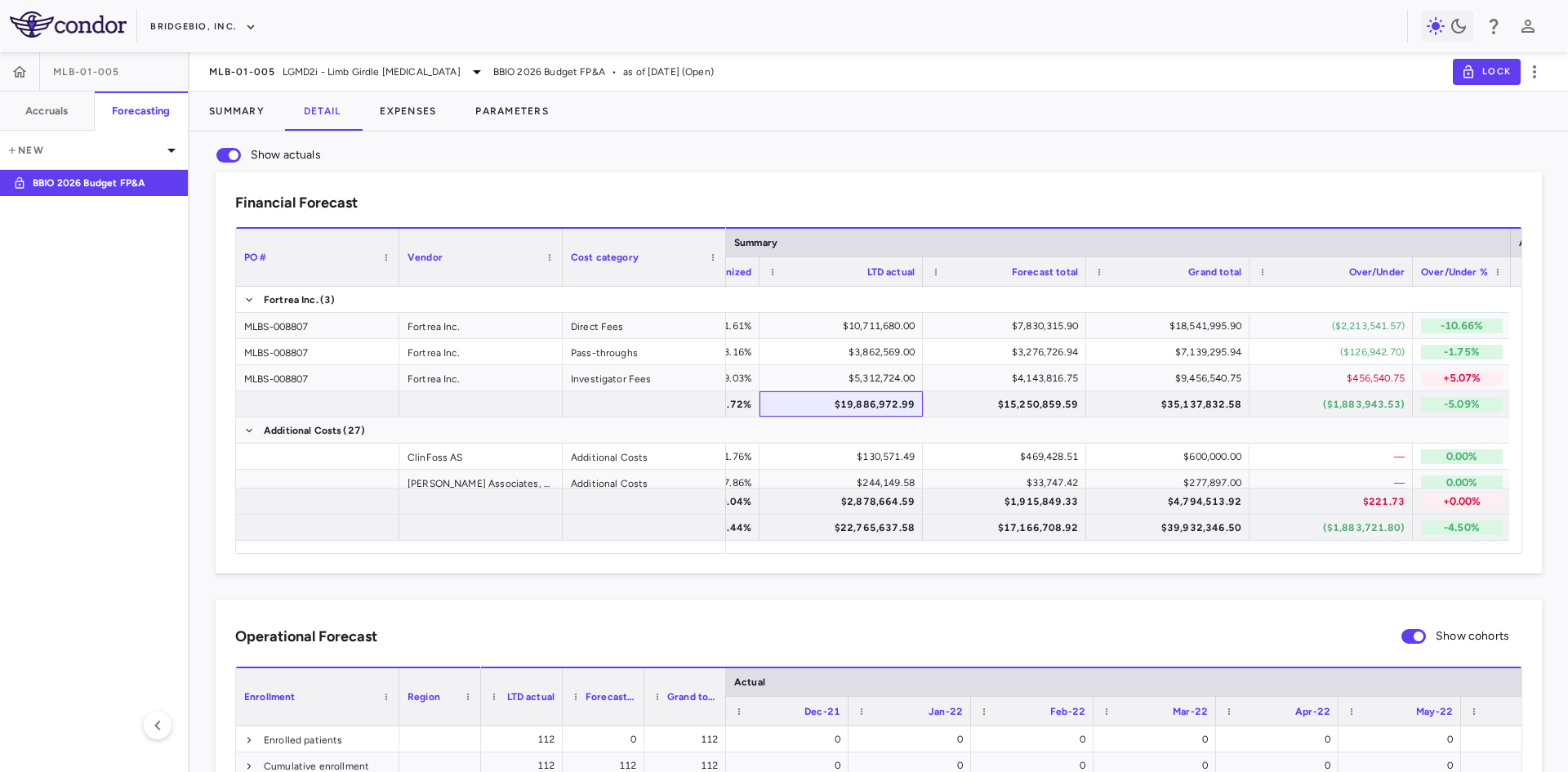
scroll to position [0, 339]
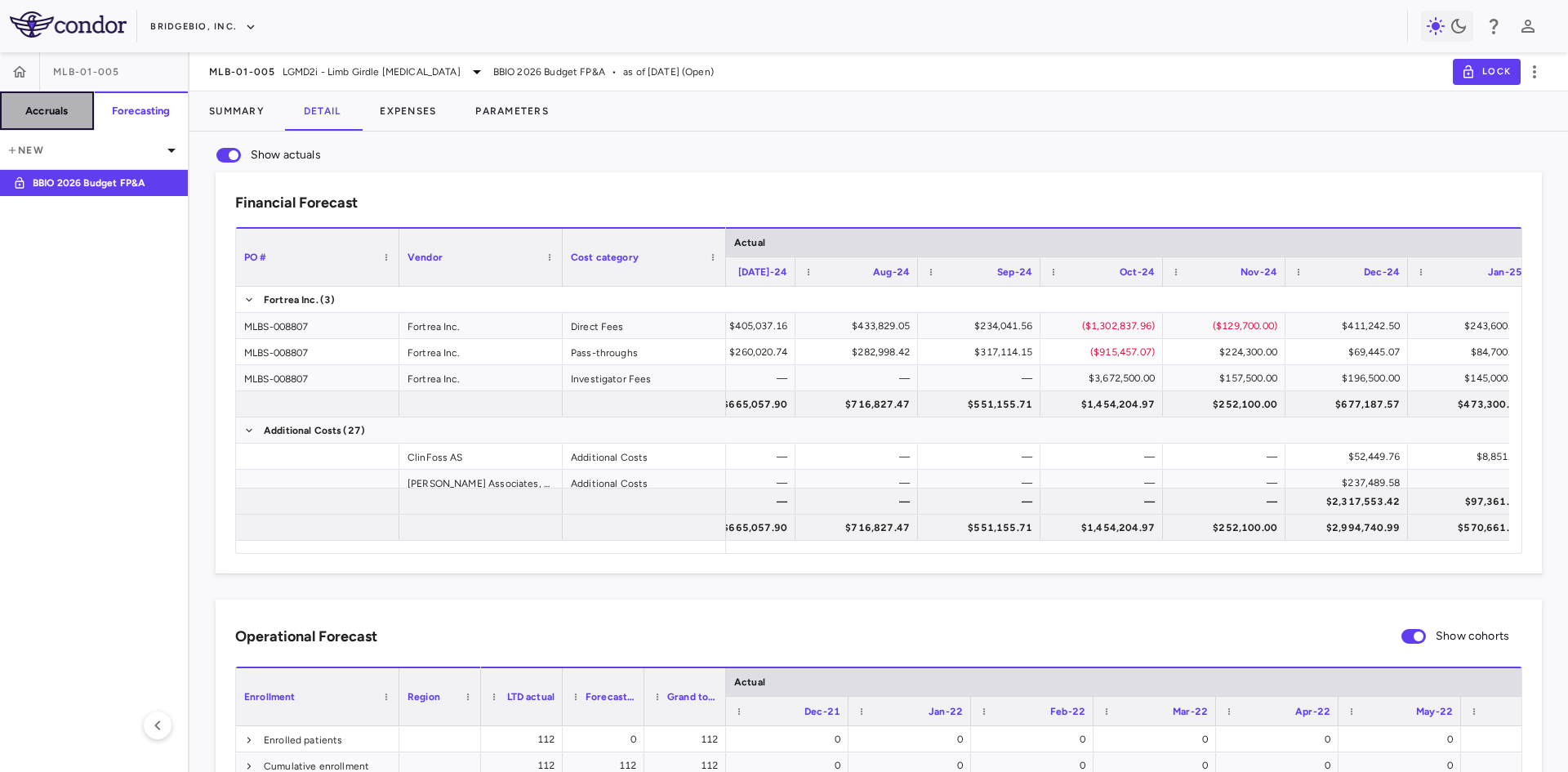
click at [47, 108] on h6 "Accruals" at bounding box center [46, 111] width 42 height 15
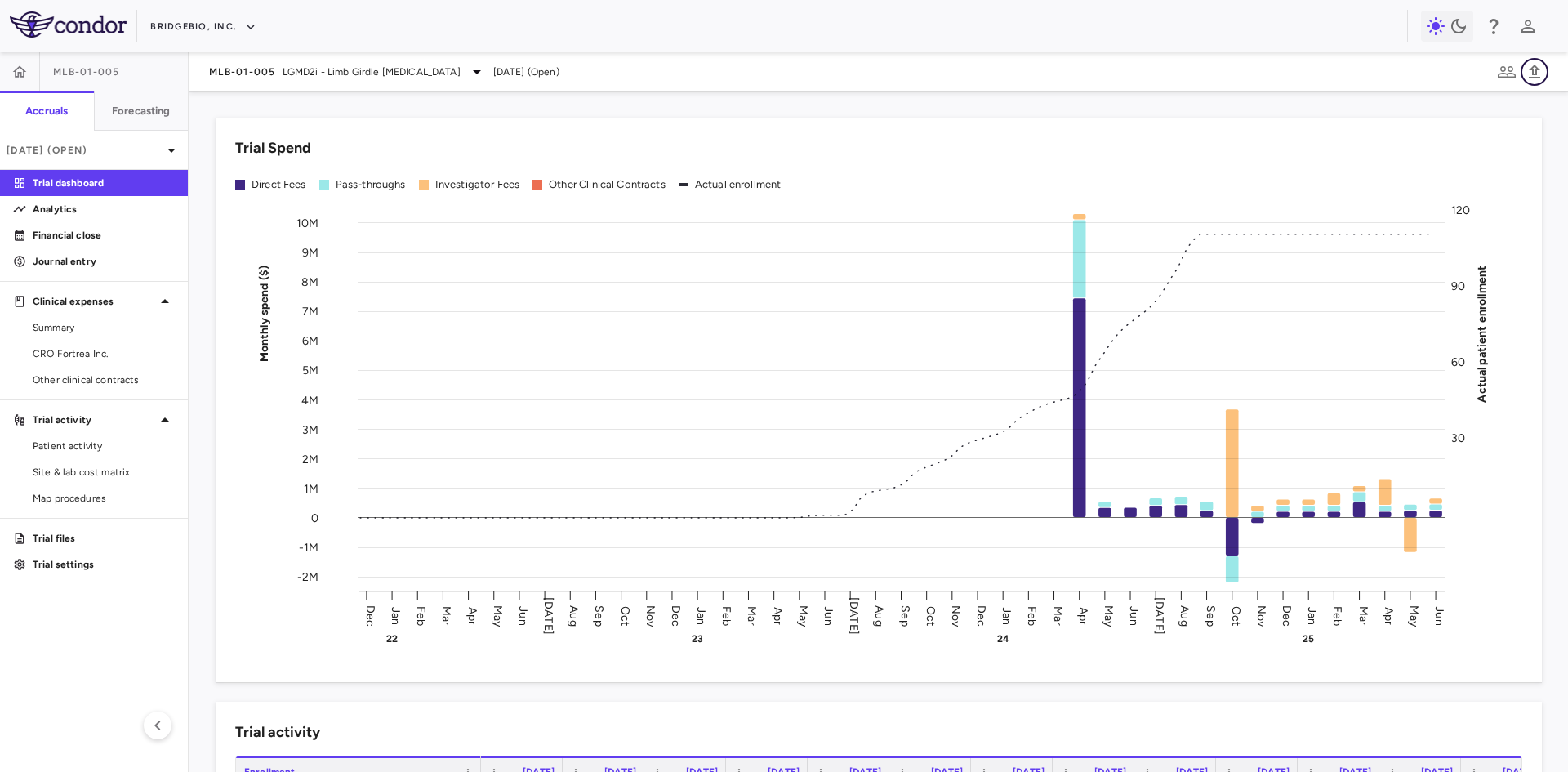
click at [1534, 73] on icon "button" at bounding box center [1535, 71] width 11 height 14
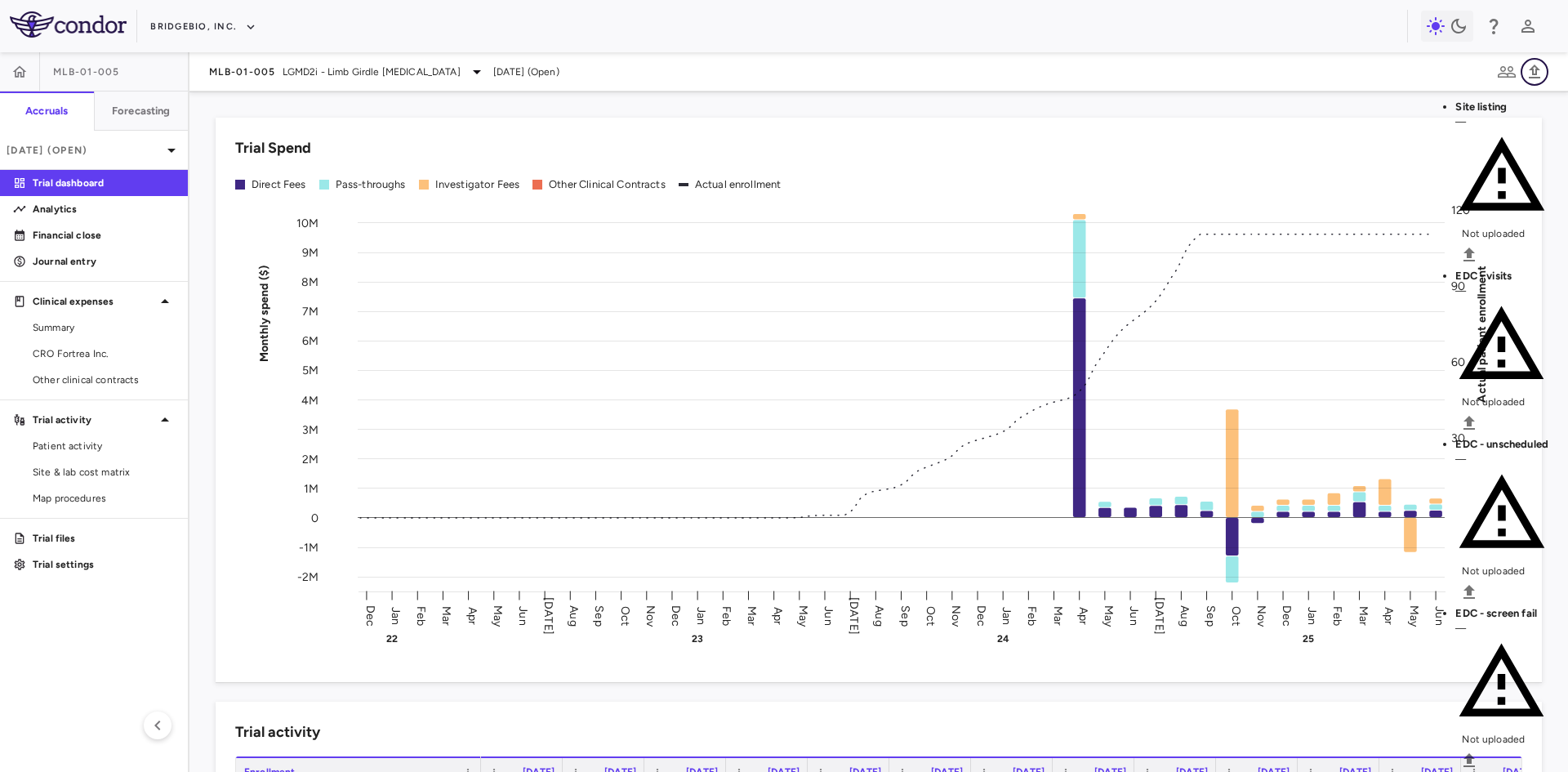
click at [1541, 73] on icon "button" at bounding box center [1534, 71] width 19 height 19
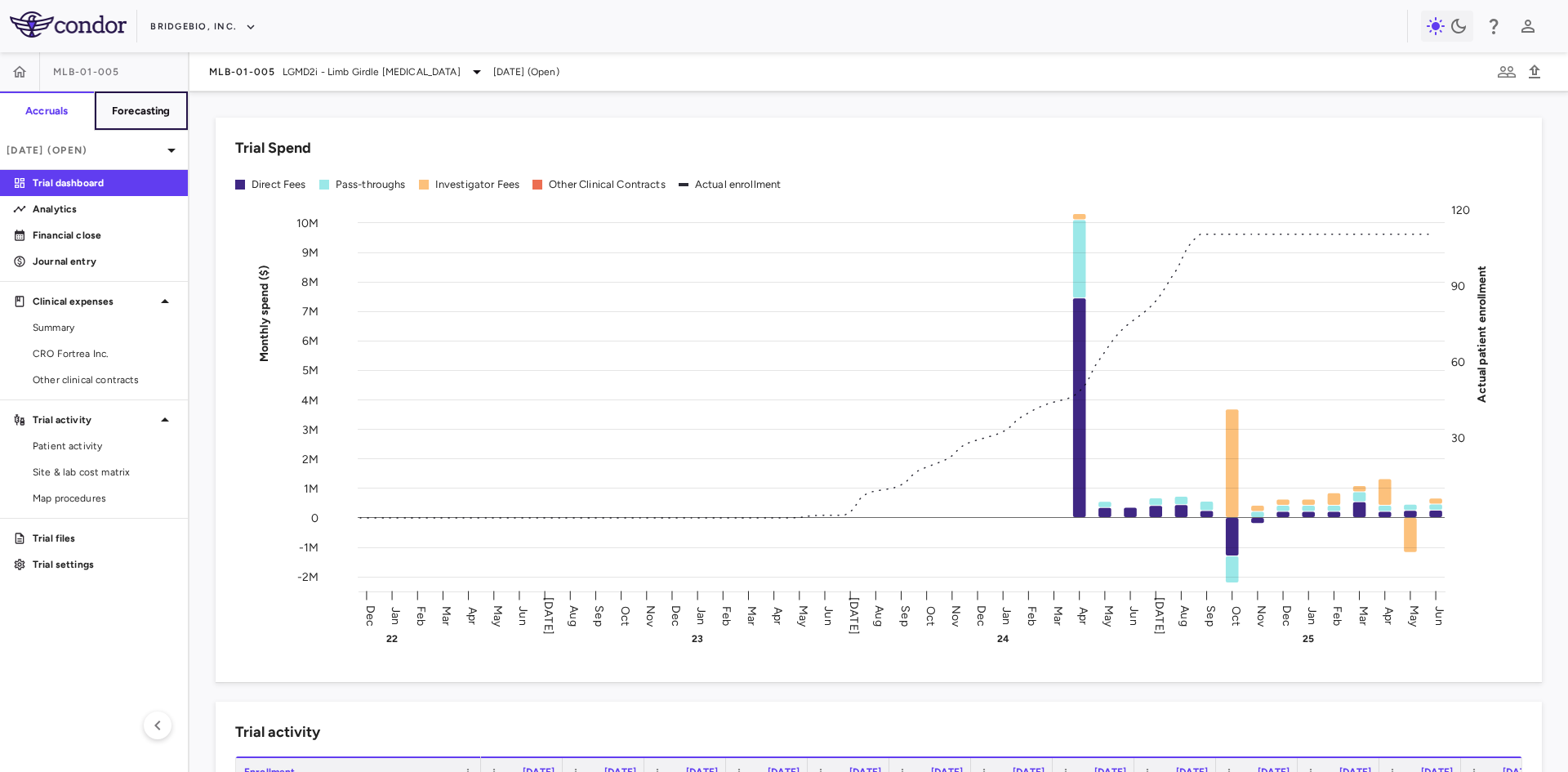
click at [153, 105] on h6 "Forecasting" at bounding box center [141, 111] width 59 height 15
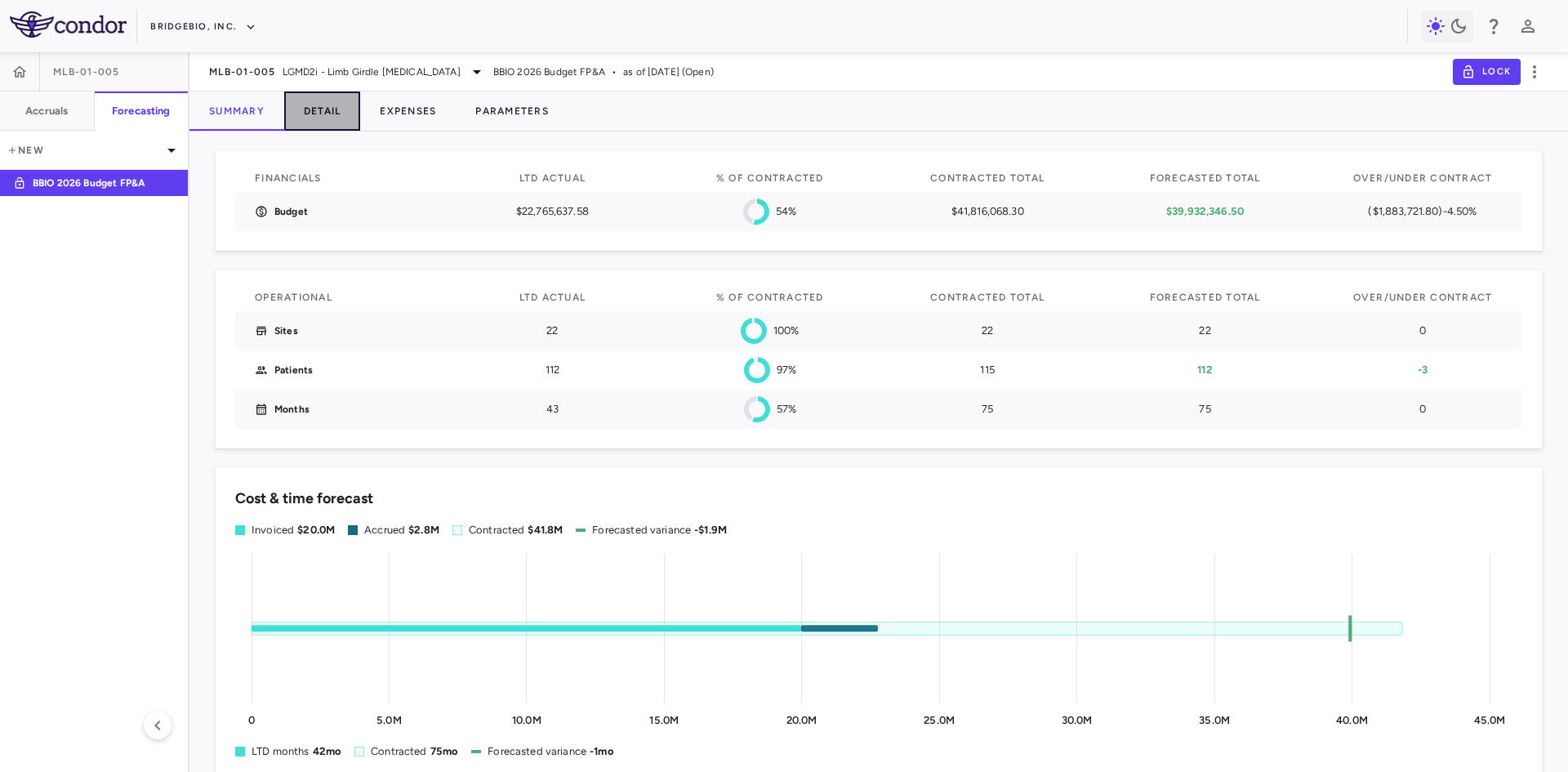
click at [318, 116] on button "Detail" at bounding box center [322, 111] width 77 height 40
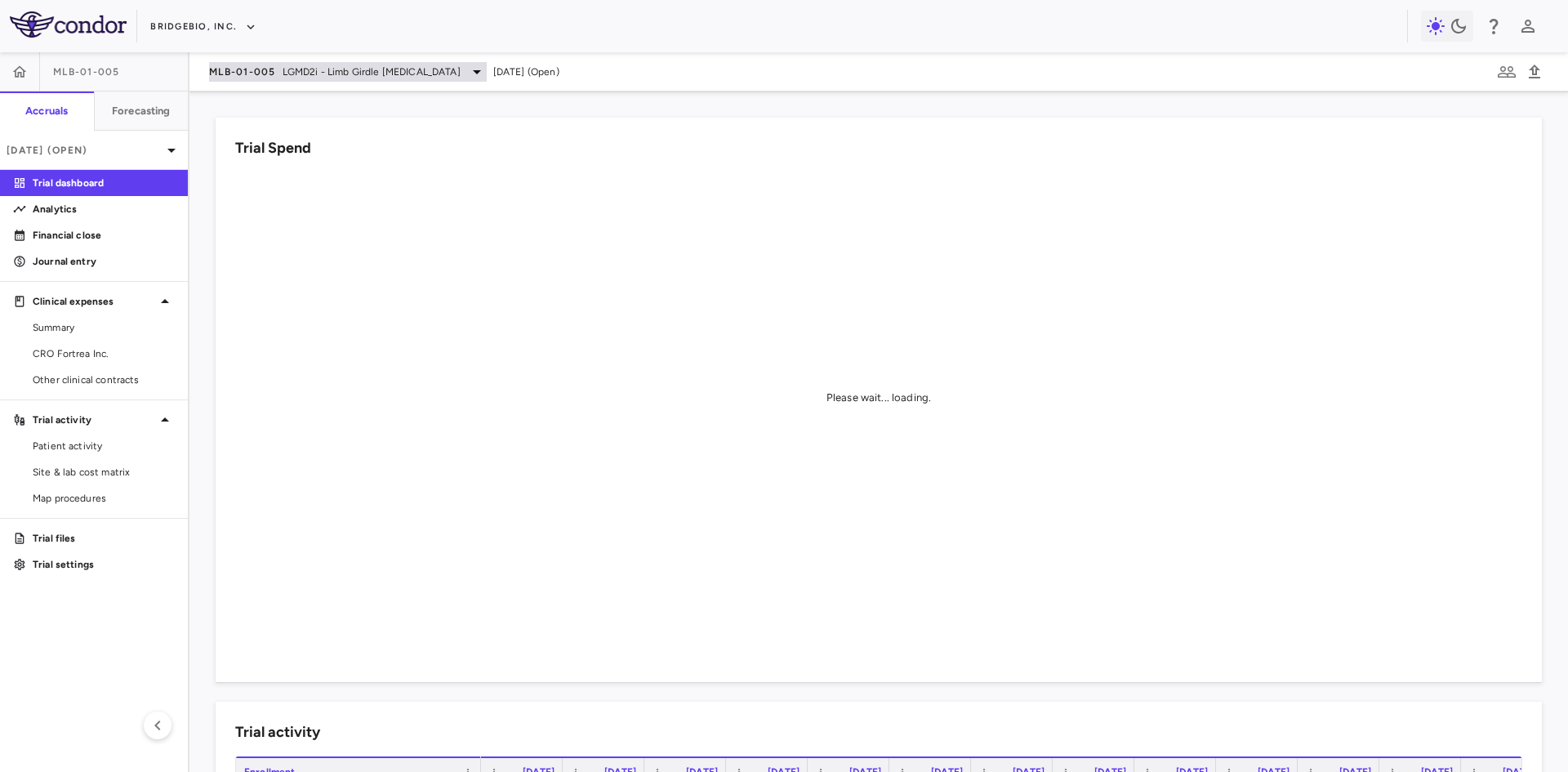
click at [271, 77] on span "MLB-01-005" at bounding box center [243, 72] width 67 height 13
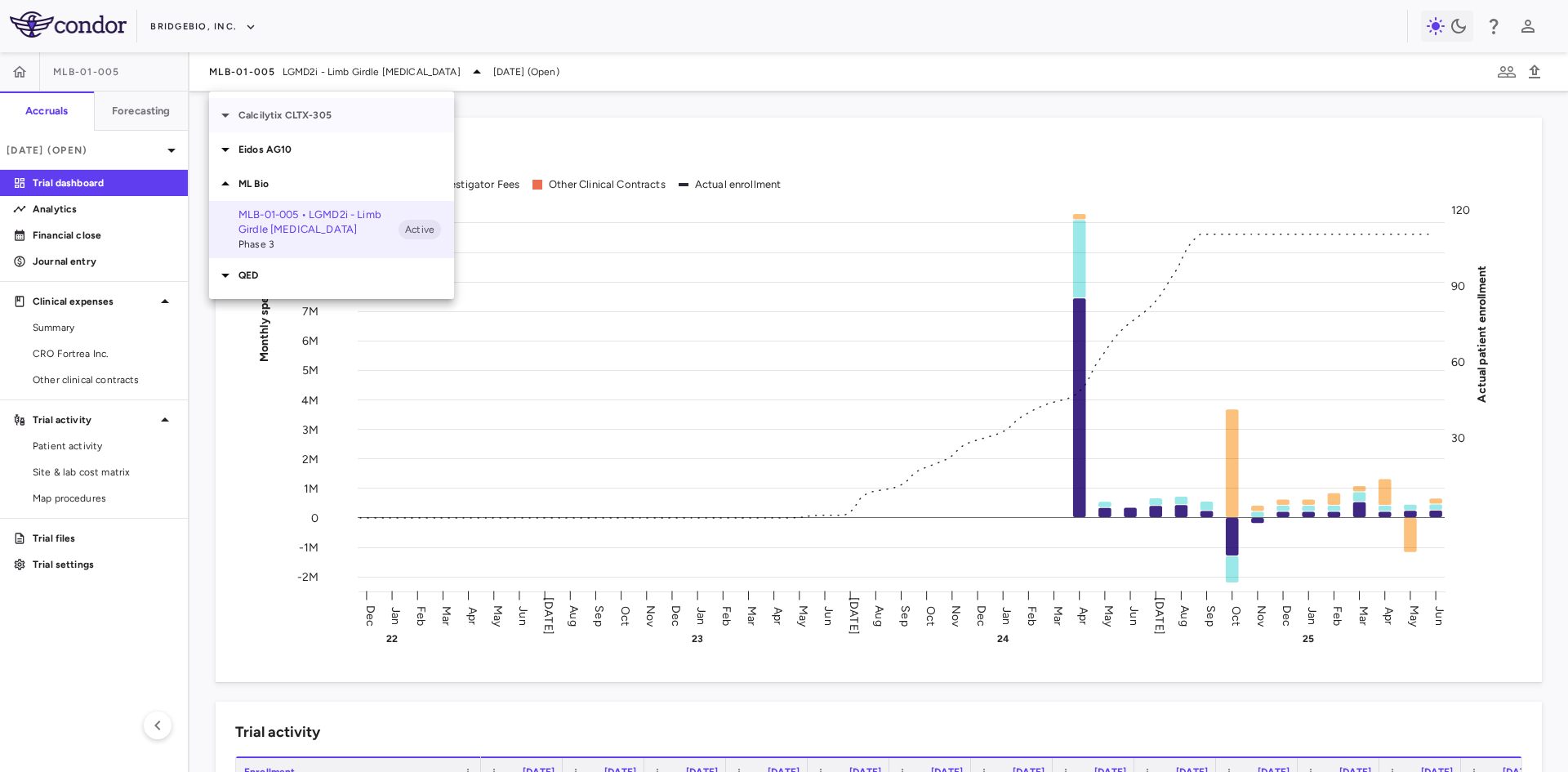
click at [283, 114] on p "Calcilytix CLTX-305" at bounding box center [347, 115] width 216 height 15
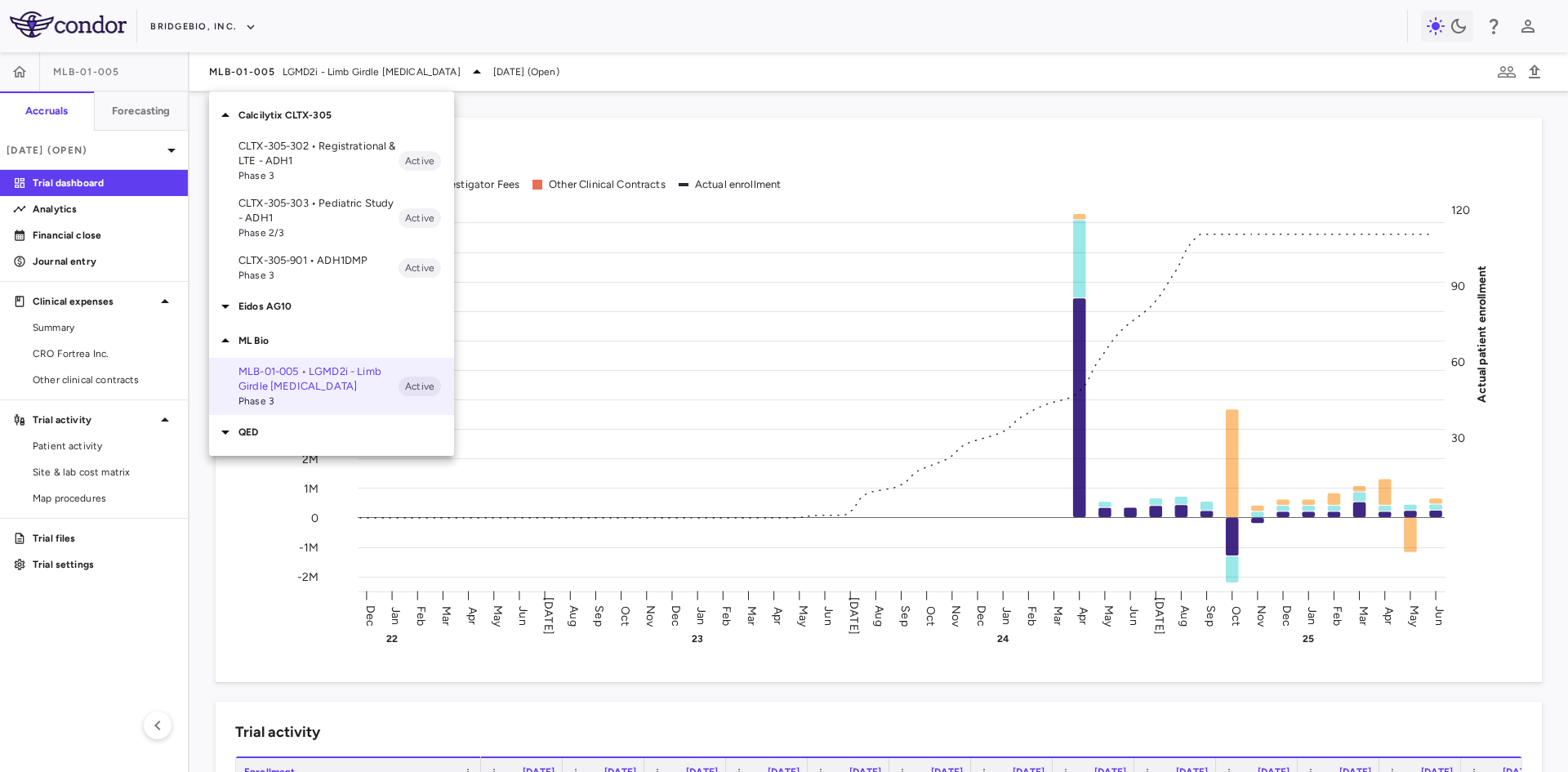
click at [309, 270] on span "Phase 3" at bounding box center [319, 275] width 160 height 15
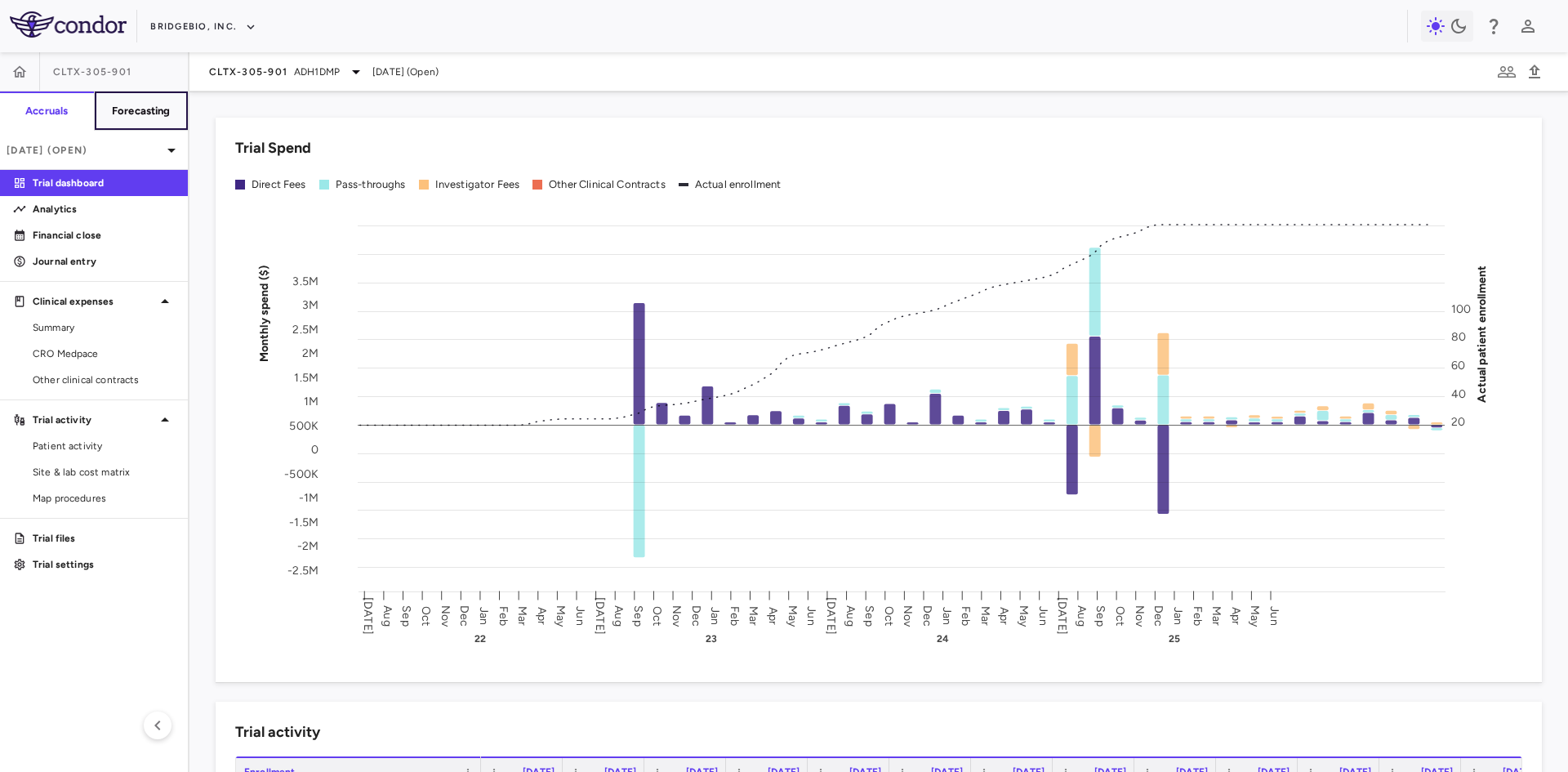
click at [160, 106] on h6 "Forecasting" at bounding box center [141, 111] width 59 height 15
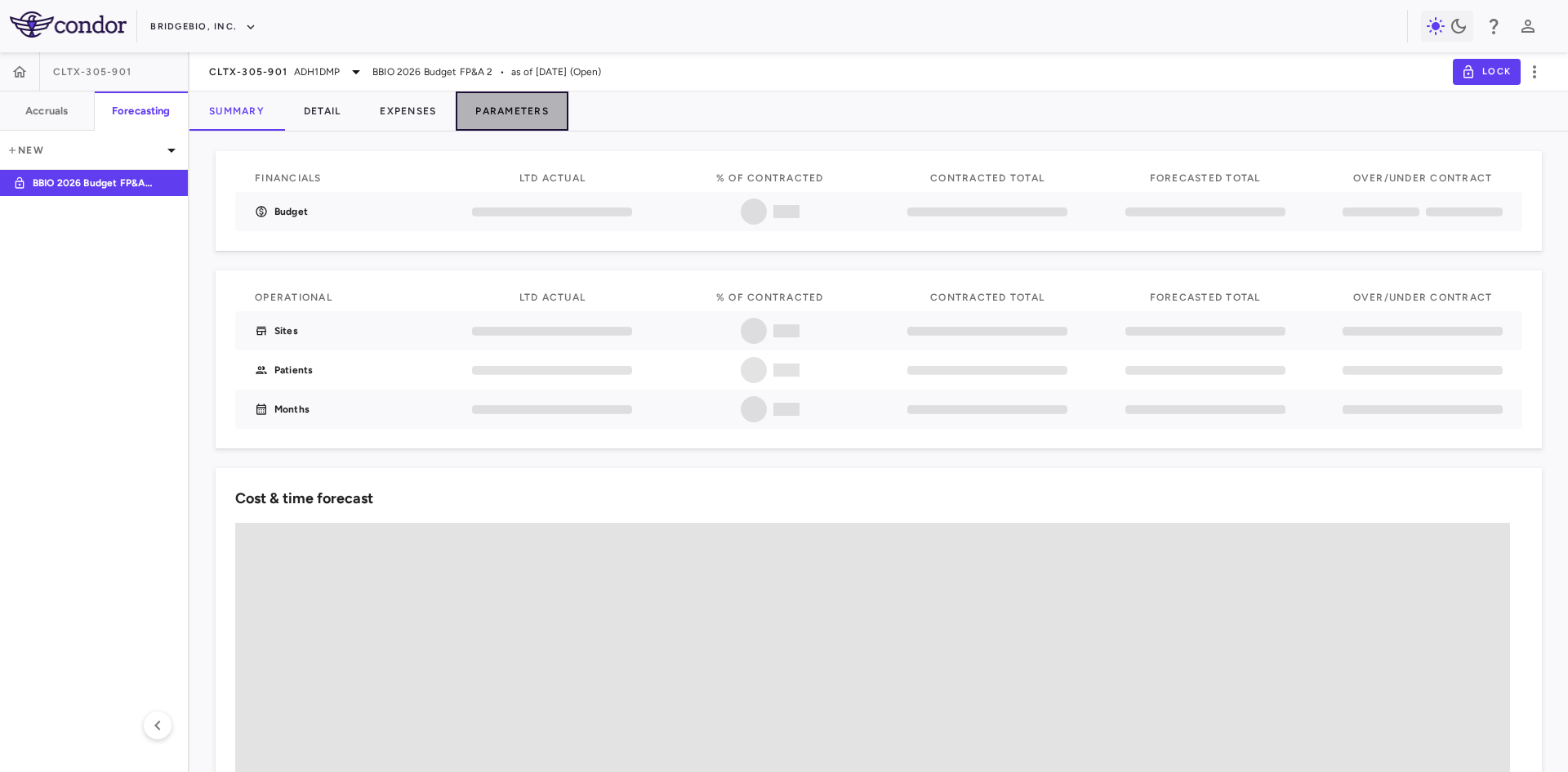
click at [495, 119] on button "Parameters" at bounding box center [512, 111] width 113 height 40
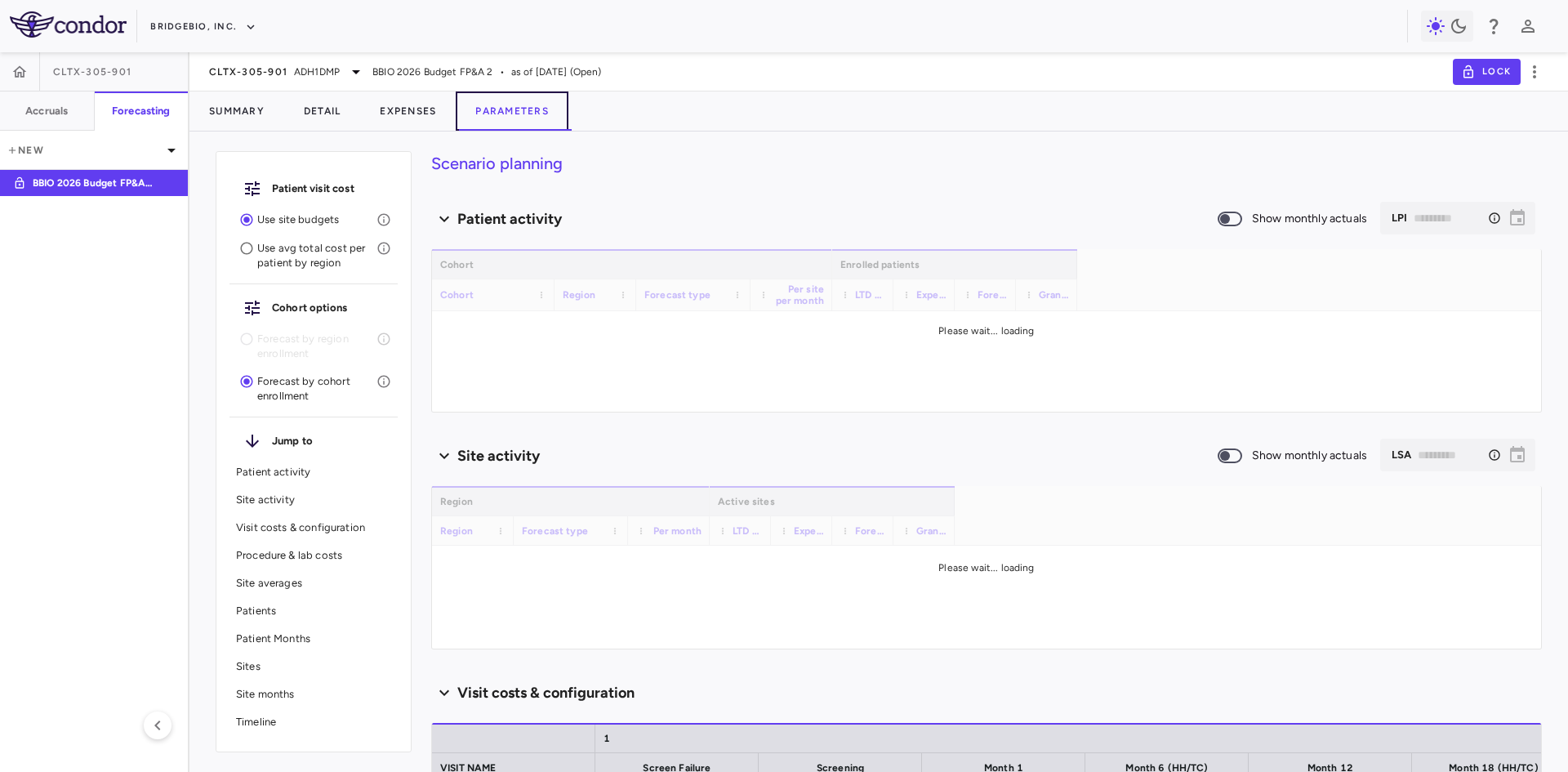
type input "********"
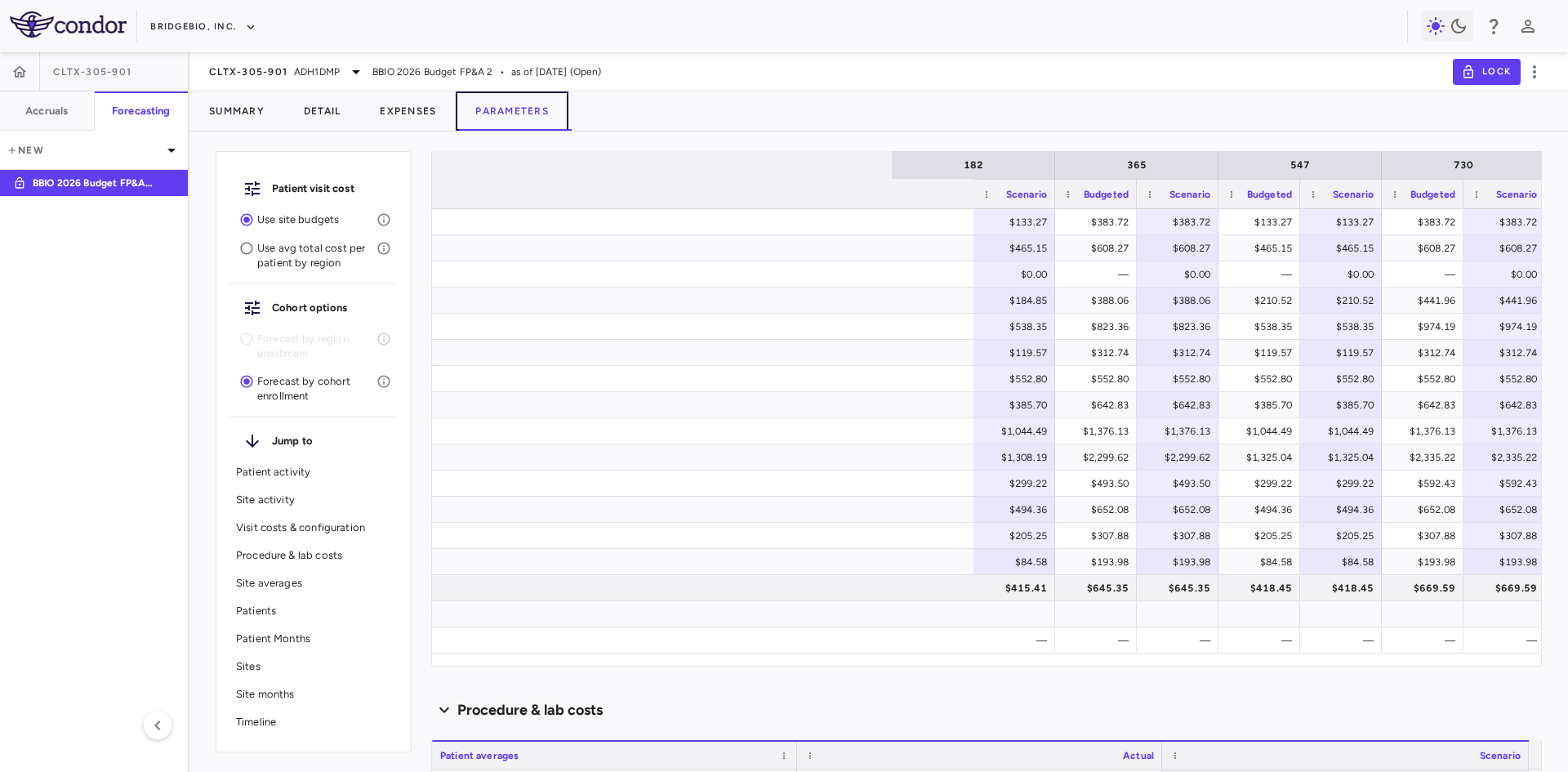
scroll to position [0, 1353]
